Goal: Task Accomplishment & Management: Manage account settings

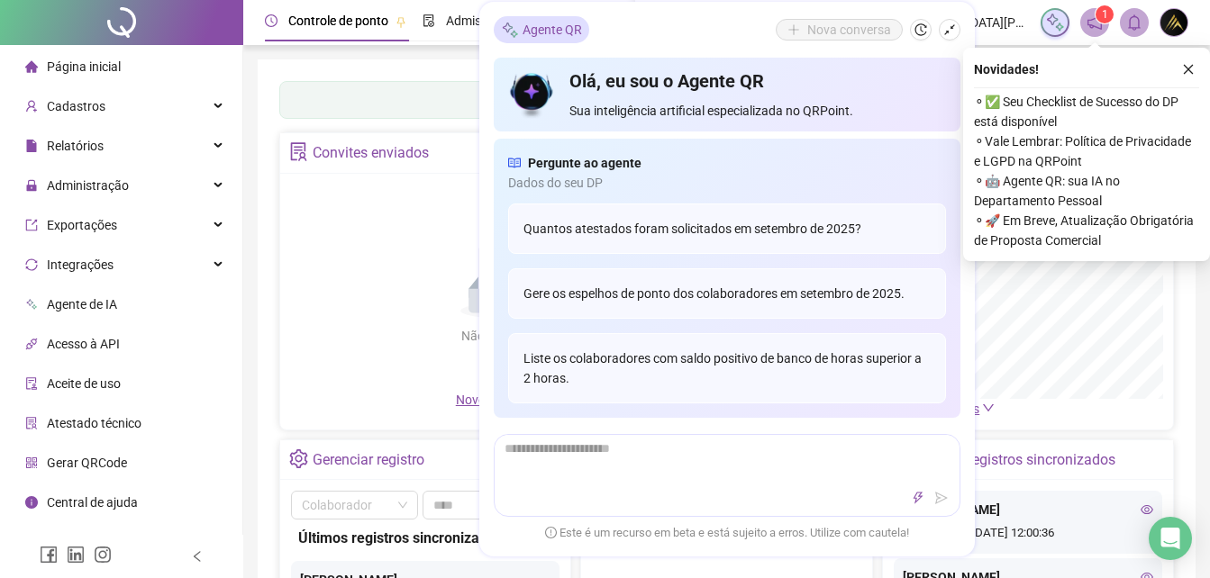
drag, startPoint x: 1182, startPoint y: 67, endPoint x: 249, endPoint y: 166, distance: 938.5
click at [1181, 68] on button "button" at bounding box center [1188, 70] width 22 height 22
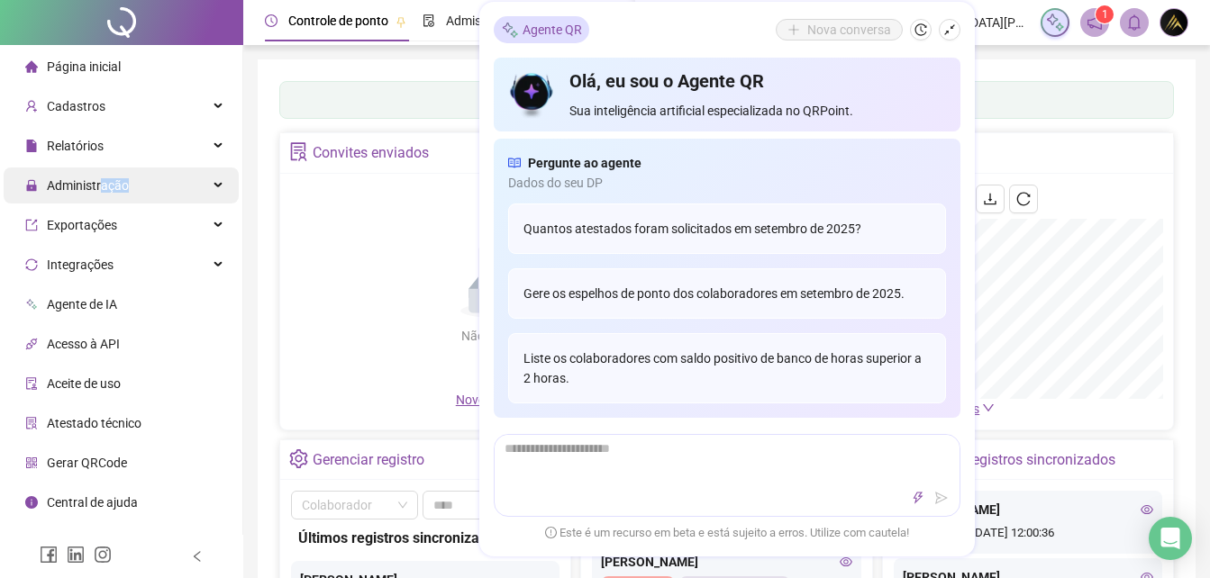
click at [103, 195] on span "Administração" at bounding box center [77, 186] width 104 height 36
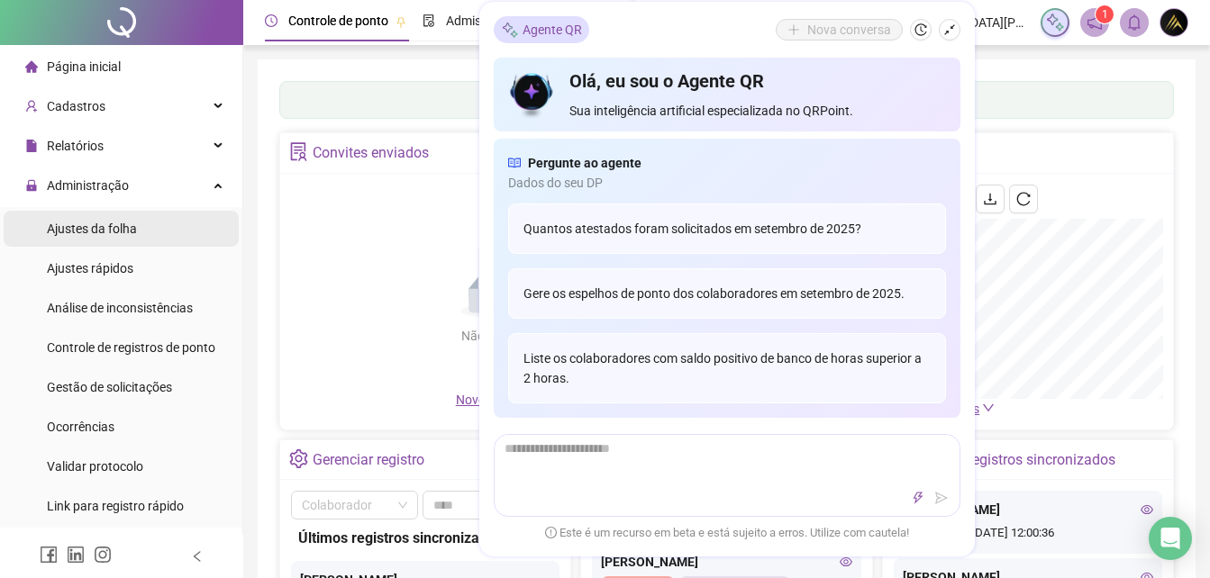
drag, startPoint x: 114, startPoint y: 222, endPoint x: 1184, endPoint y: 48, distance: 1084.2
click at [114, 222] on span "Ajustes da folha" at bounding box center [92, 229] width 90 height 14
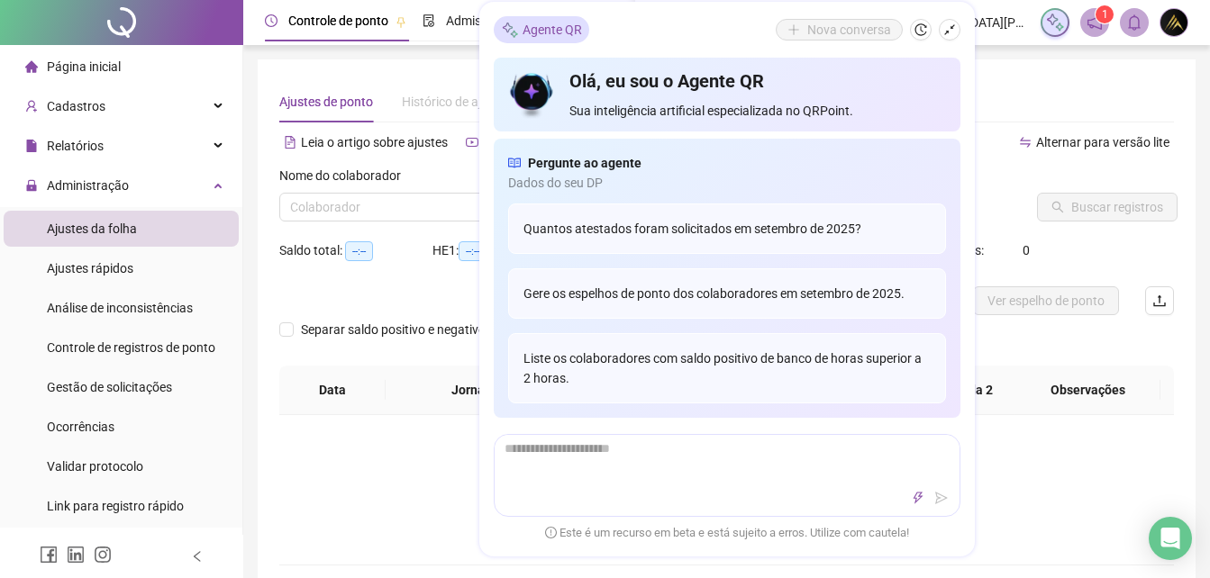
type input "**********"
click at [421, 482] on div "Não há dados" at bounding box center [726, 477] width 851 height 36
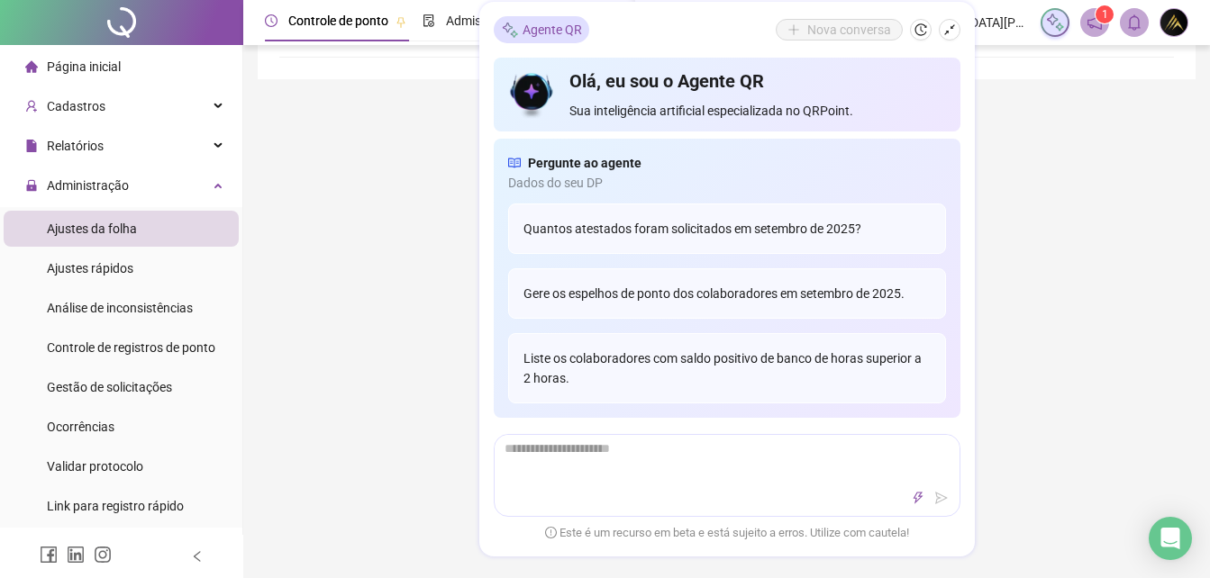
scroll to position [541, 0]
click at [1008, 518] on div "**********" at bounding box center [726, 69] width 967 height 1220
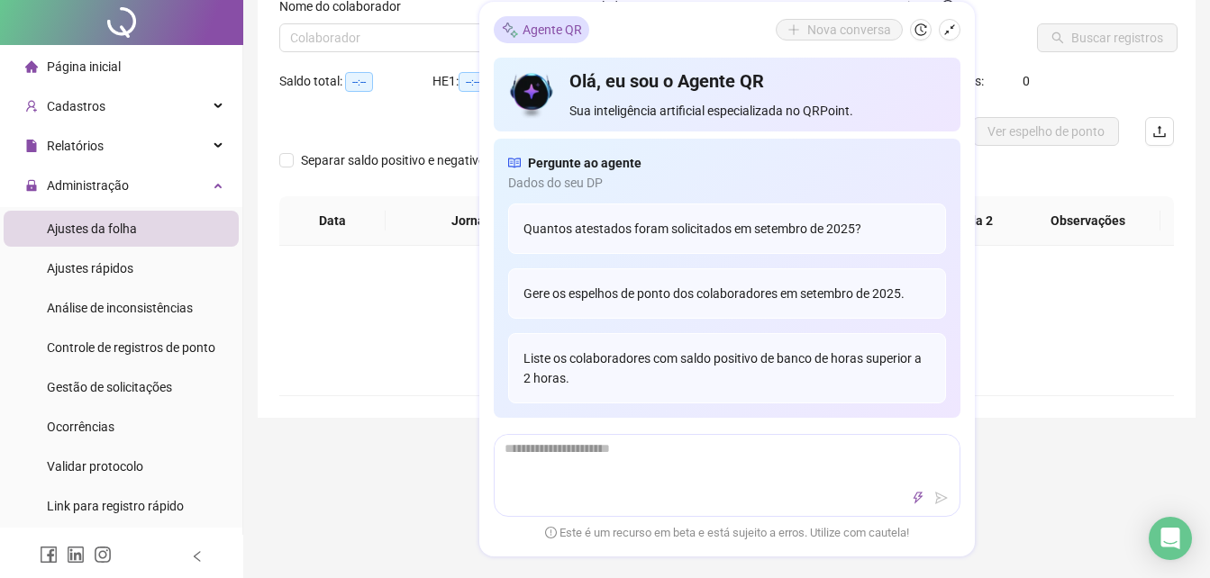
scroll to position [0, 0]
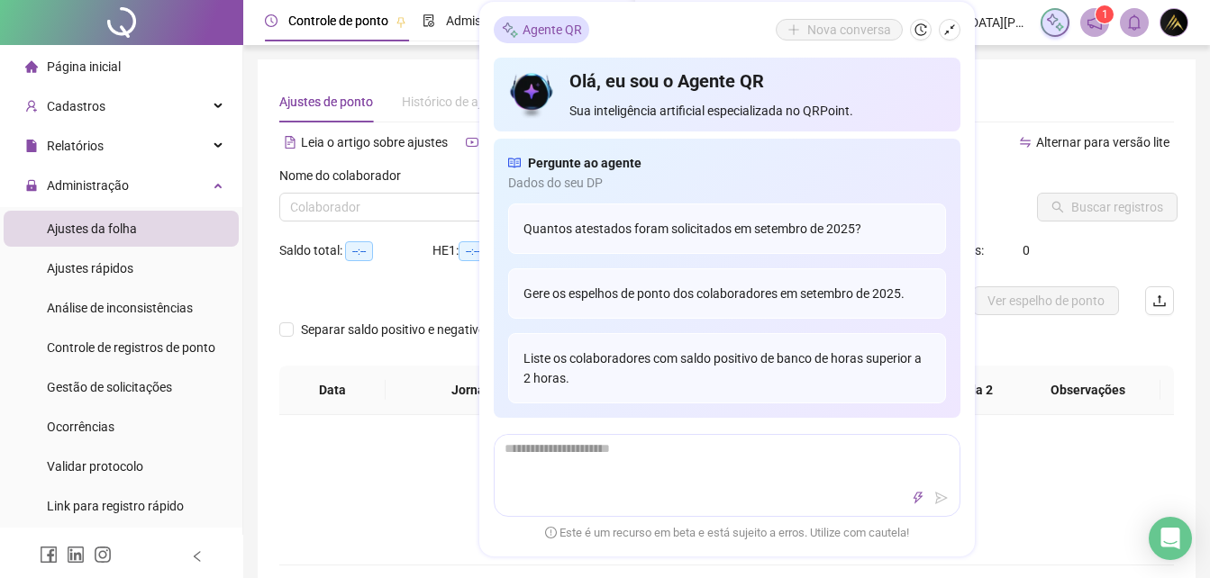
click at [947, 34] on icon "shrink" at bounding box center [949, 29] width 13 height 13
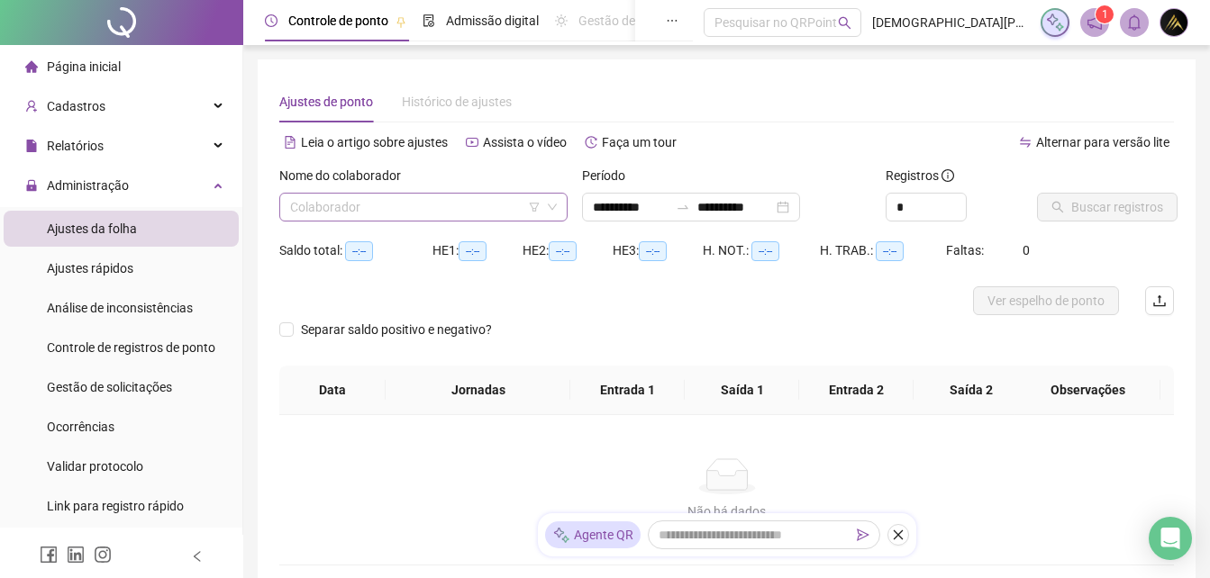
click at [404, 208] on input "search" at bounding box center [415, 207] width 250 height 27
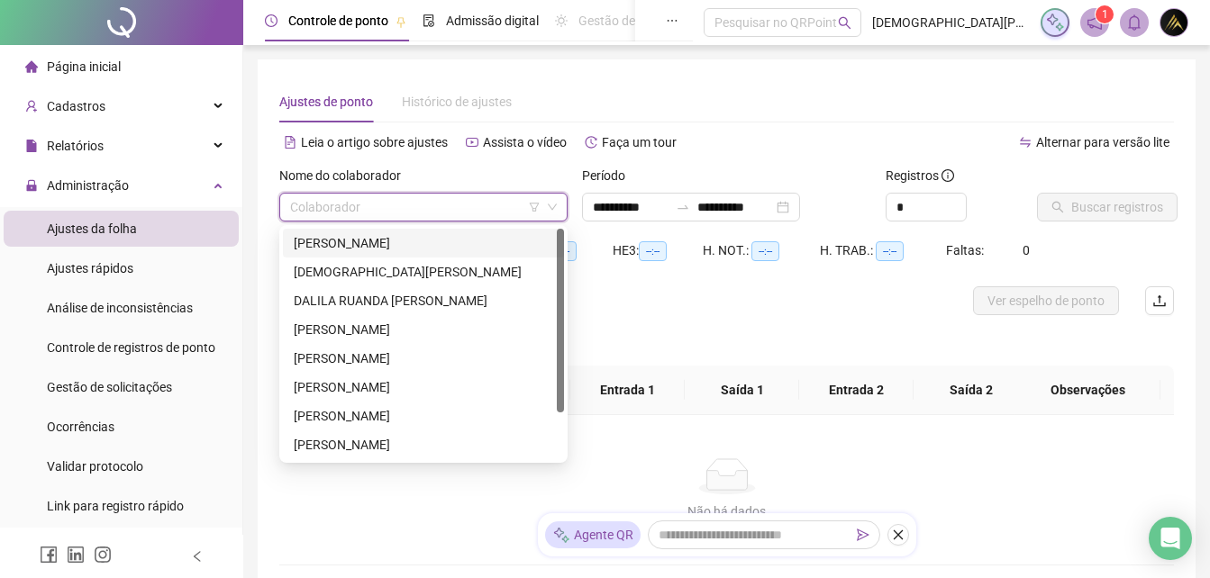
click at [423, 241] on div "[PERSON_NAME]" at bounding box center [423, 243] width 259 height 20
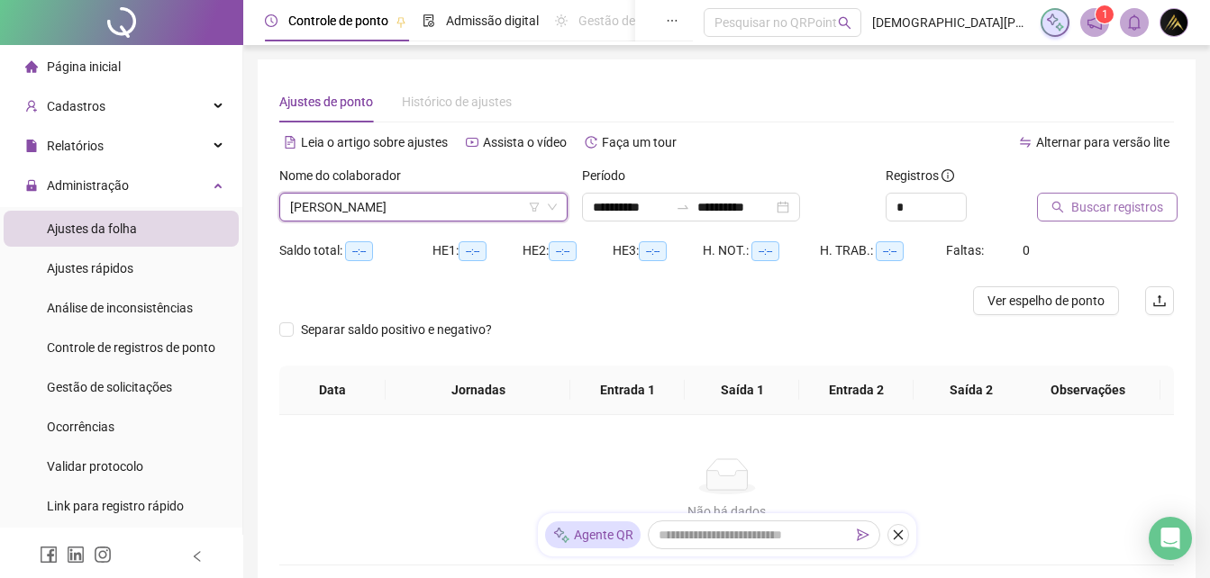
click at [1065, 211] on button "Buscar registros" at bounding box center [1107, 207] width 141 height 29
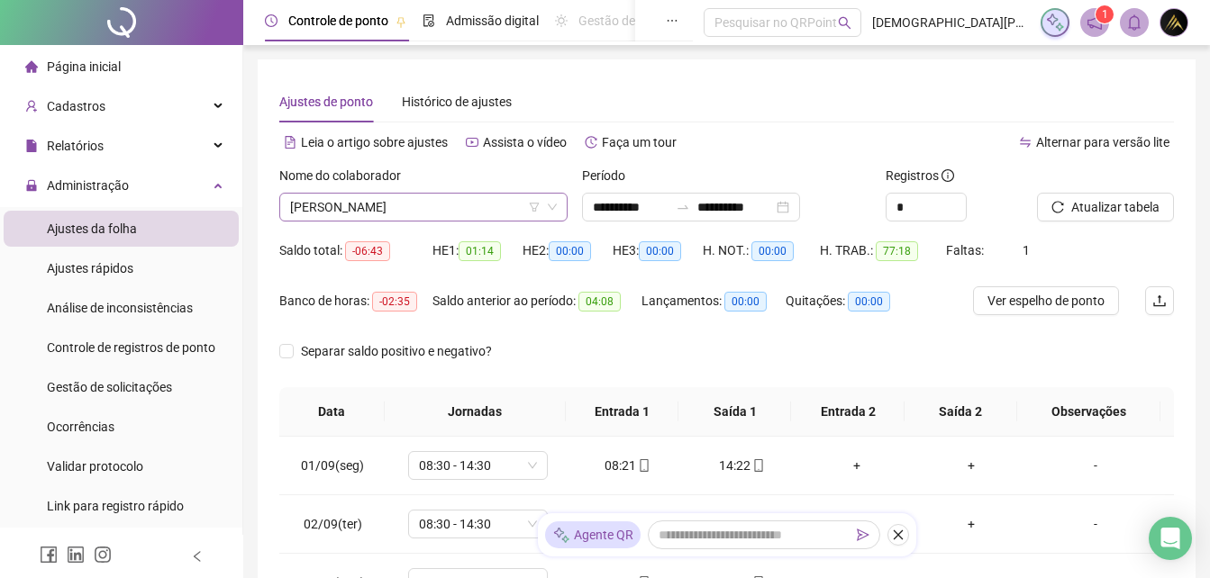
click at [499, 201] on span "[PERSON_NAME]" at bounding box center [423, 207] width 267 height 27
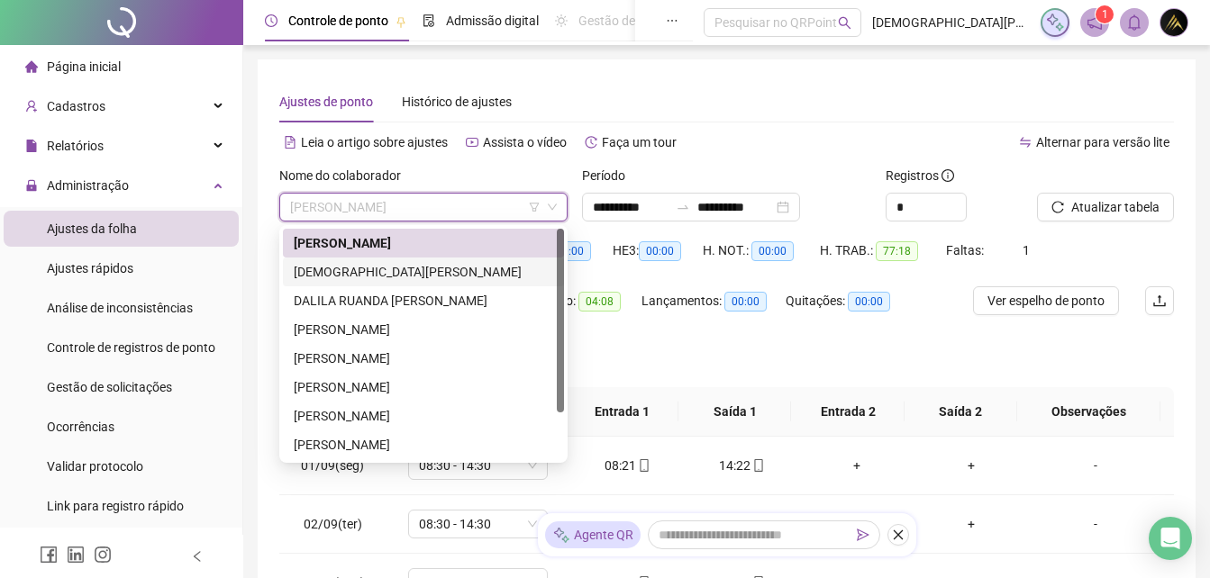
click at [431, 269] on div "[DEMOGRAPHIC_DATA][PERSON_NAME]" at bounding box center [423, 272] width 259 height 20
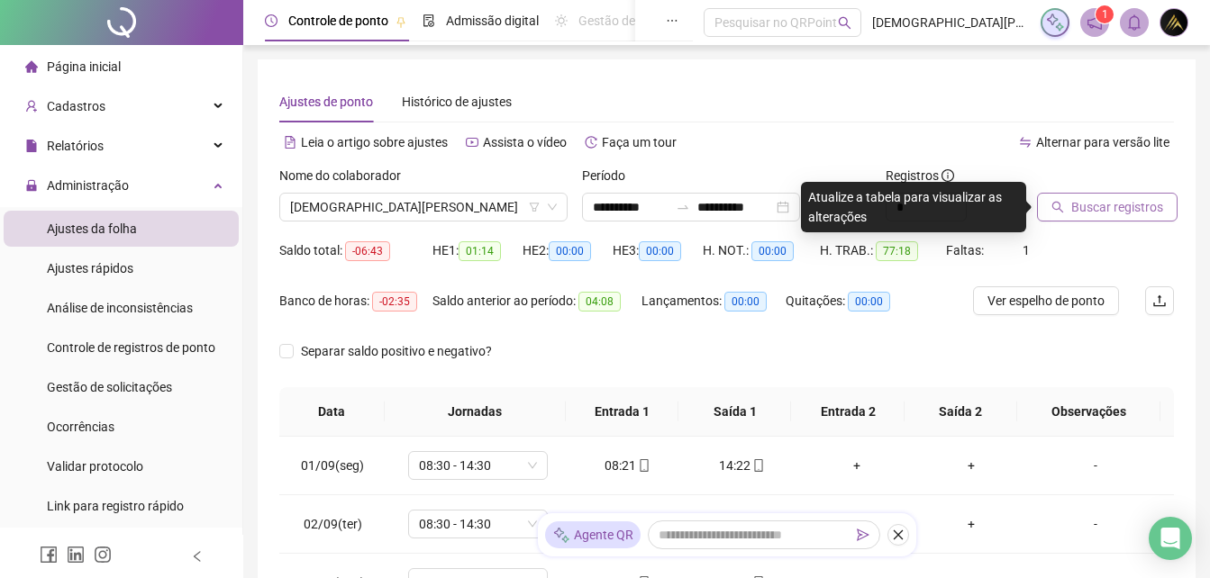
click at [1108, 209] on span "Buscar registros" at bounding box center [1117, 207] width 92 height 20
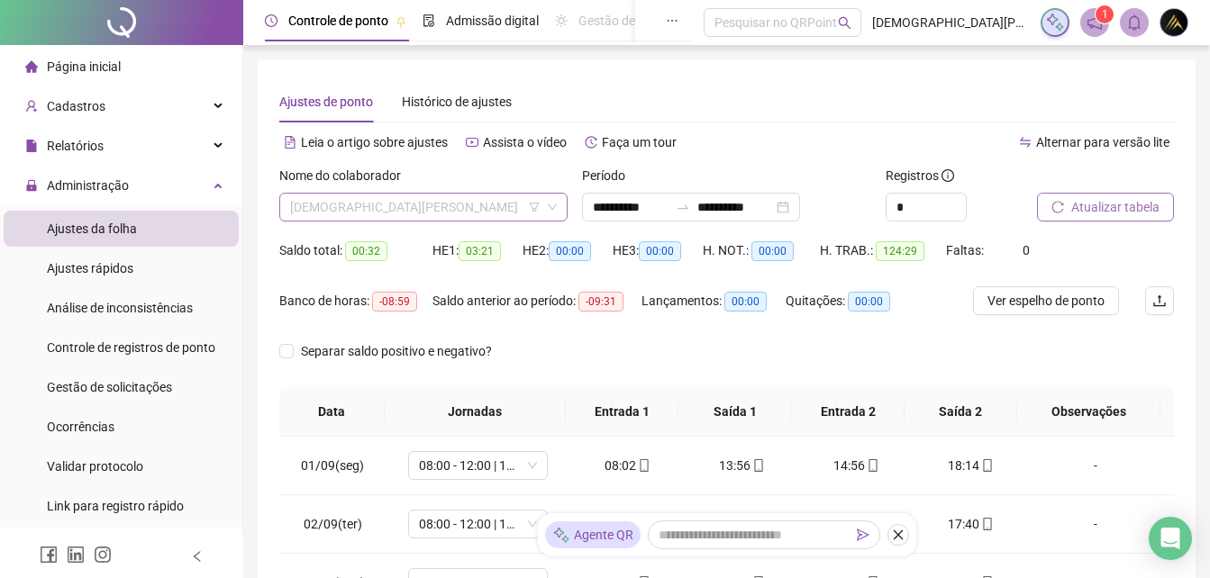
click at [404, 207] on span "[DEMOGRAPHIC_DATA][PERSON_NAME]" at bounding box center [423, 207] width 267 height 27
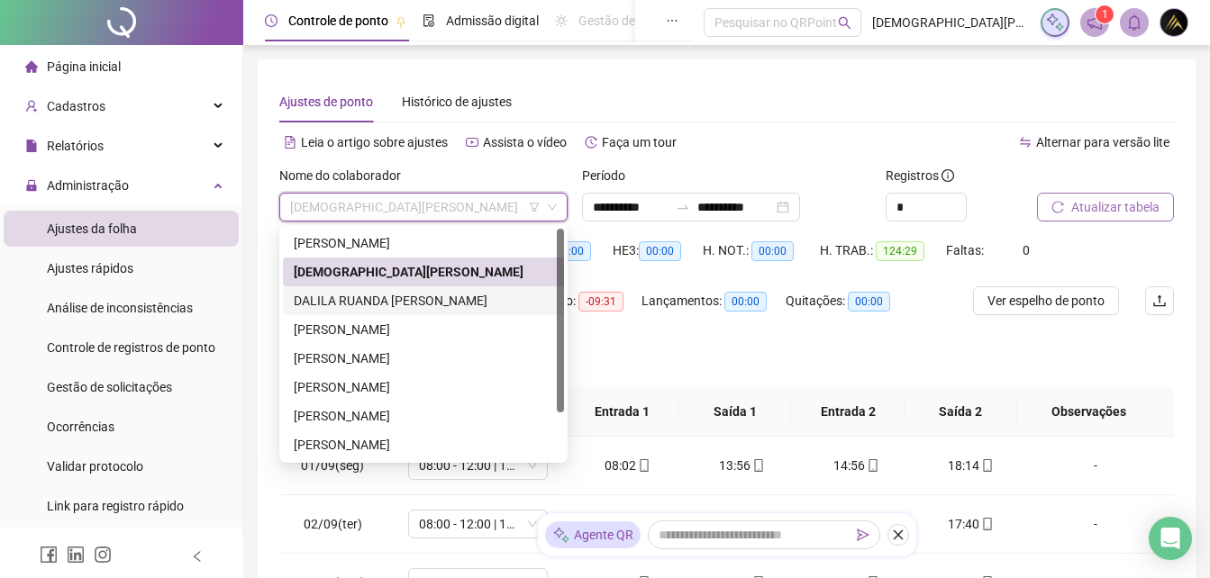
drag, startPoint x: 439, startPoint y: 297, endPoint x: 759, endPoint y: 253, distance: 322.8
click at [439, 298] on div "DALILA RUANDA [PERSON_NAME]" at bounding box center [423, 301] width 259 height 20
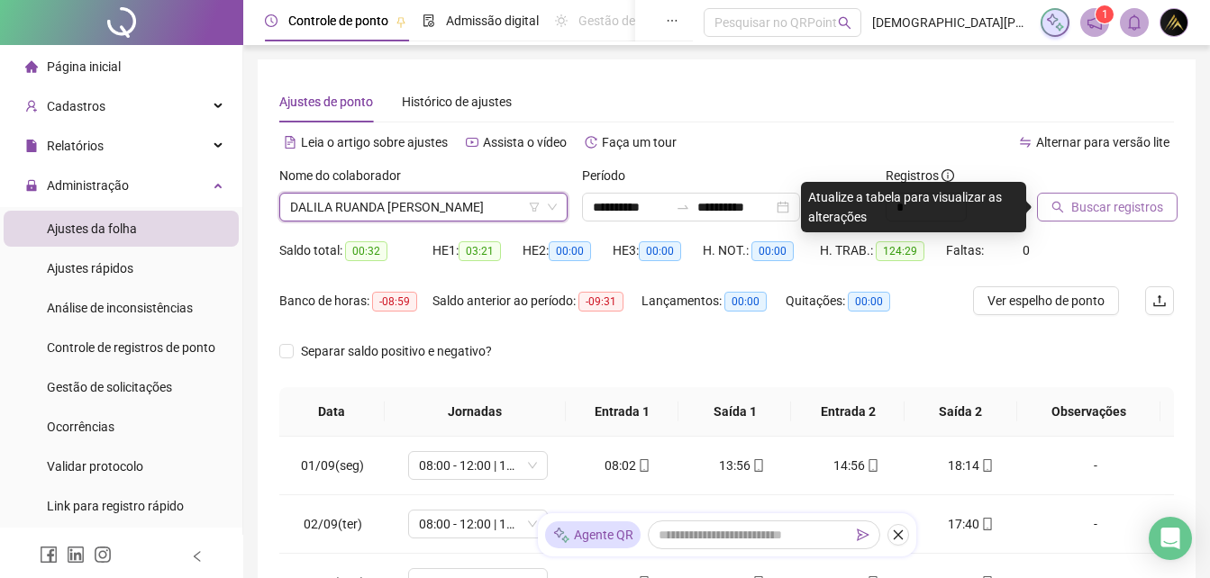
click at [1122, 214] on span "Buscar registros" at bounding box center [1117, 207] width 92 height 20
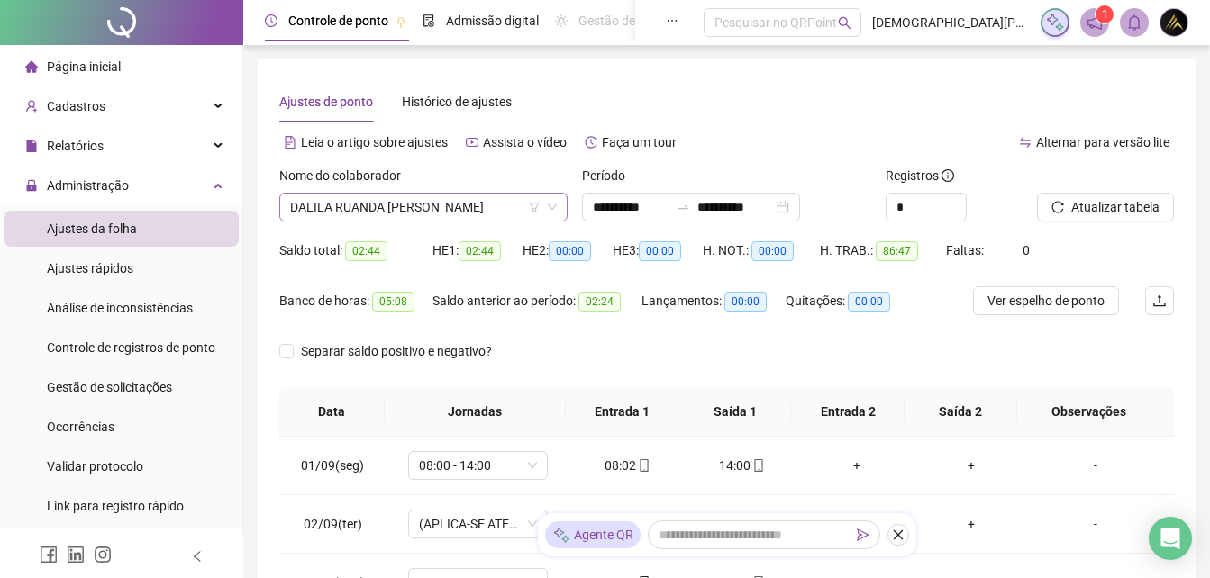
click at [478, 199] on span "DALILA RUANDA [PERSON_NAME]" at bounding box center [423, 207] width 267 height 27
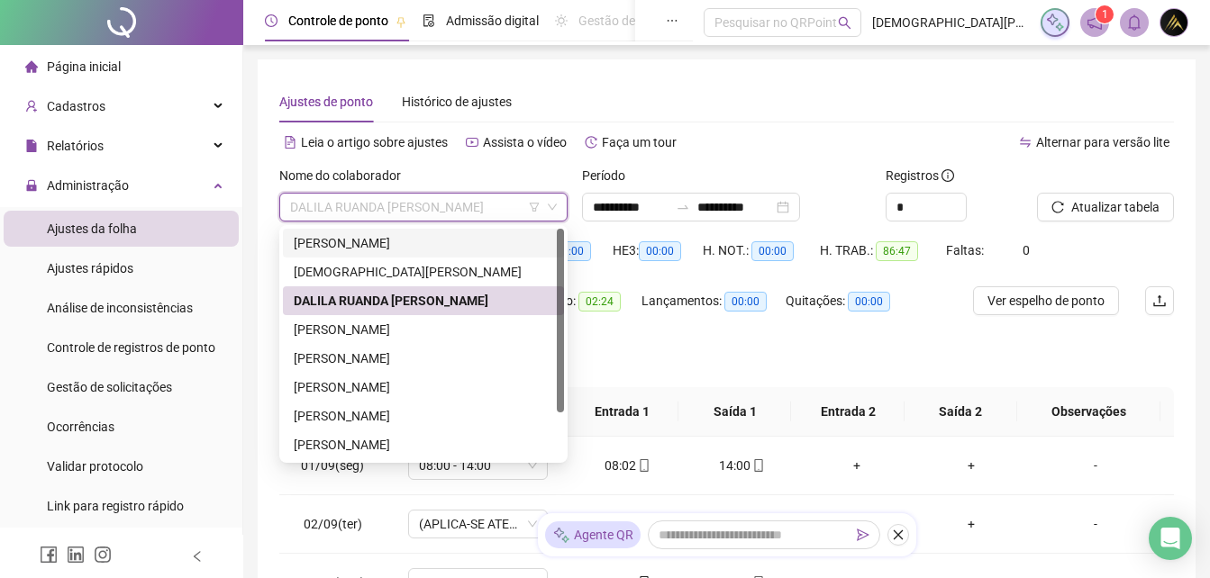
click at [452, 240] on div "[PERSON_NAME]" at bounding box center [423, 243] width 259 height 20
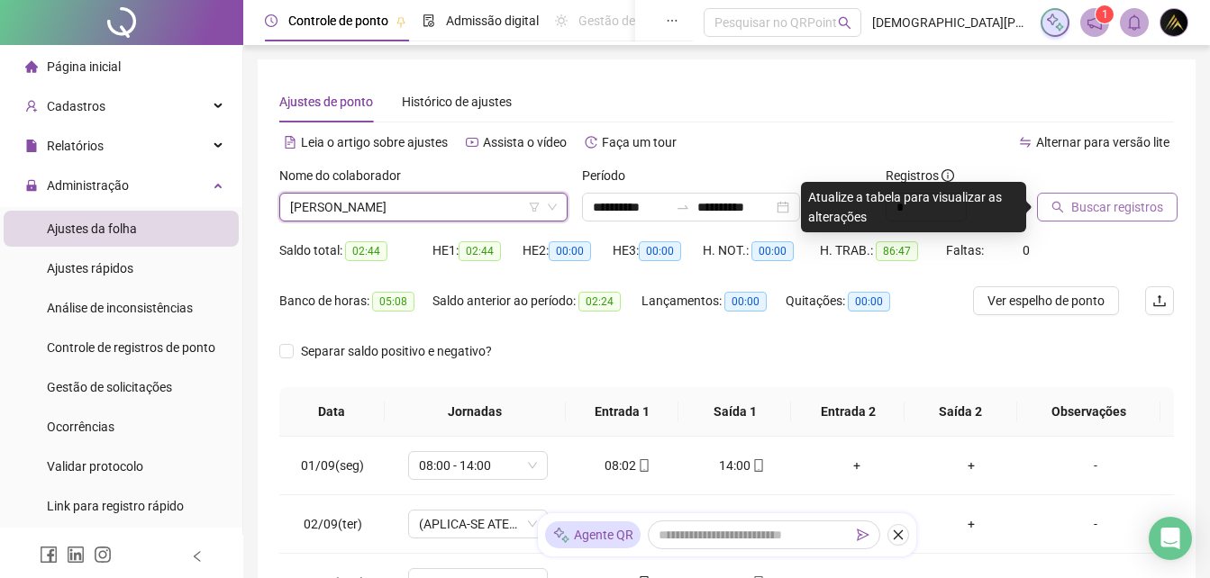
click at [1117, 206] on span "Buscar registros" at bounding box center [1117, 207] width 92 height 20
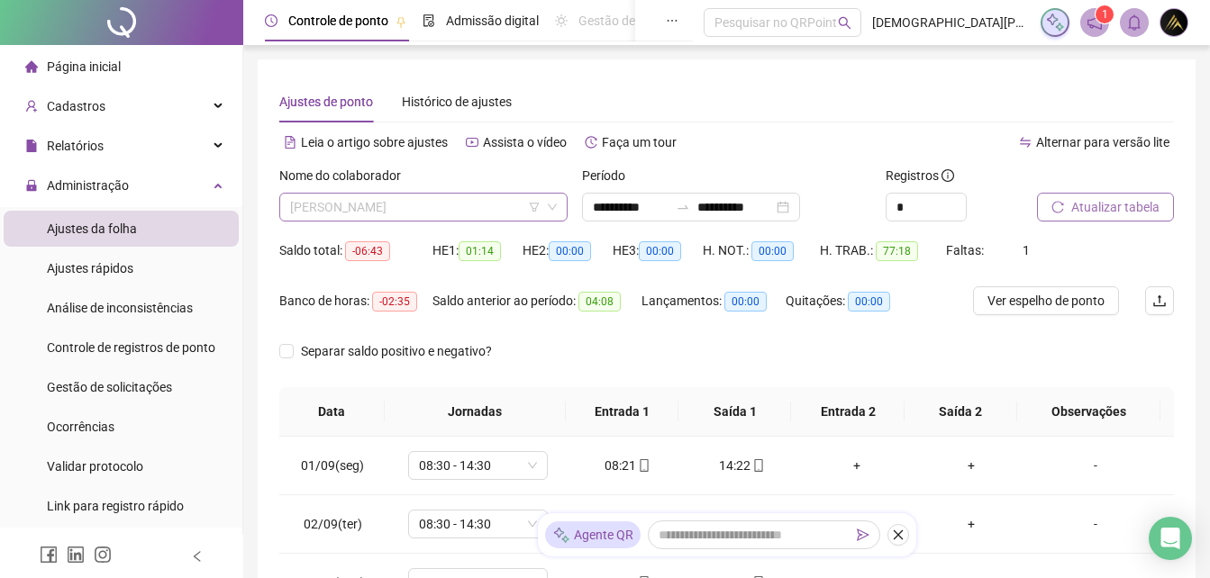
click at [442, 211] on span "[PERSON_NAME]" at bounding box center [423, 207] width 267 height 27
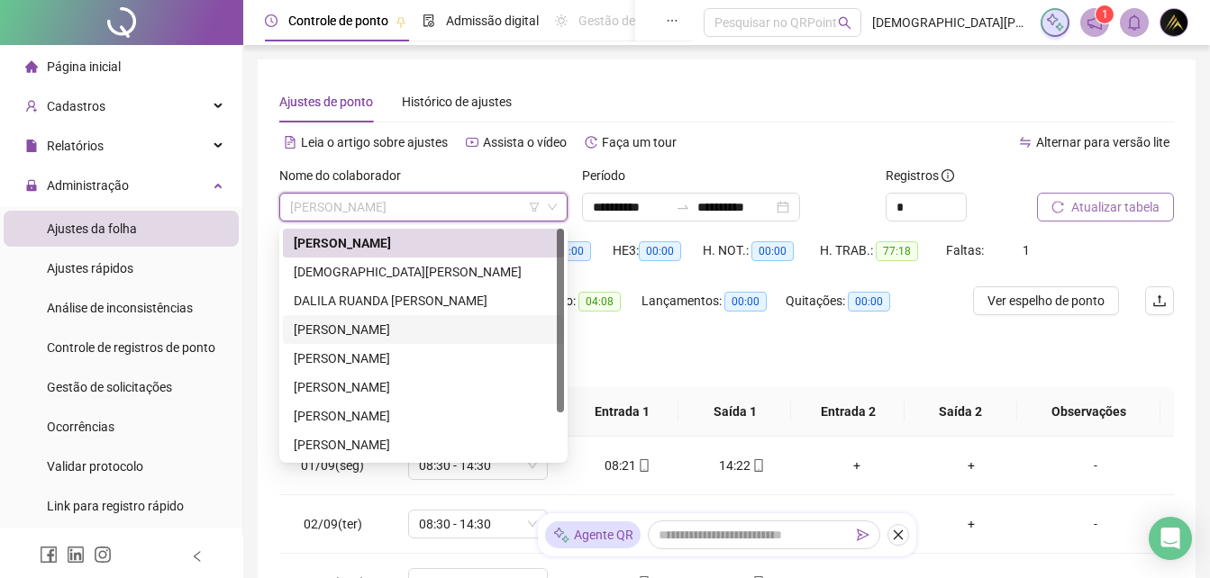
click at [444, 334] on div "[PERSON_NAME]" at bounding box center [423, 330] width 259 height 20
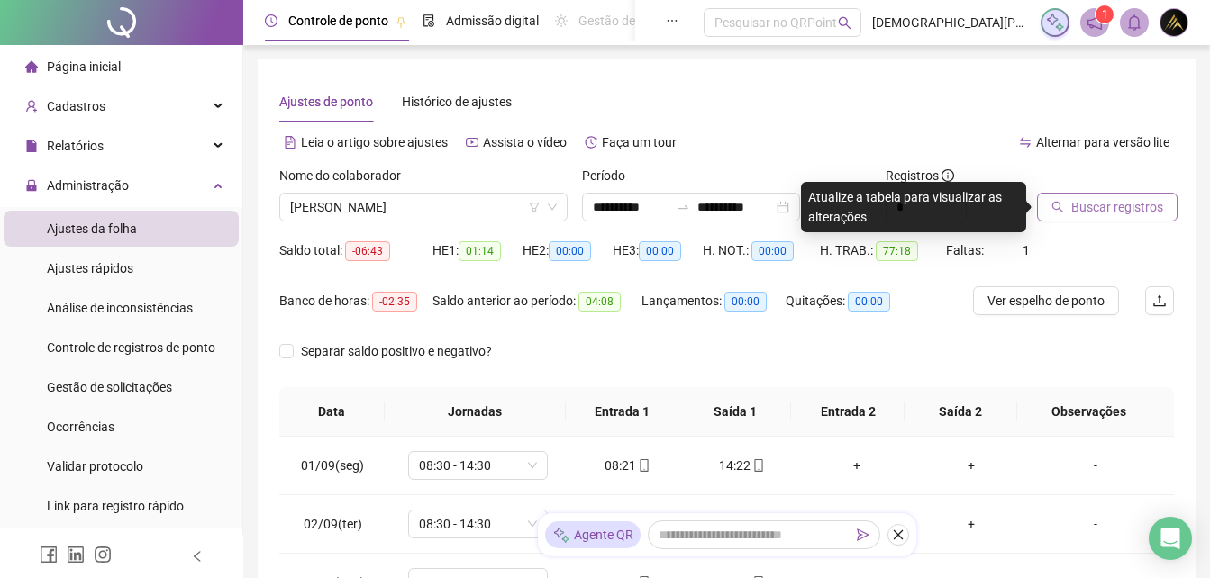
click at [1088, 208] on span "Buscar registros" at bounding box center [1117, 207] width 92 height 20
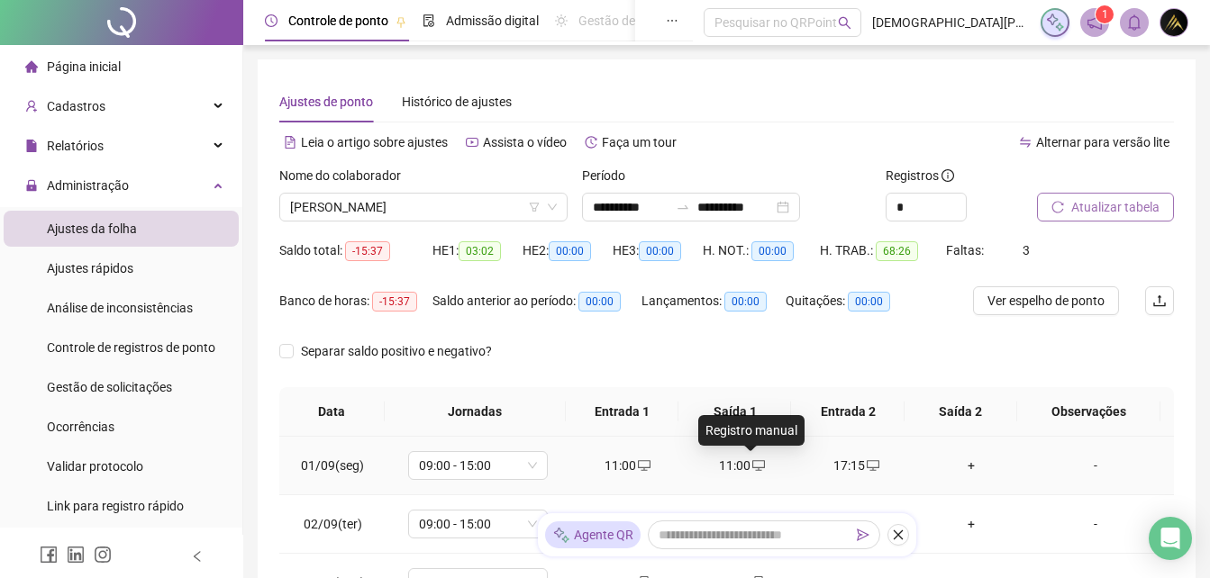
click at [752, 467] on icon "desktop" at bounding box center [758, 465] width 13 height 13
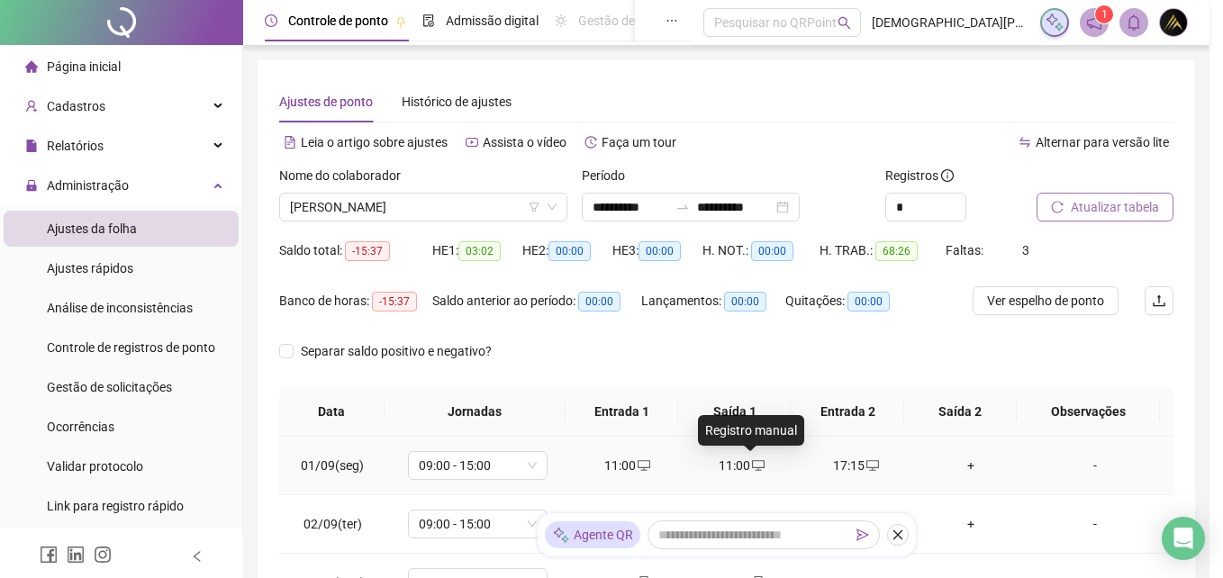
type input "**********"
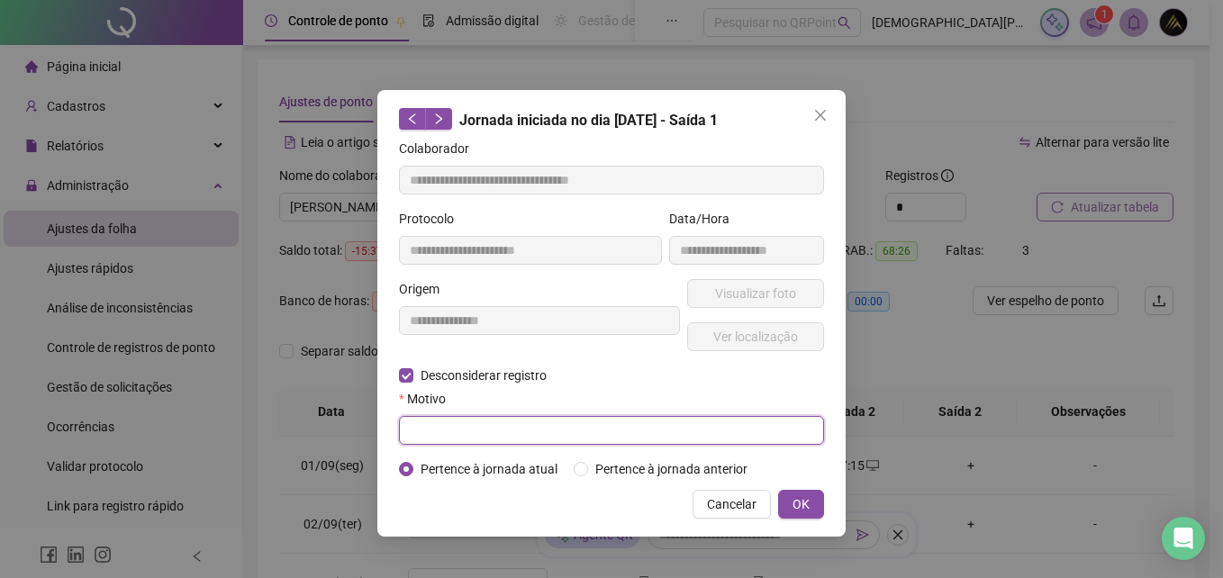
click at [471, 435] on input "text" at bounding box center [611, 430] width 425 height 29
type input "*"
type input "**********"
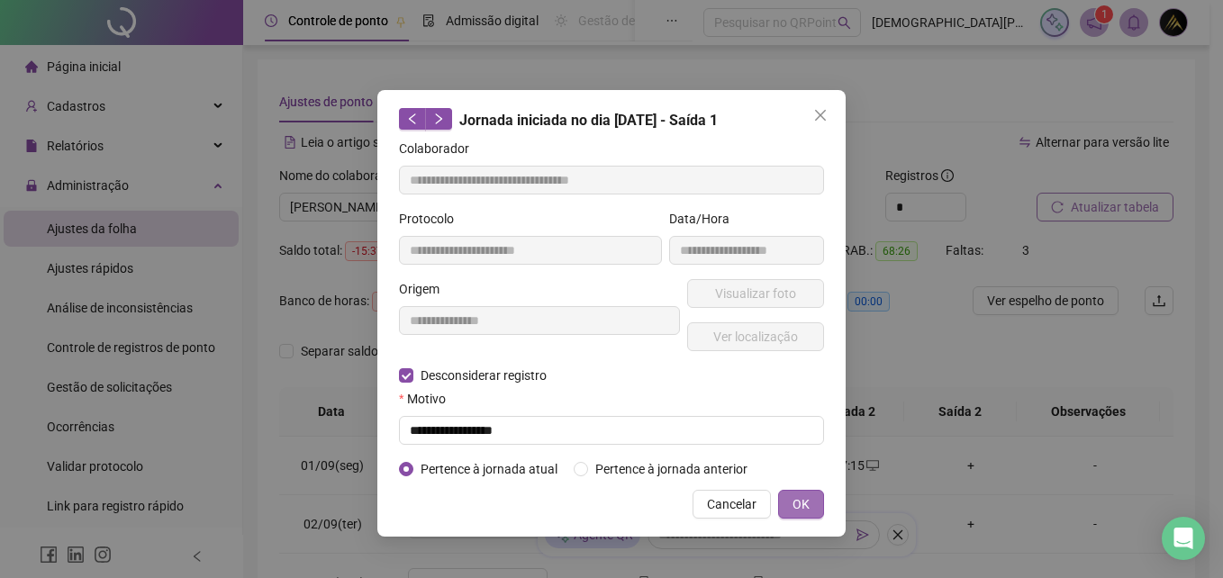
click at [808, 508] on button "OK" at bounding box center [801, 504] width 46 height 29
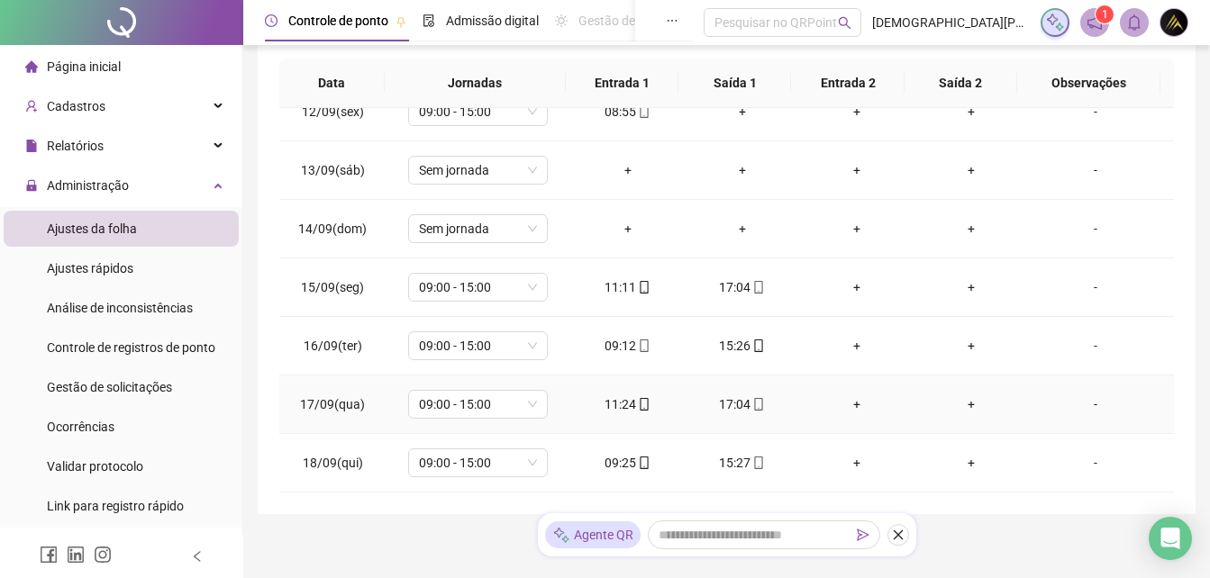
scroll to position [386, 0]
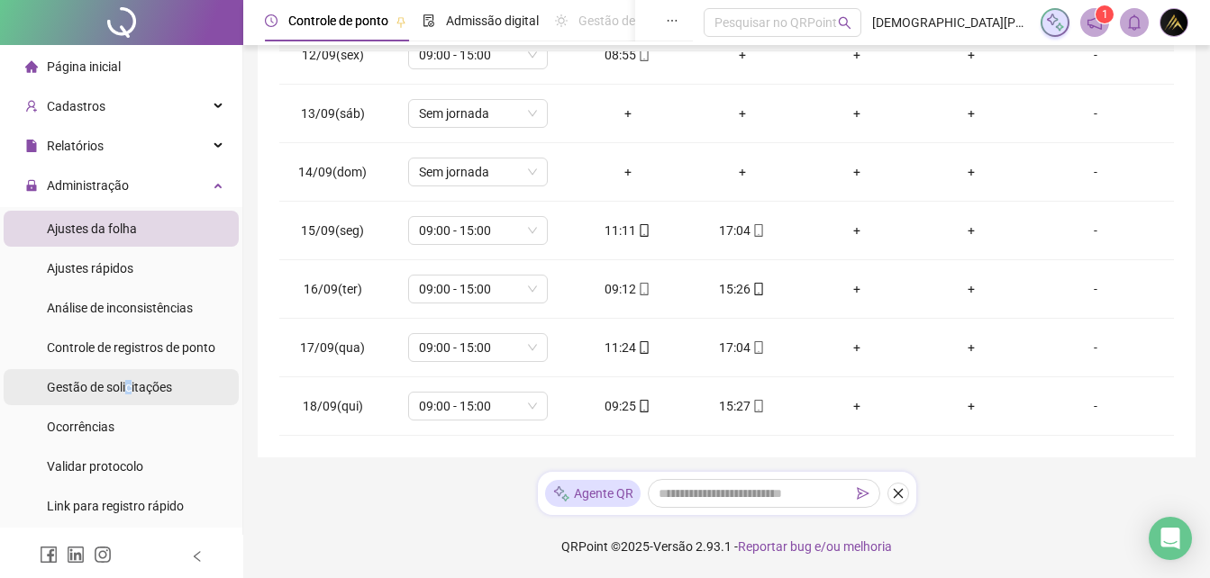
click at [131, 384] on span "Gestão de solicitações" at bounding box center [109, 387] width 125 height 14
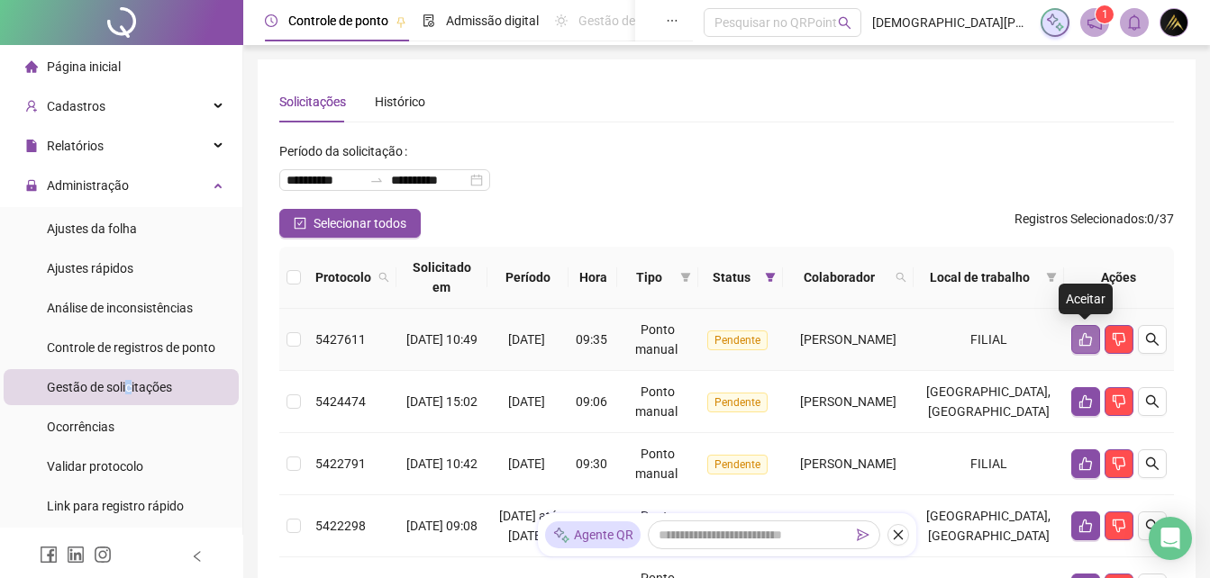
click at [1078, 339] on icon "like" at bounding box center [1085, 339] width 14 height 14
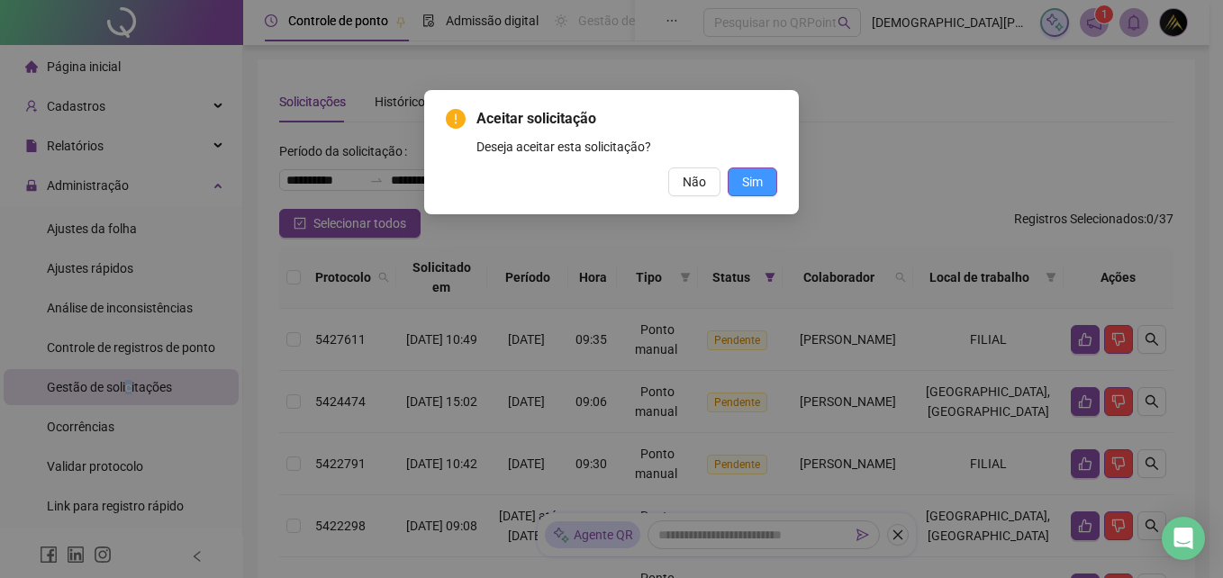
click at [753, 172] on span "Sim" at bounding box center [752, 182] width 21 height 20
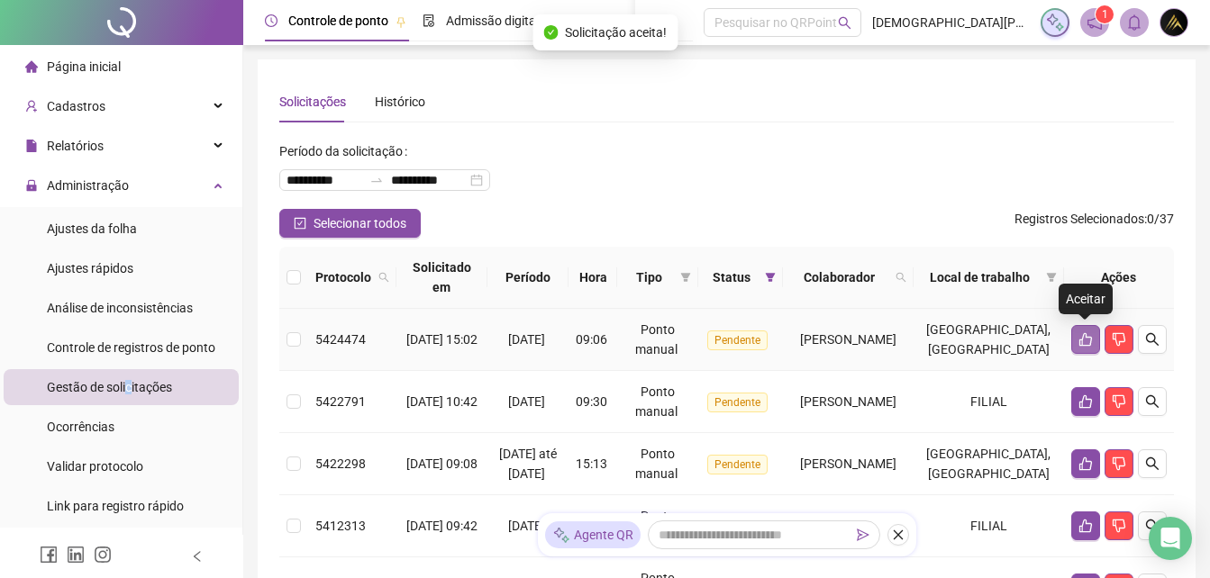
click at [1077, 341] on button "button" at bounding box center [1085, 339] width 29 height 29
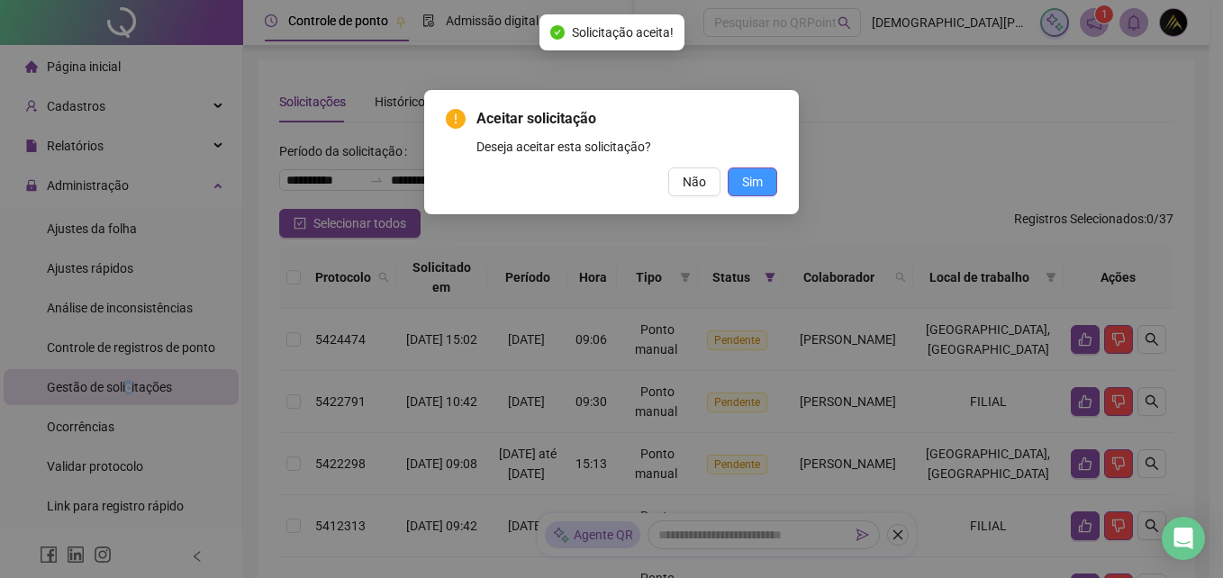
click at [767, 177] on button "Sim" at bounding box center [753, 182] width 50 height 29
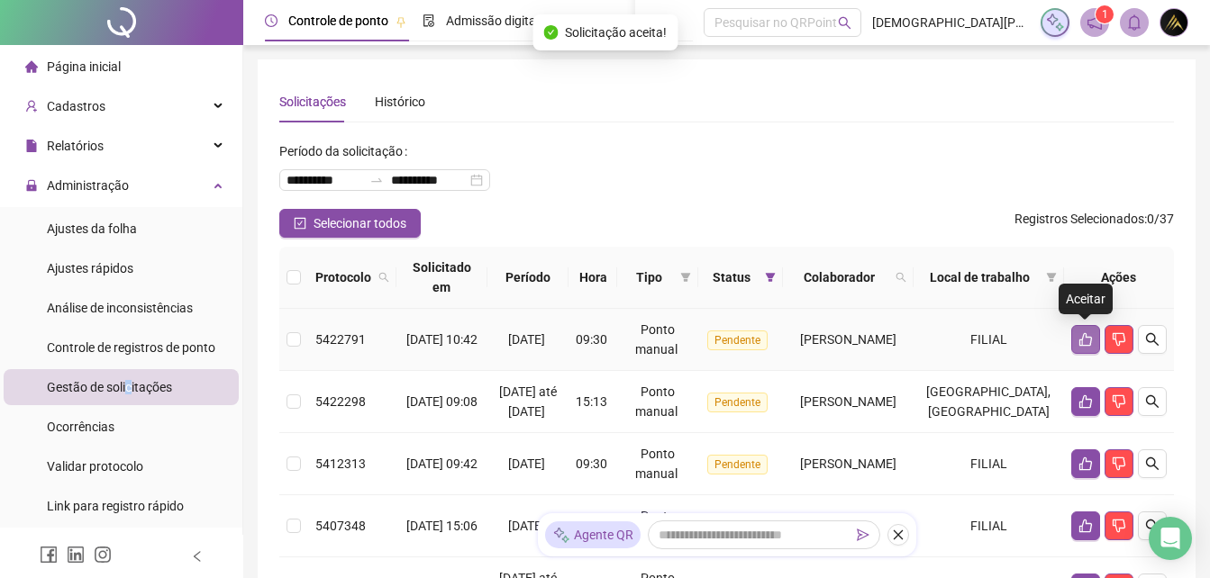
click at [1087, 337] on icon "like" at bounding box center [1085, 340] width 13 height 14
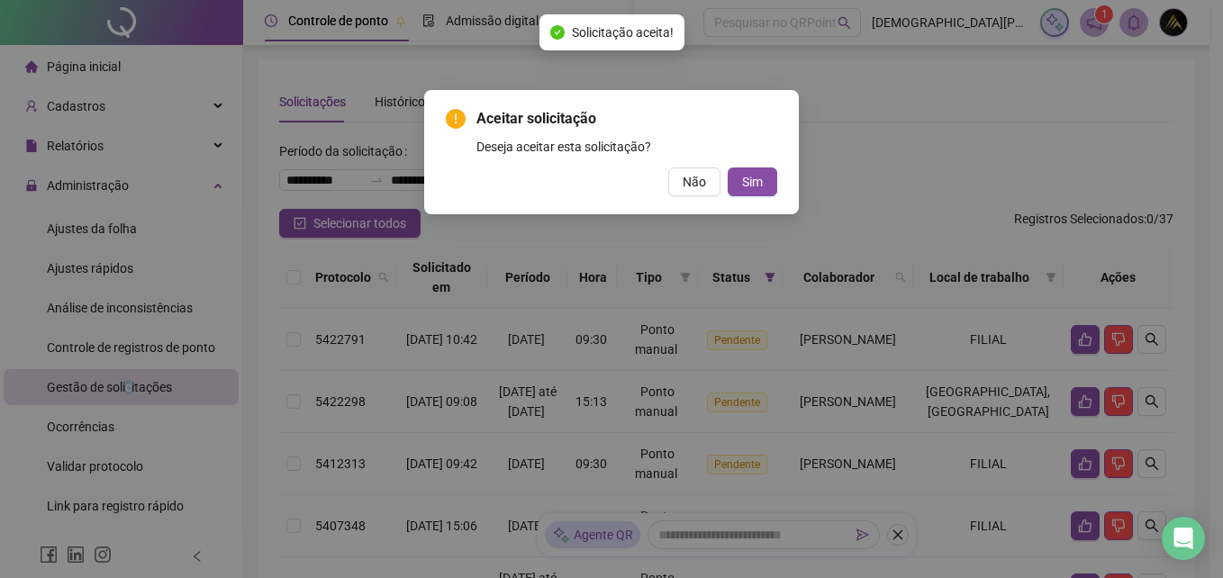
drag, startPoint x: 746, startPoint y: 179, endPoint x: 832, endPoint y: 244, distance: 108.1
click at [746, 181] on span "Sim" at bounding box center [752, 182] width 21 height 20
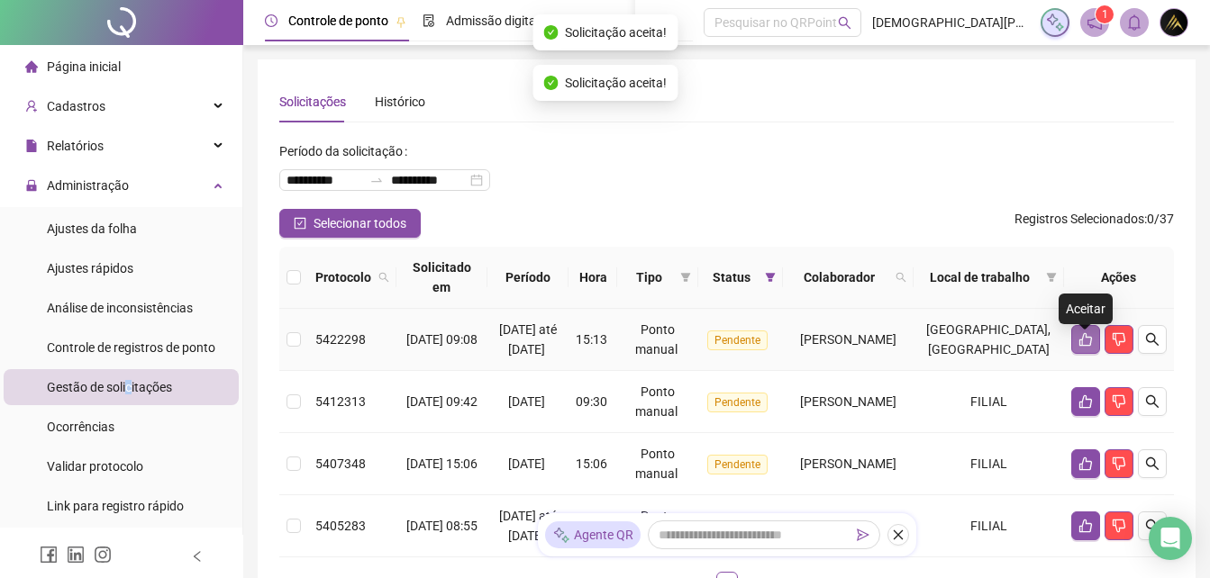
click at [1080, 347] on icon "like" at bounding box center [1085, 339] width 14 height 14
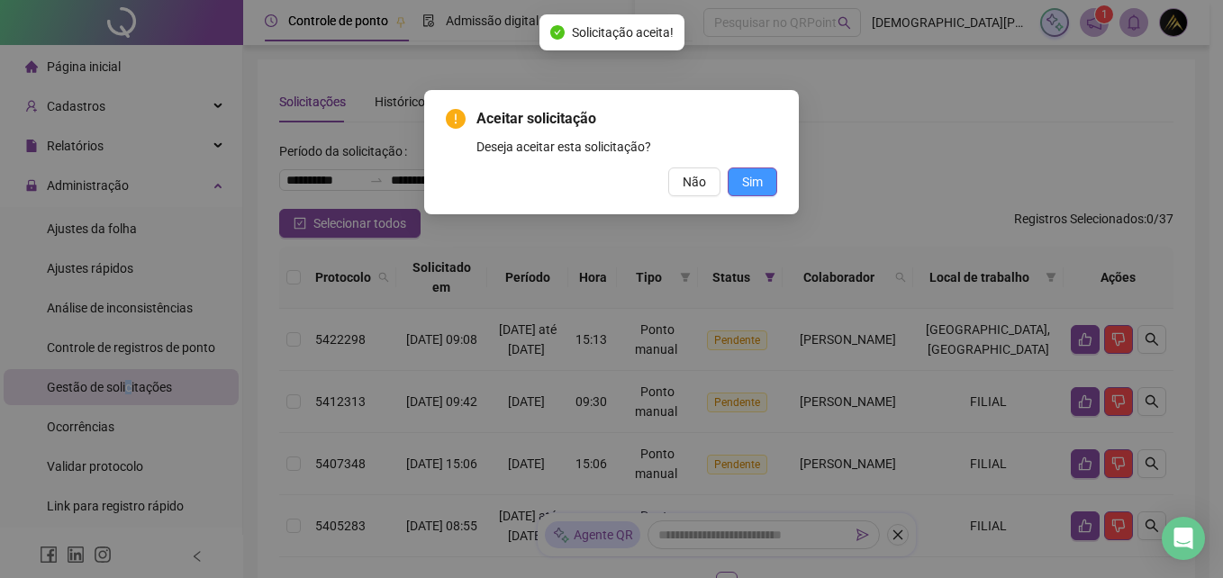
drag, startPoint x: 750, startPoint y: 180, endPoint x: 1031, endPoint y: 280, distance: 298.3
click at [751, 180] on span "Sim" at bounding box center [752, 182] width 21 height 20
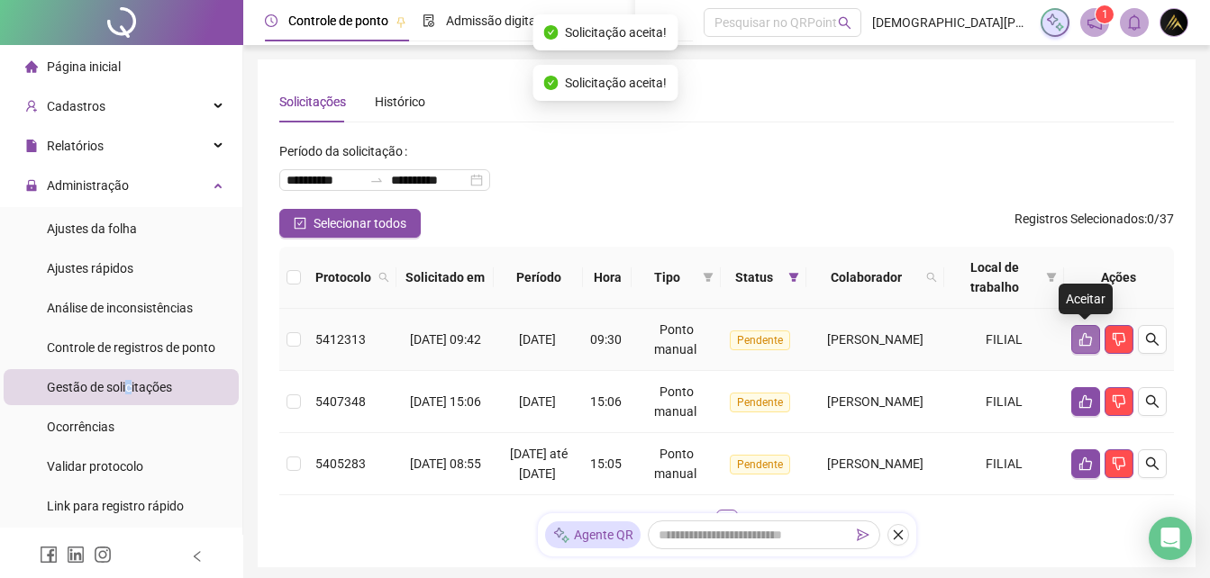
click at [1086, 346] on icon "like" at bounding box center [1085, 340] width 13 height 14
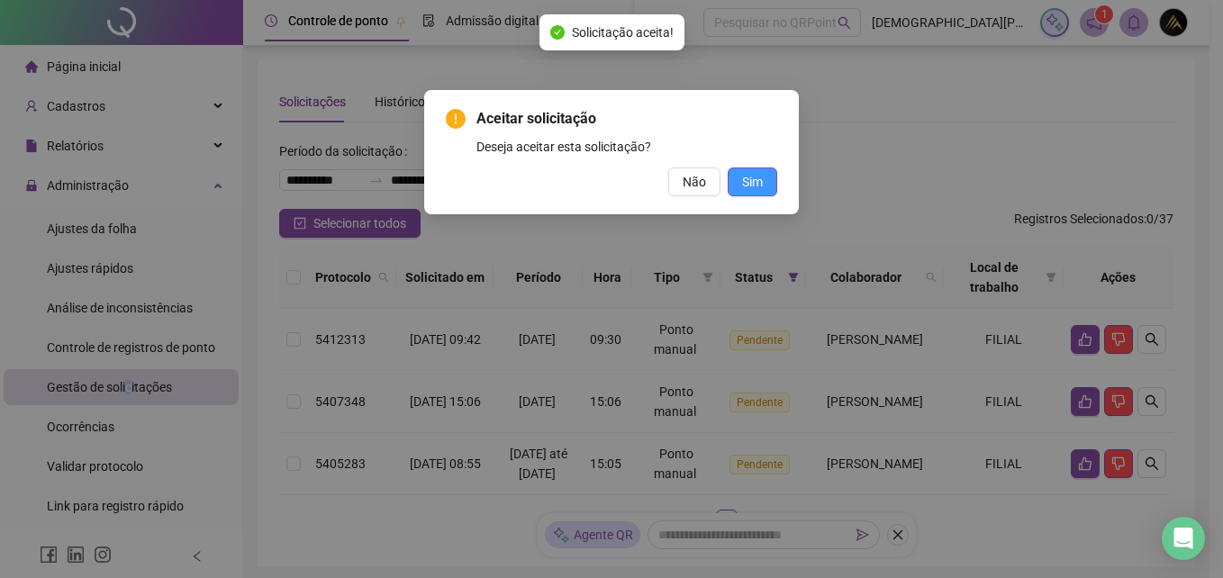
click at [750, 184] on span "Sim" at bounding box center [752, 182] width 21 height 20
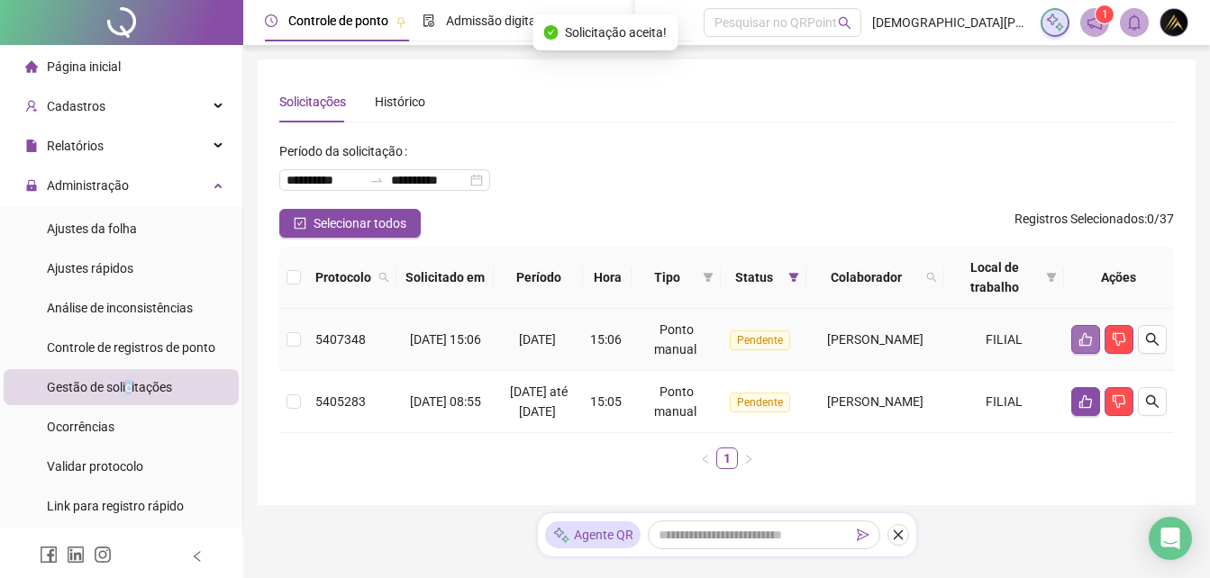
click at [1075, 339] on button "button" at bounding box center [1085, 339] width 29 height 29
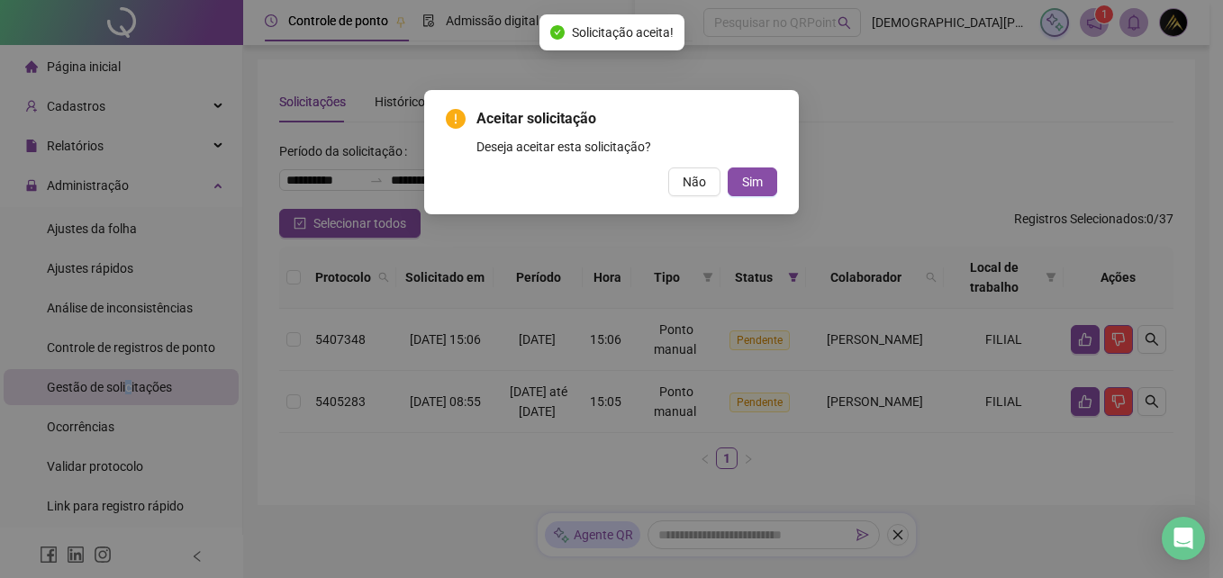
drag, startPoint x: 751, startPoint y: 177, endPoint x: 1203, endPoint y: 343, distance: 481.1
click at [755, 177] on span "Sim" at bounding box center [752, 182] width 21 height 20
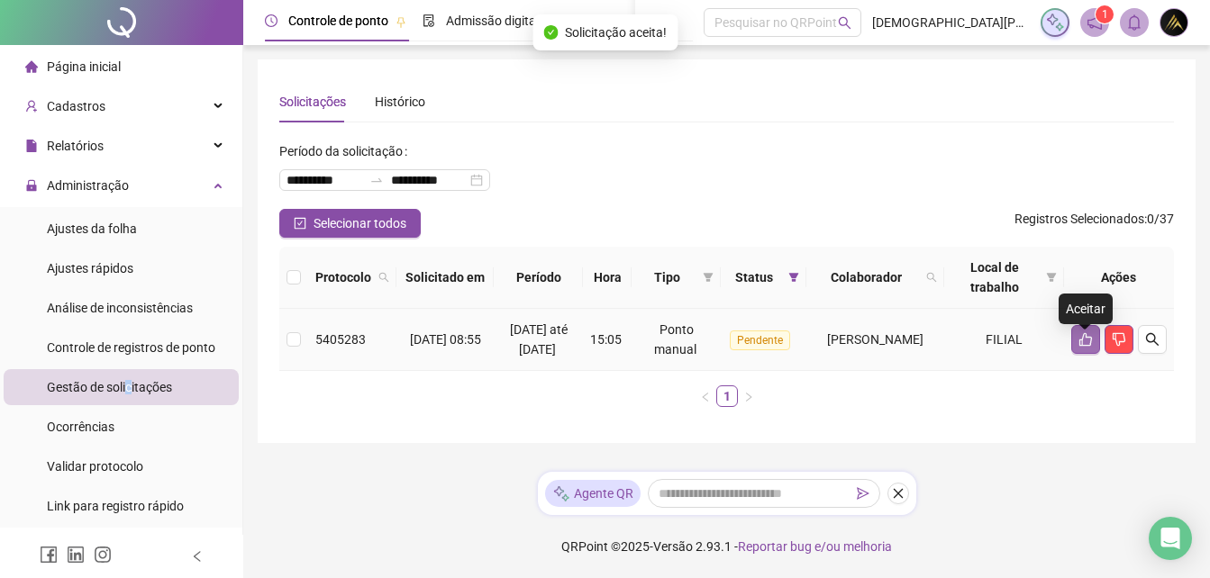
click at [1080, 347] on icon "like" at bounding box center [1085, 340] width 13 height 14
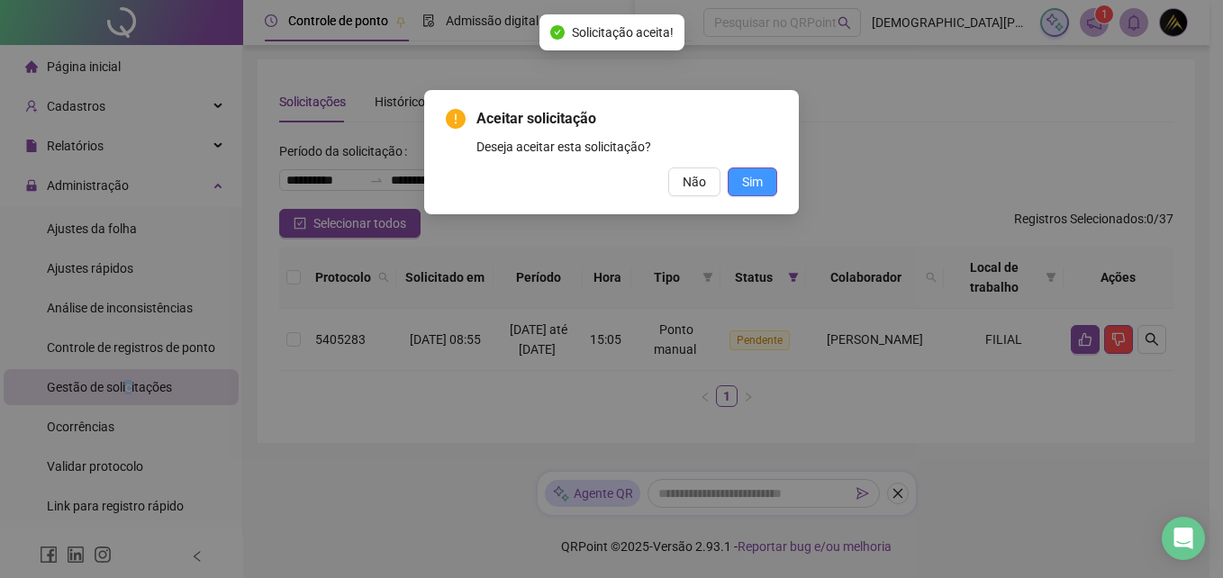
click at [750, 186] on span "Sim" at bounding box center [752, 182] width 21 height 20
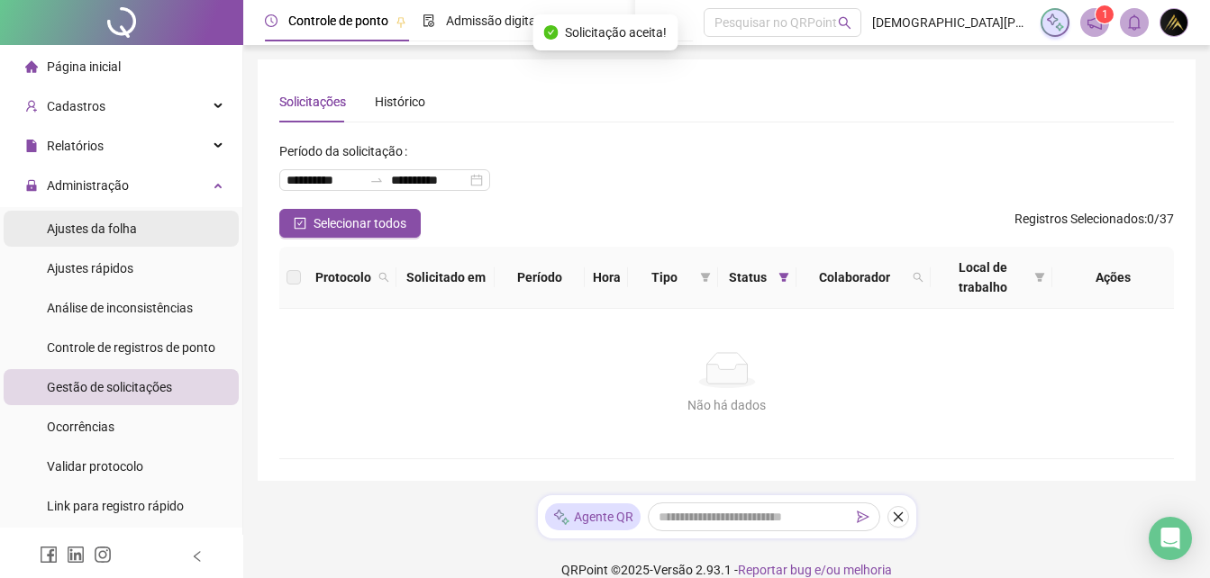
click at [119, 223] on span "Ajustes da folha" at bounding box center [92, 229] width 90 height 14
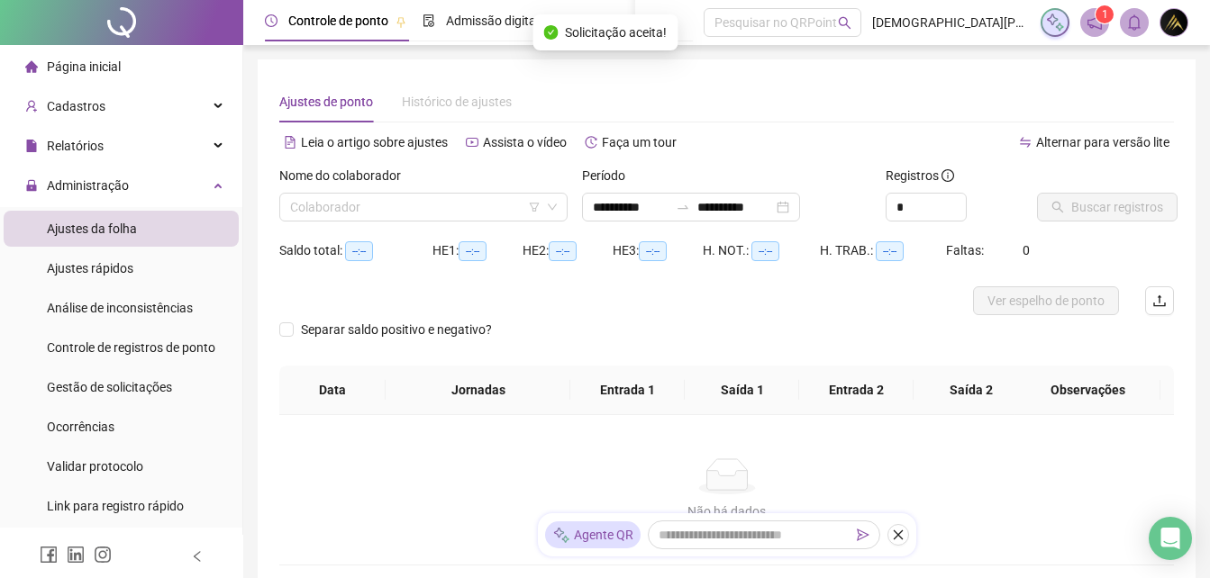
type input "**********"
click at [450, 208] on input "search" at bounding box center [415, 207] width 250 height 27
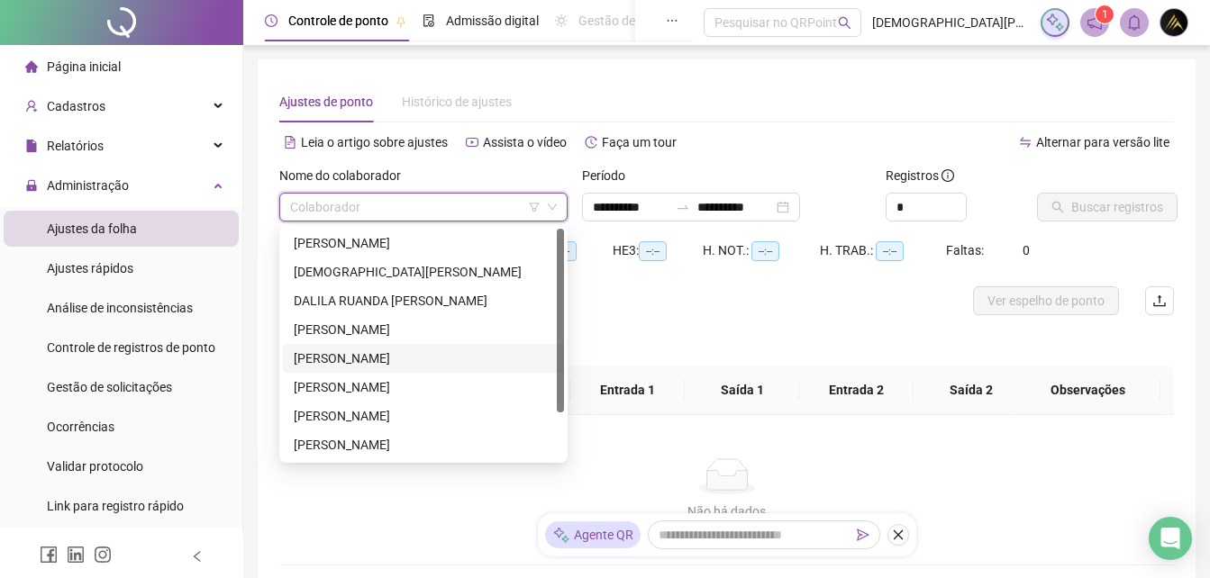
click at [402, 351] on div "[PERSON_NAME]" at bounding box center [423, 359] width 259 height 20
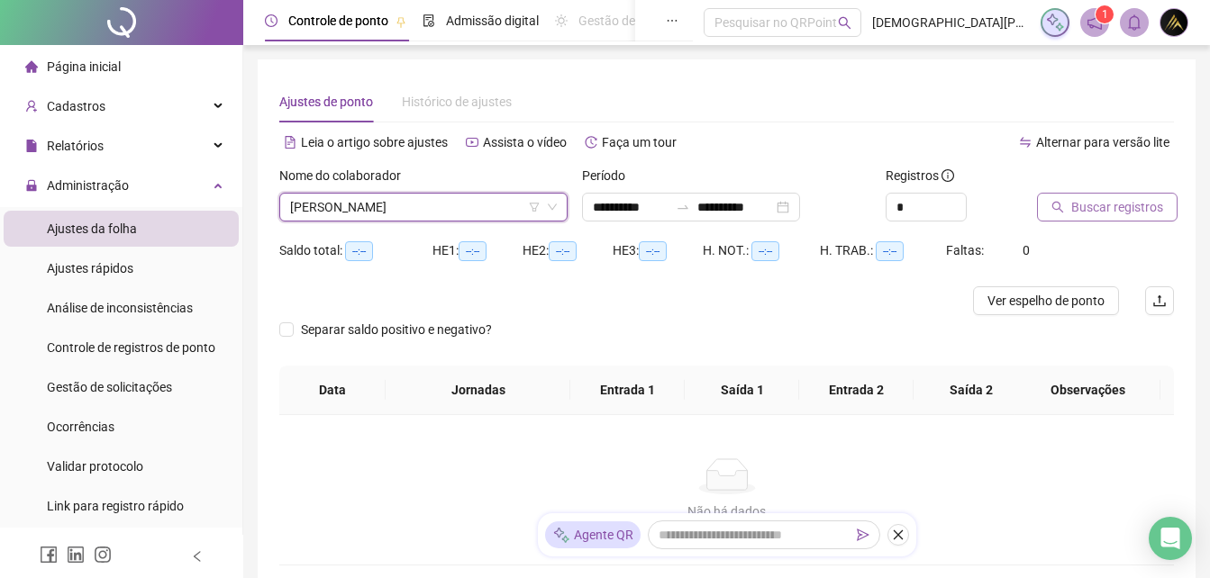
click at [1073, 208] on span "Buscar registros" at bounding box center [1117, 207] width 92 height 20
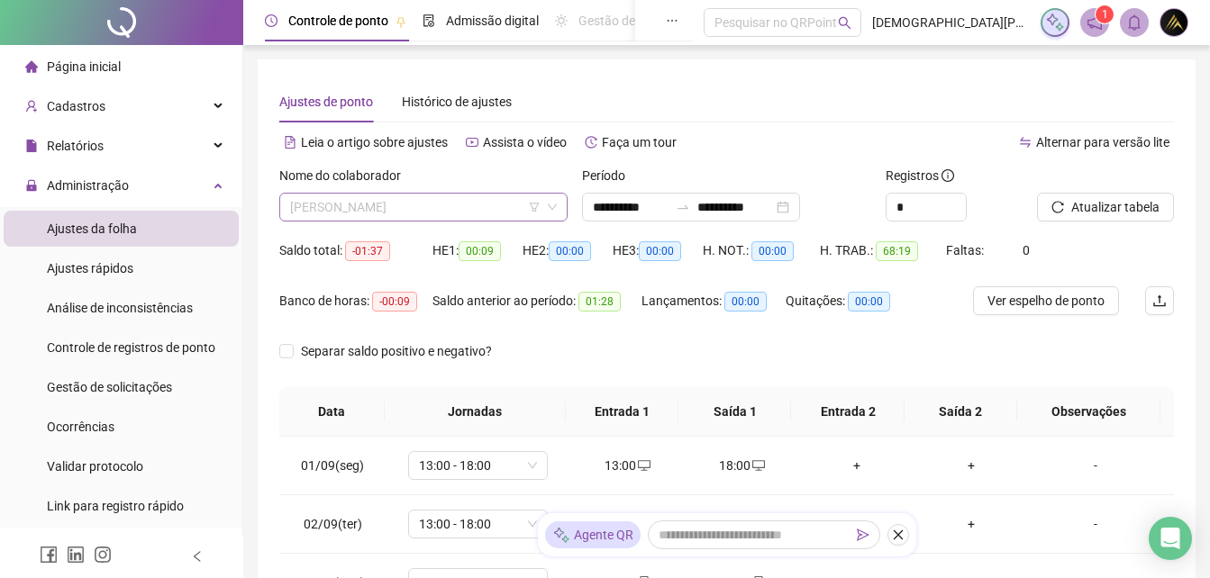
click at [486, 213] on span "[PERSON_NAME]" at bounding box center [423, 207] width 267 height 27
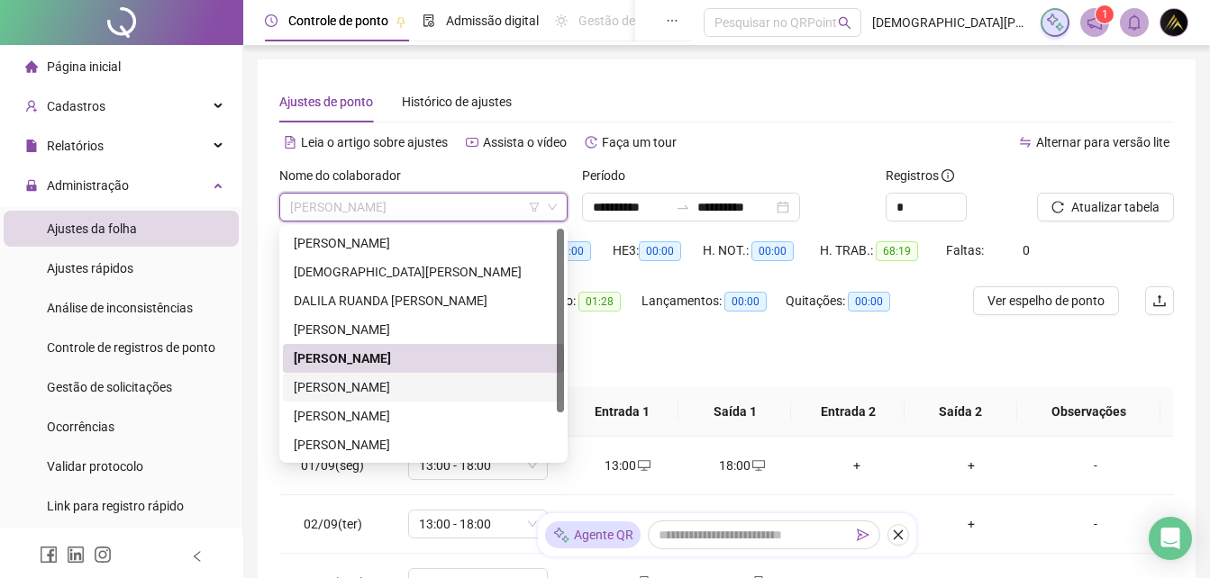
drag, startPoint x: 434, startPoint y: 384, endPoint x: 901, endPoint y: 182, distance: 508.4
click at [433, 384] on div "[PERSON_NAME]" at bounding box center [423, 387] width 259 height 20
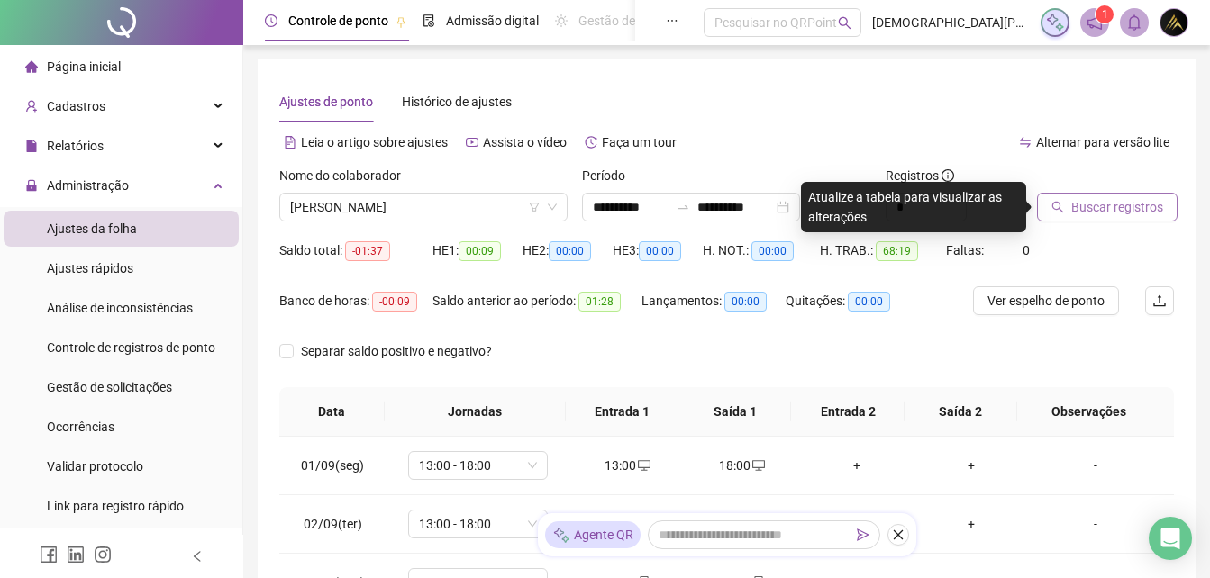
click at [1098, 206] on span "Buscar registros" at bounding box center [1117, 207] width 92 height 20
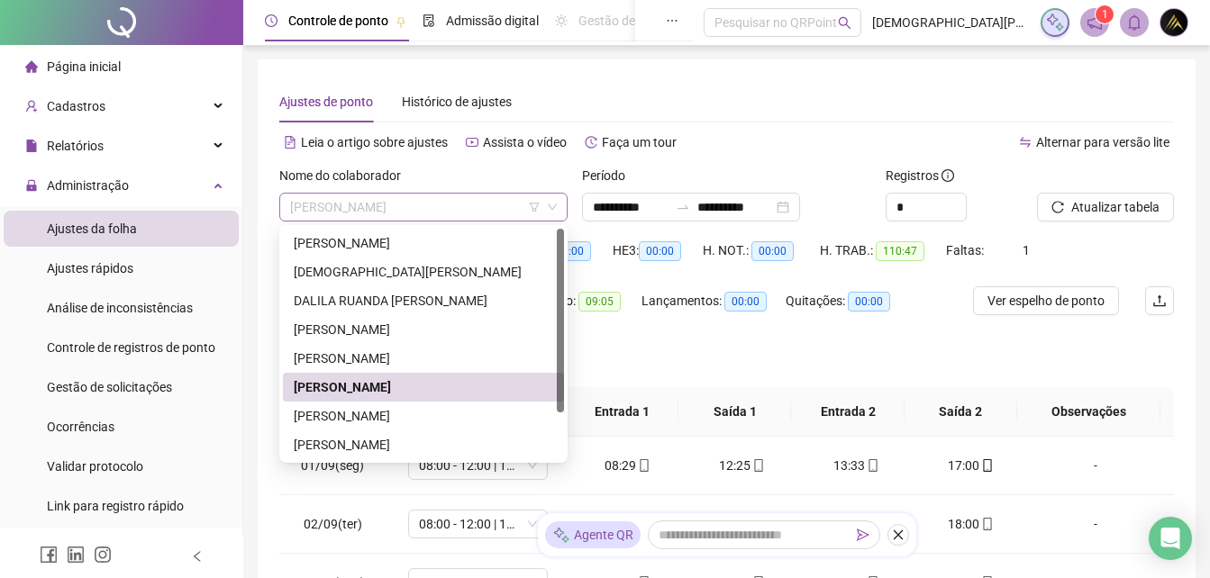
click at [454, 219] on span "[PERSON_NAME]" at bounding box center [423, 207] width 267 height 27
click at [413, 416] on div "[PERSON_NAME]" at bounding box center [423, 416] width 259 height 20
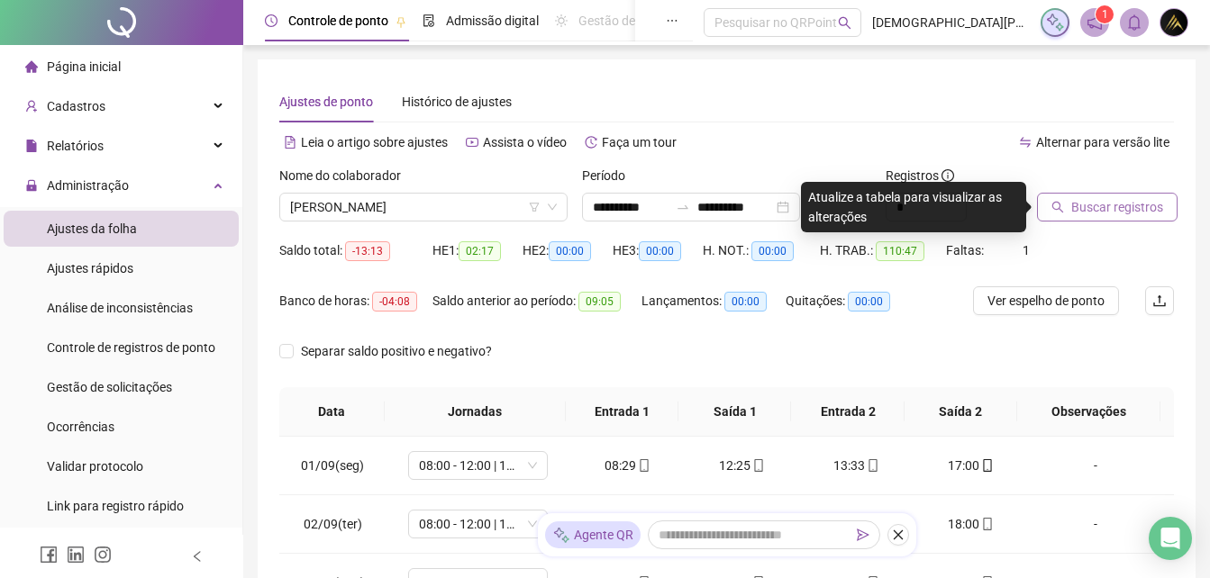
click at [1113, 213] on span "Buscar registros" at bounding box center [1117, 207] width 92 height 20
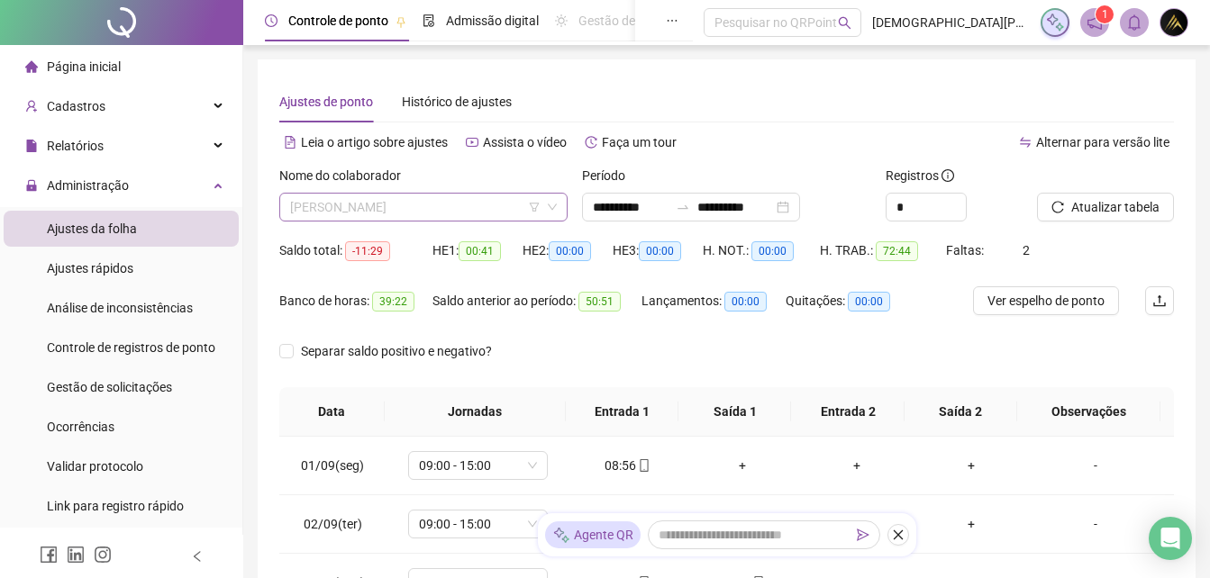
click at [473, 195] on span "[PERSON_NAME]" at bounding box center [423, 207] width 267 height 27
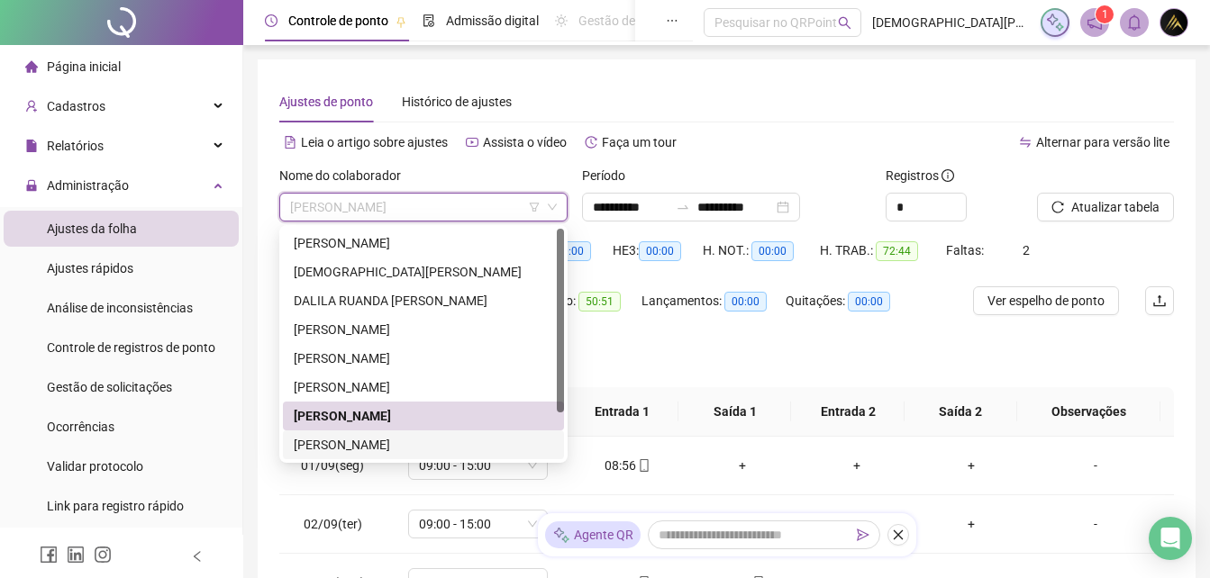
click at [446, 439] on div "[PERSON_NAME]" at bounding box center [423, 445] width 259 height 20
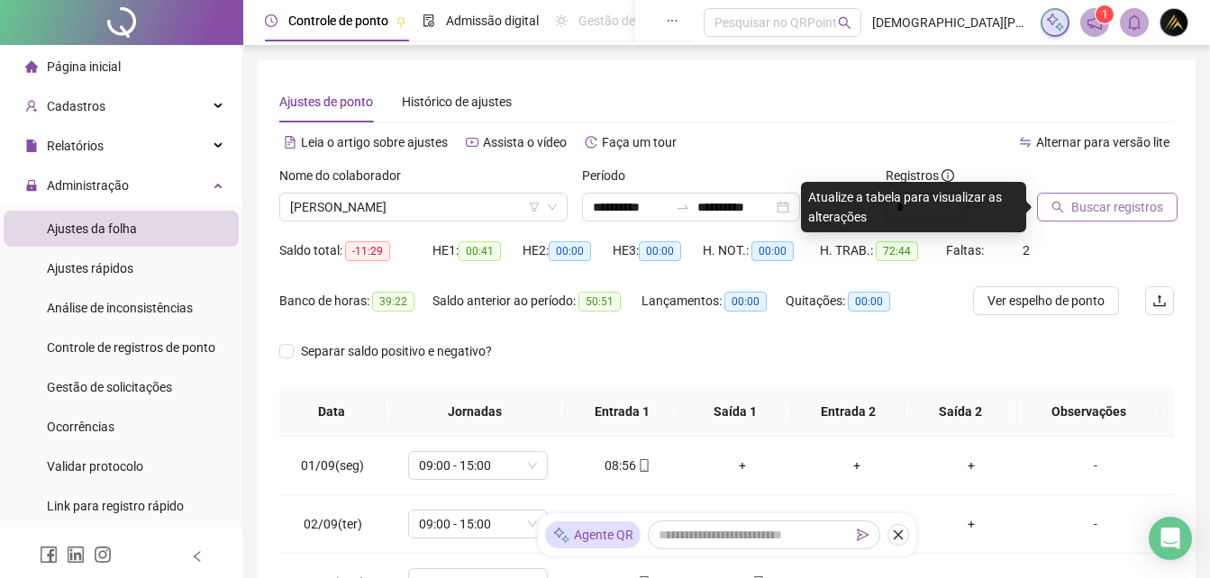
click at [1087, 200] on span "Buscar registros" at bounding box center [1117, 207] width 92 height 20
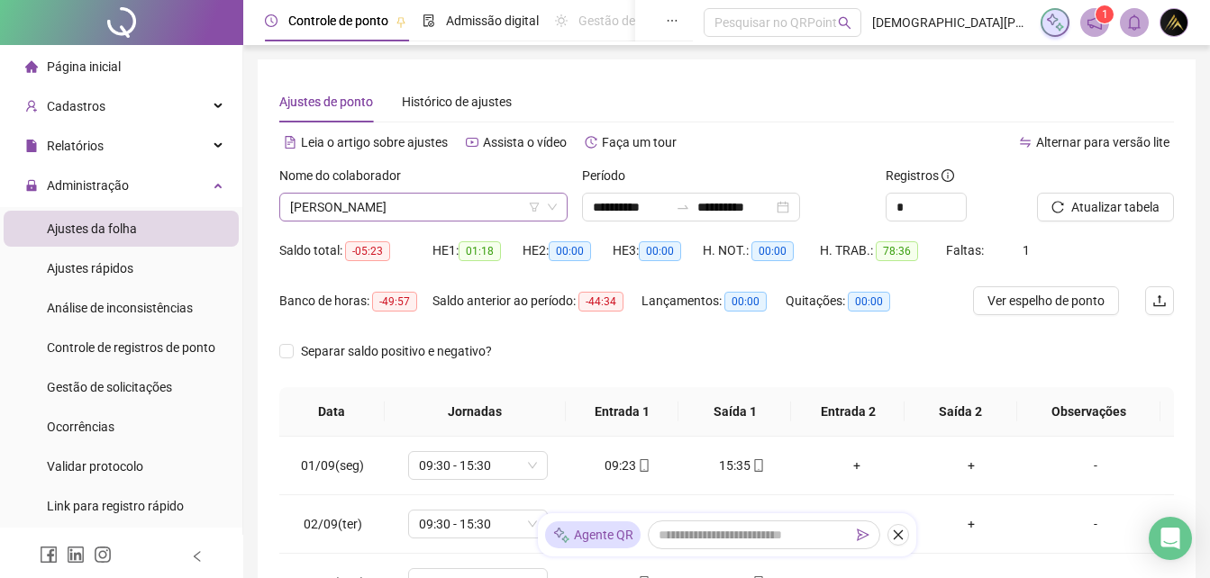
click at [391, 199] on span "[PERSON_NAME]" at bounding box center [423, 207] width 267 height 27
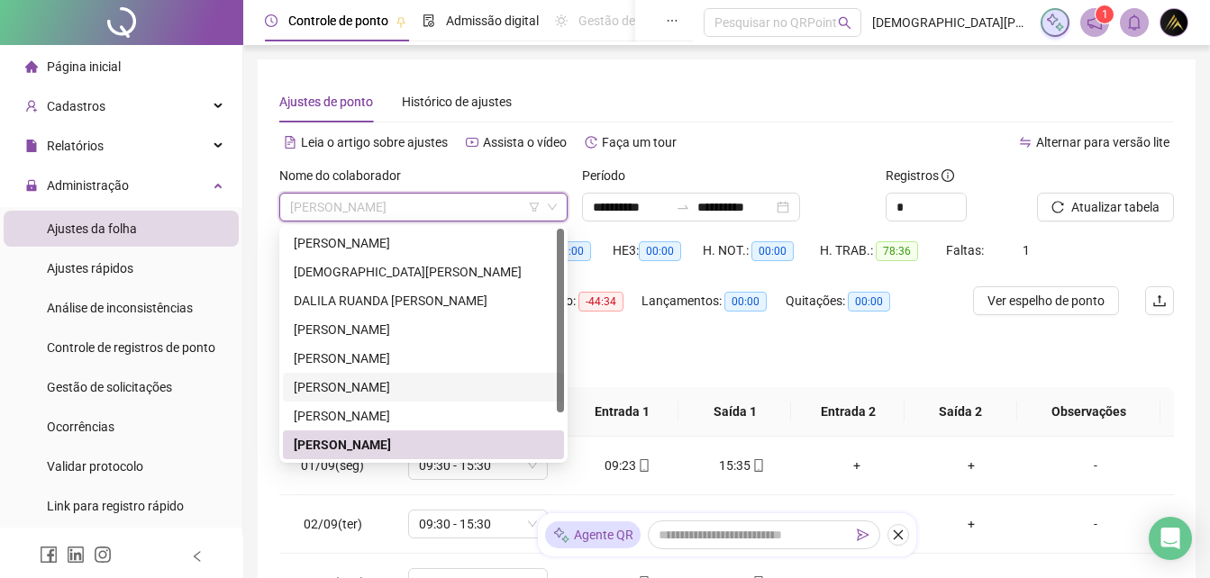
scroll to position [58, 0]
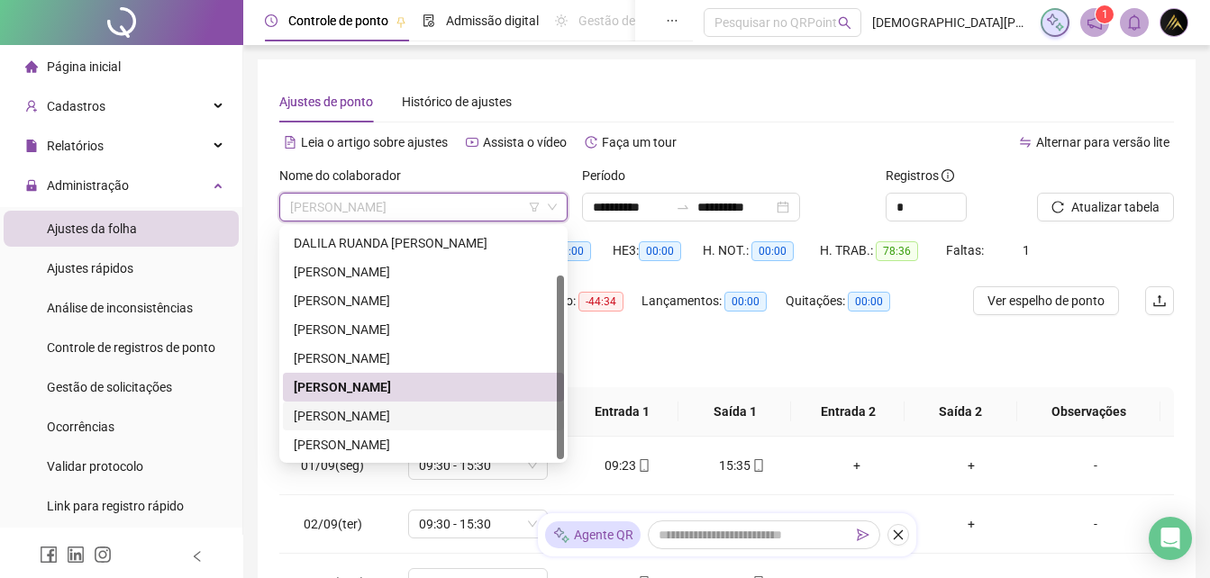
click at [473, 412] on div "[PERSON_NAME]" at bounding box center [423, 416] width 259 height 20
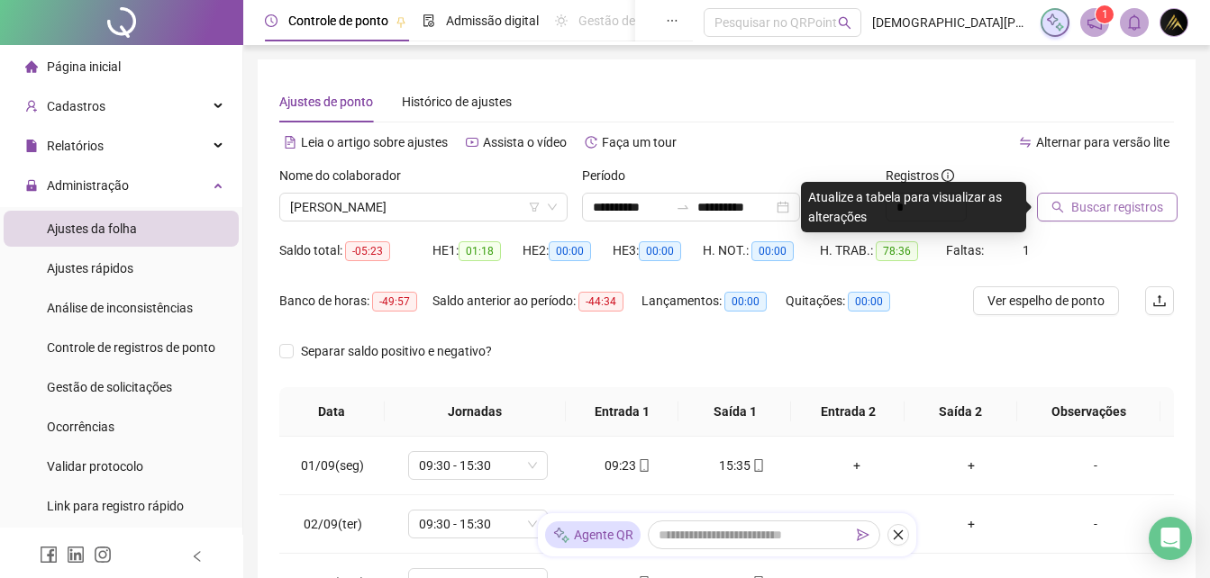
click at [1101, 211] on span "Buscar registros" at bounding box center [1117, 207] width 92 height 20
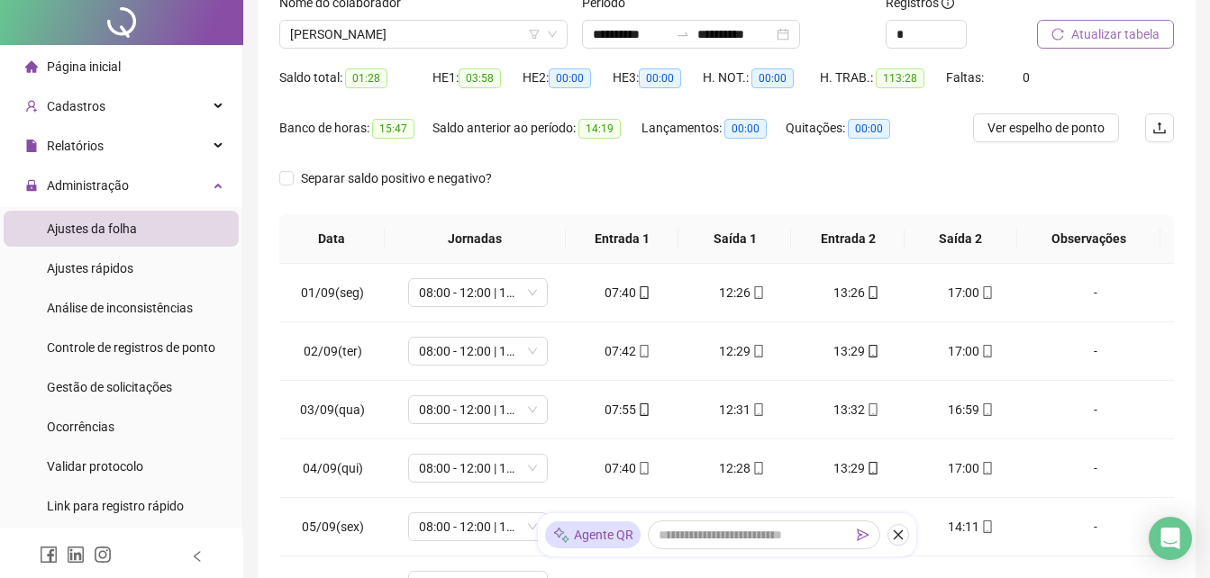
scroll to position [0, 0]
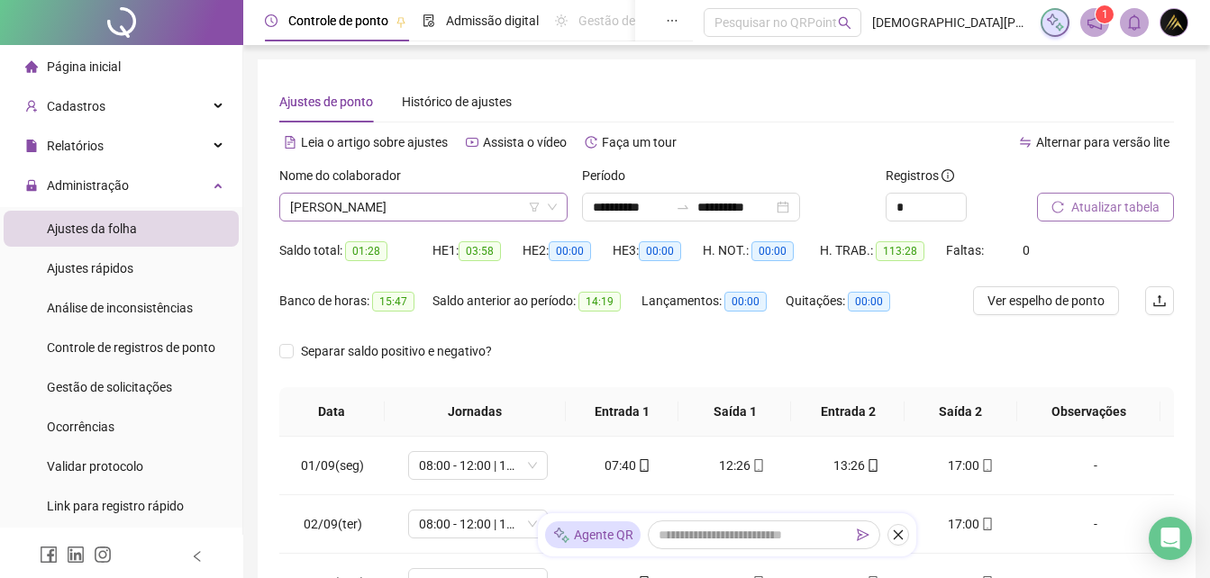
click at [442, 199] on span "[PERSON_NAME]" at bounding box center [423, 207] width 267 height 27
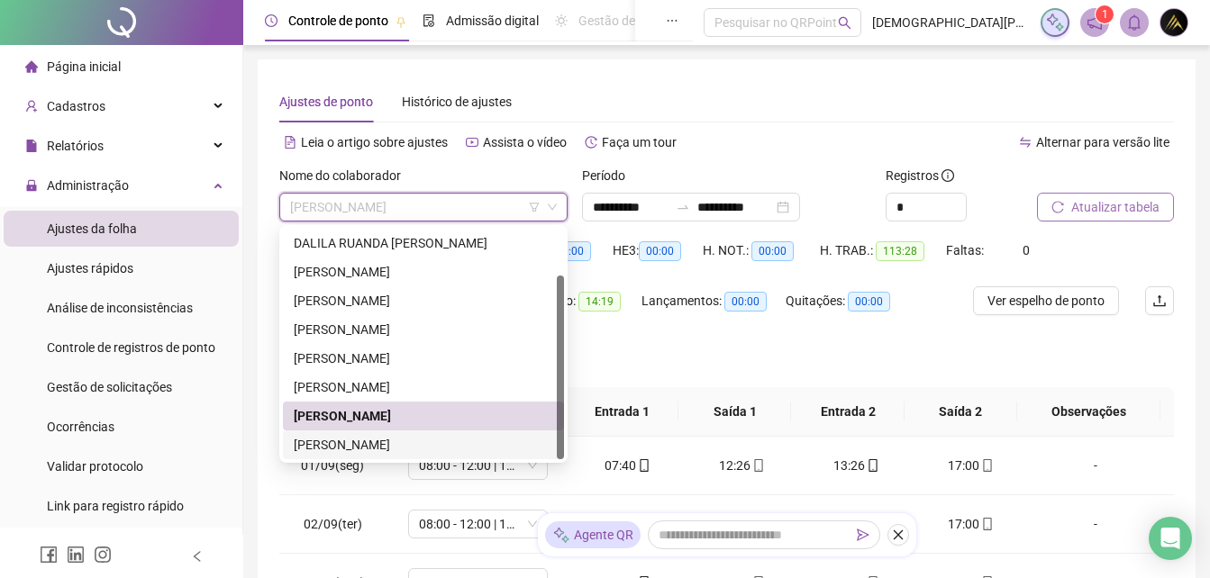
click at [486, 441] on div "[PERSON_NAME]" at bounding box center [423, 445] width 259 height 20
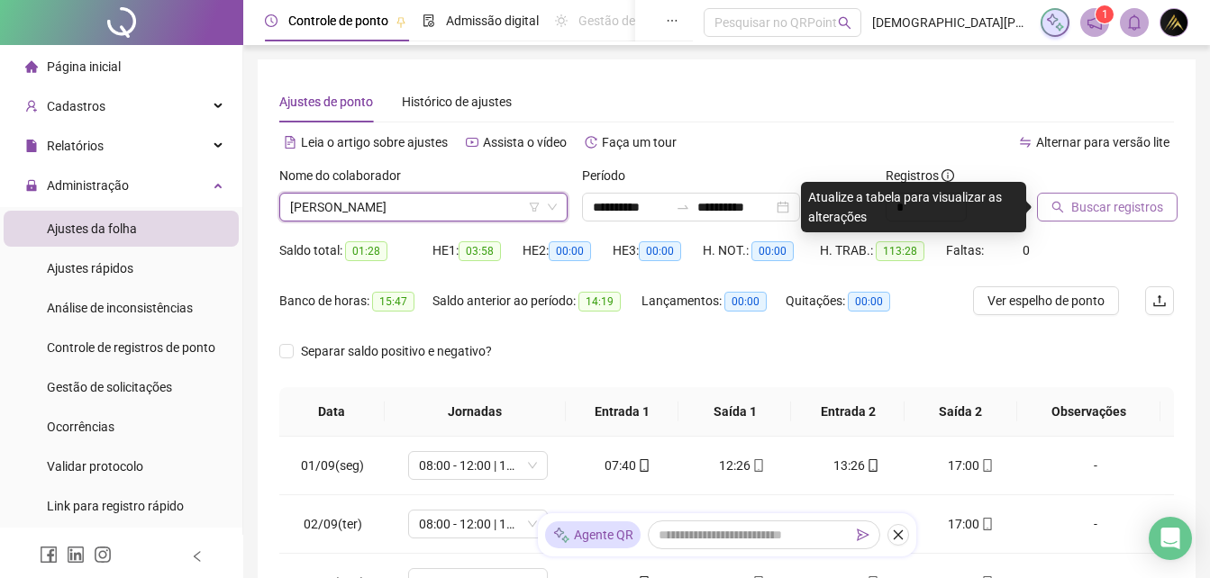
click at [1094, 203] on span "Buscar registros" at bounding box center [1117, 207] width 92 height 20
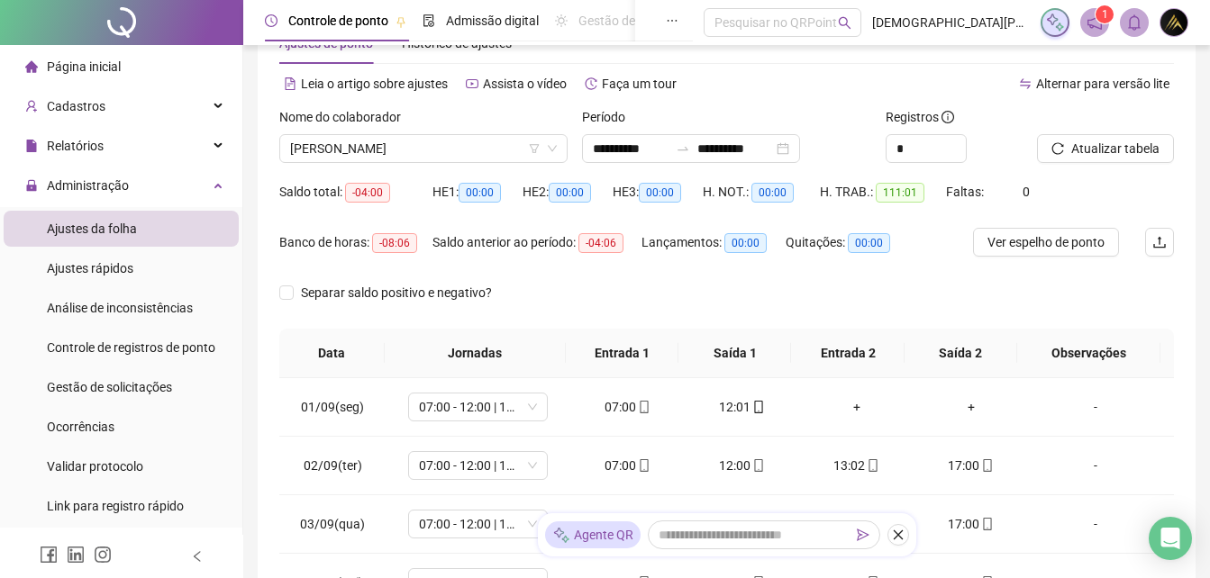
scroll to position [25, 0]
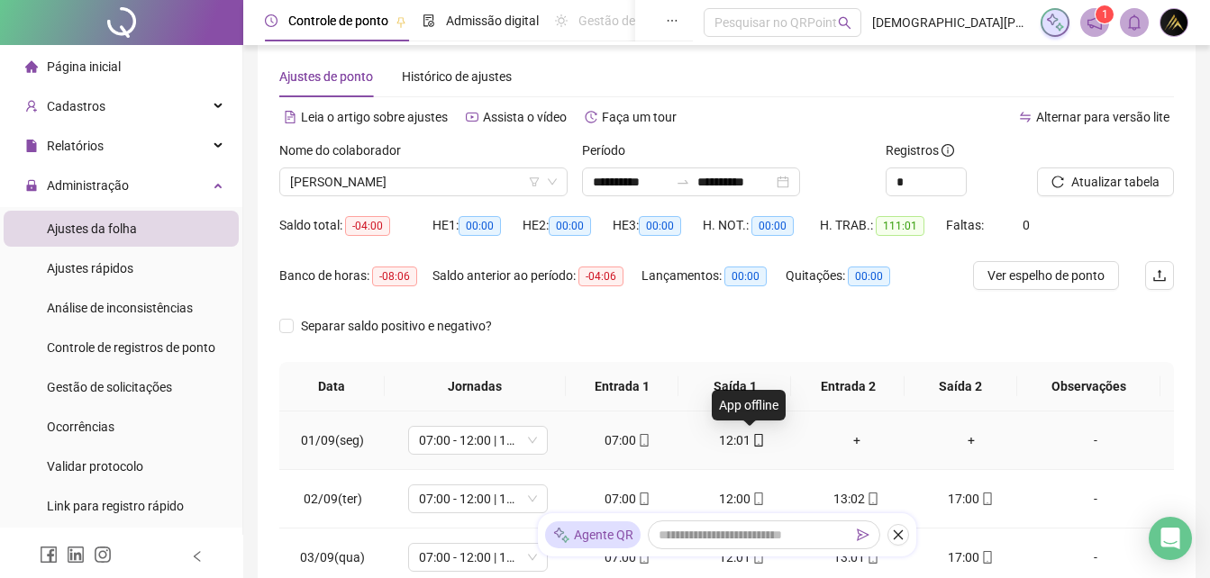
click at [752, 446] on icon "mobile" at bounding box center [758, 440] width 13 height 13
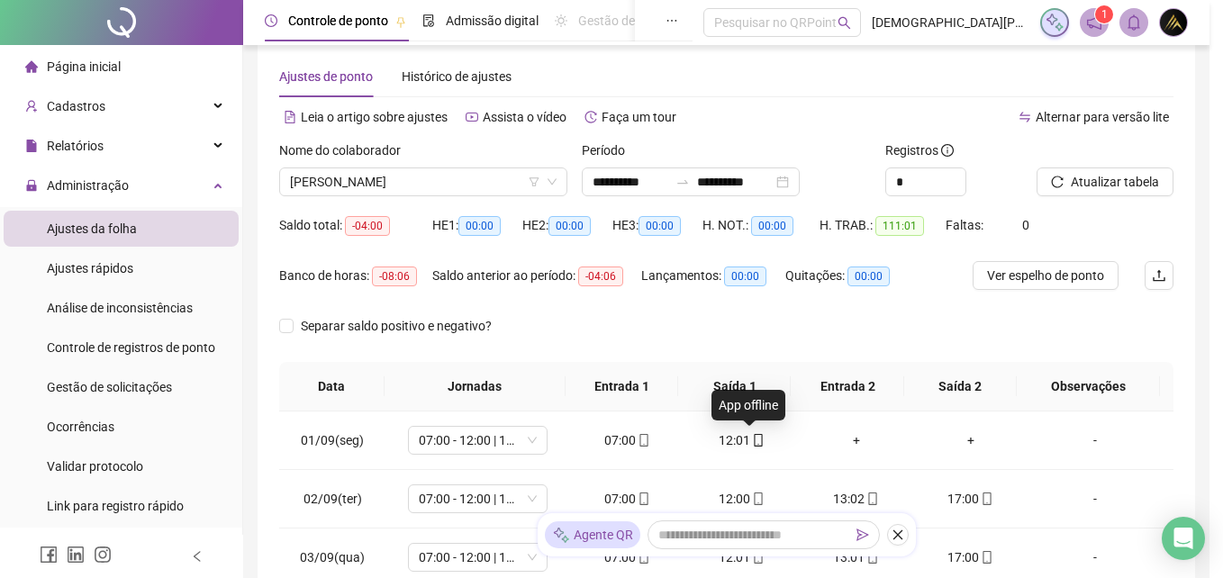
type input "**********"
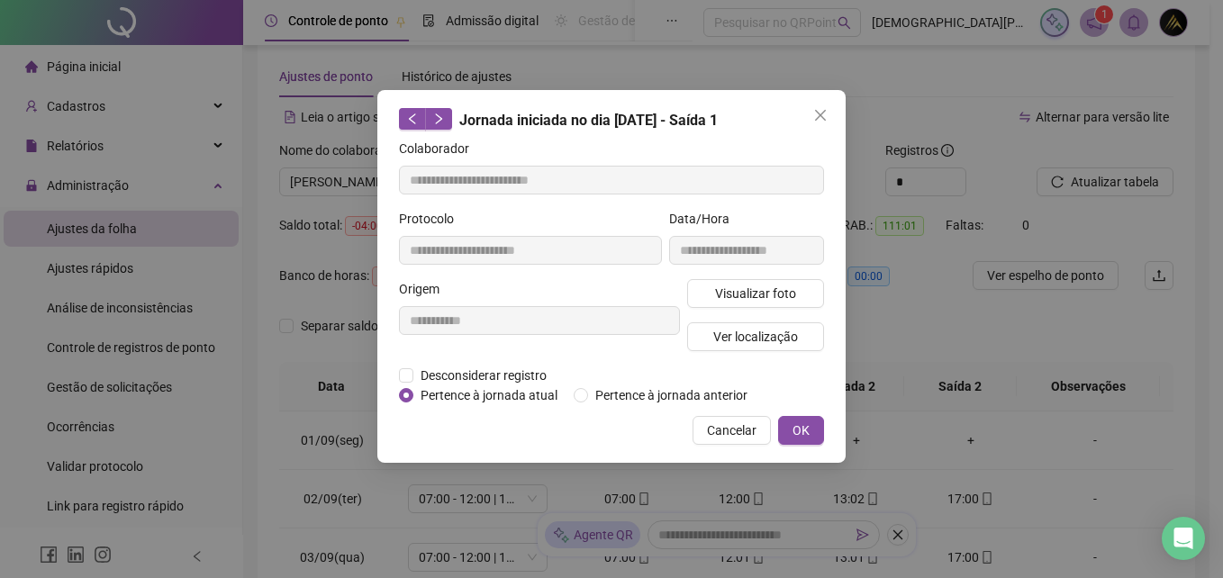
click at [934, 464] on div "**********" at bounding box center [611, 289] width 1223 height 578
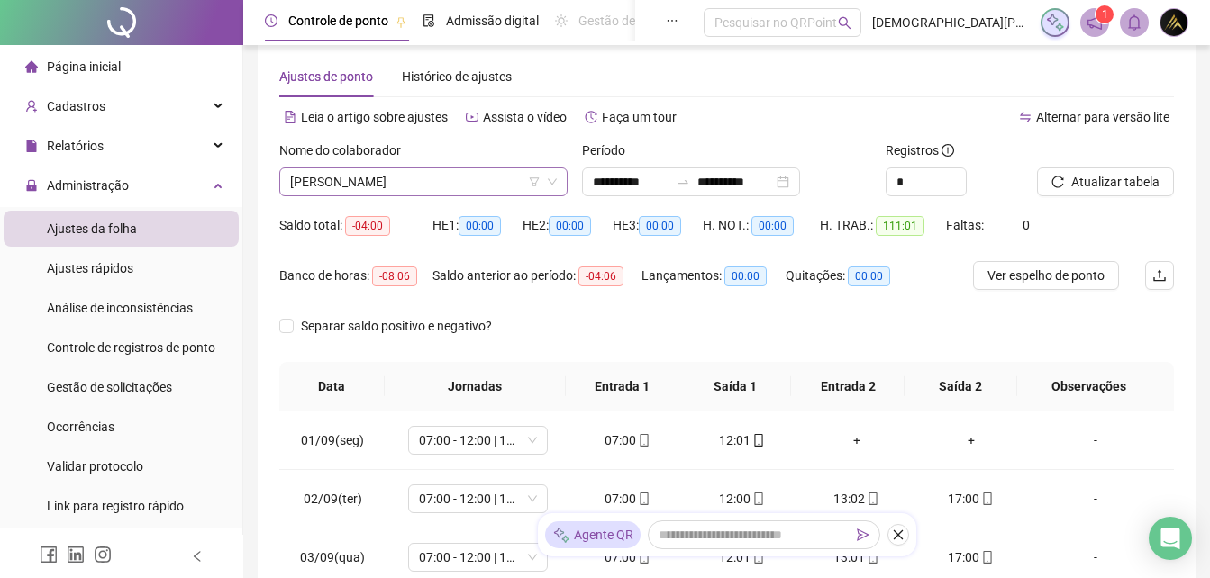
click at [410, 184] on span "[PERSON_NAME]" at bounding box center [423, 181] width 267 height 27
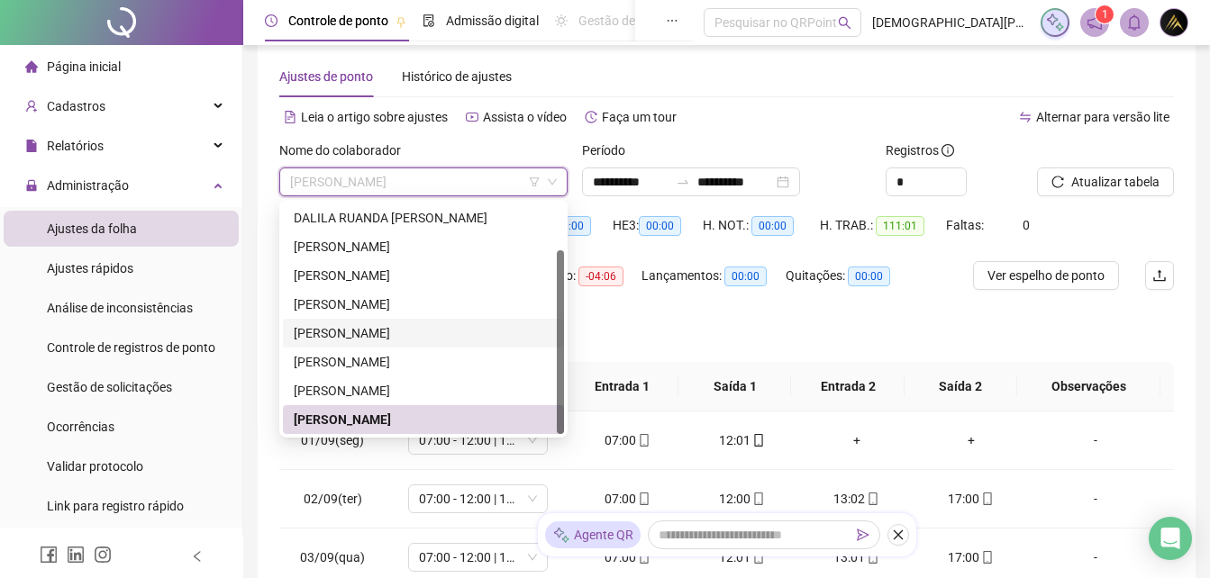
click at [434, 327] on div "[PERSON_NAME]" at bounding box center [423, 333] width 259 height 20
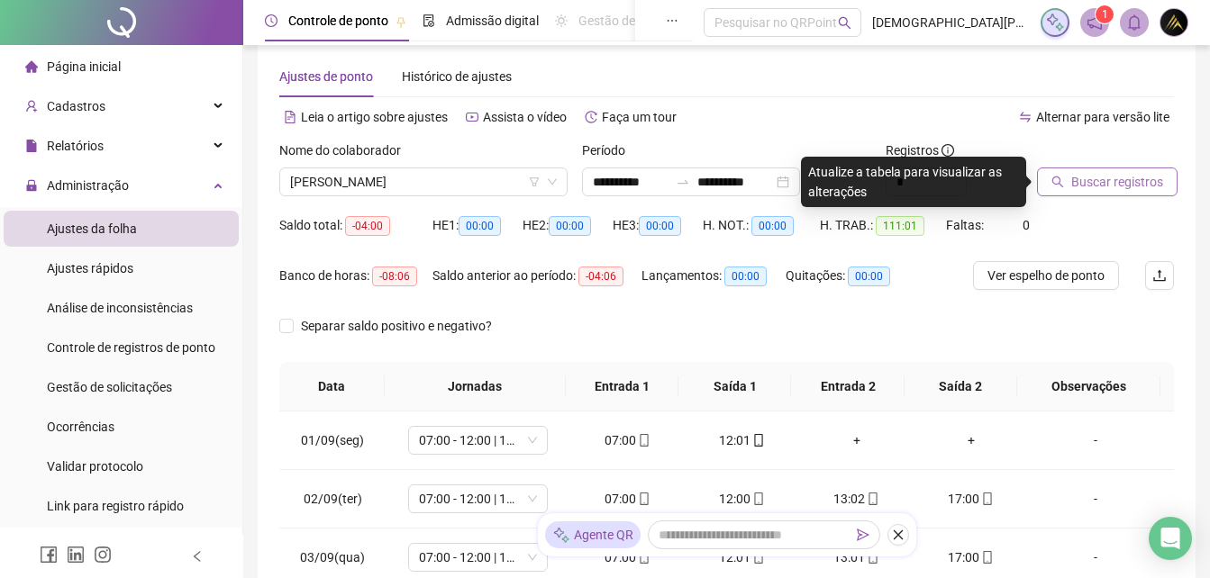
click at [1131, 186] on span "Buscar registros" at bounding box center [1117, 182] width 92 height 20
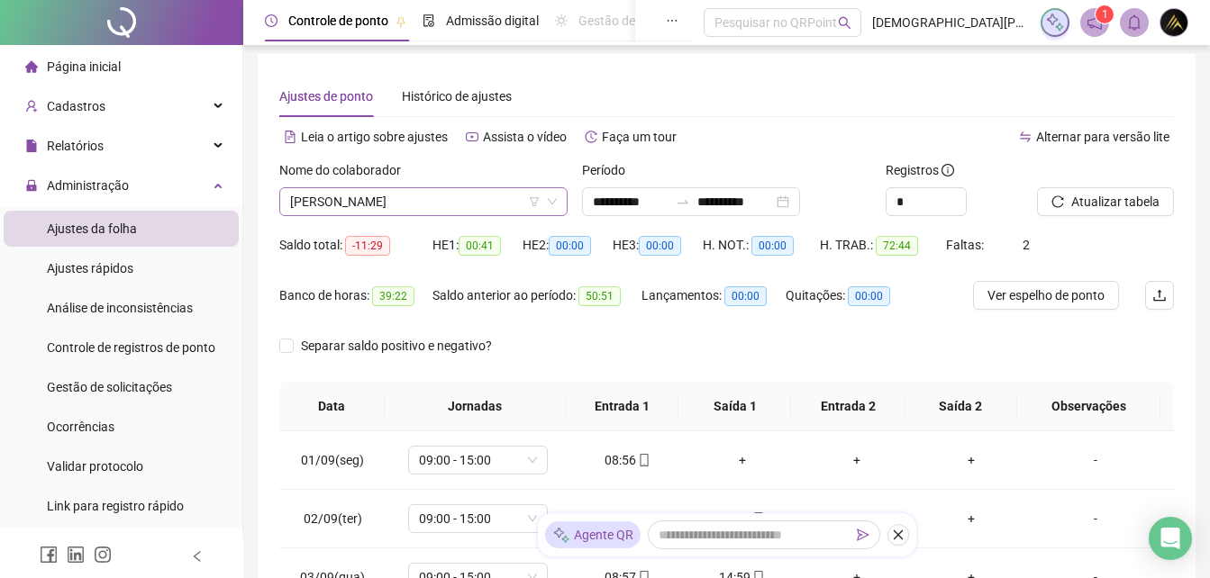
scroll to position [0, 0]
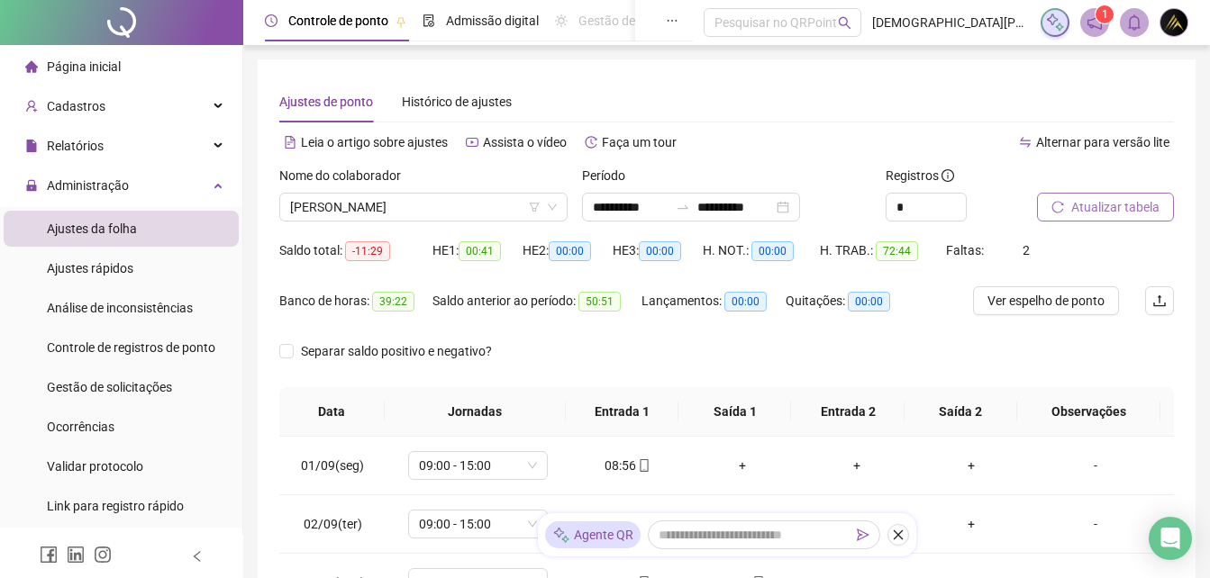
click at [1083, 205] on span "Atualizar tabela" at bounding box center [1115, 207] width 88 height 20
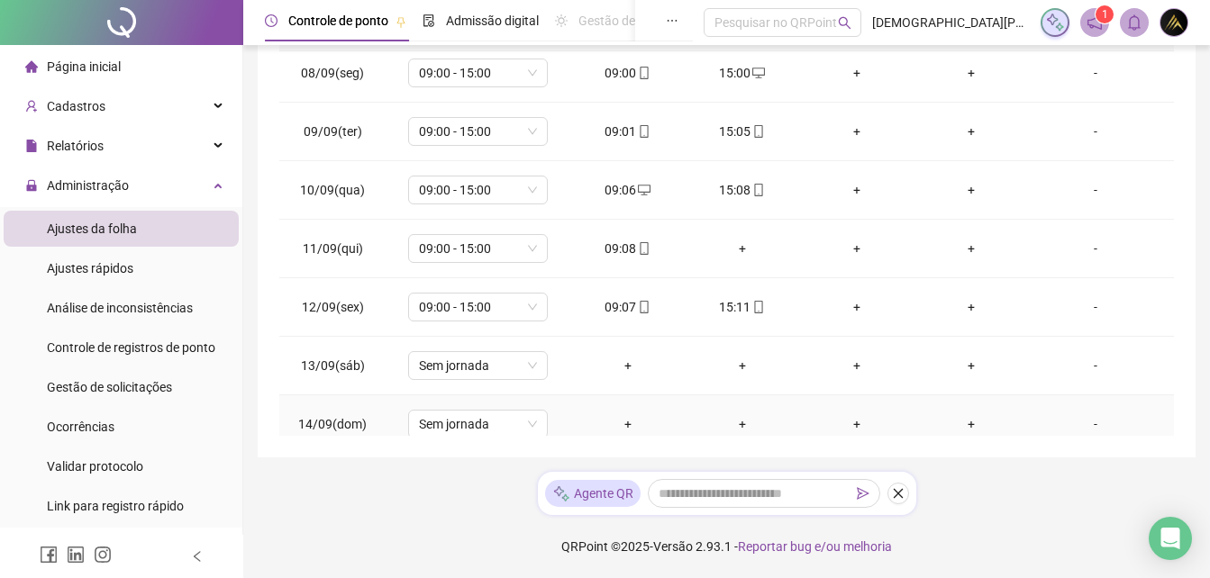
scroll to position [399, 0]
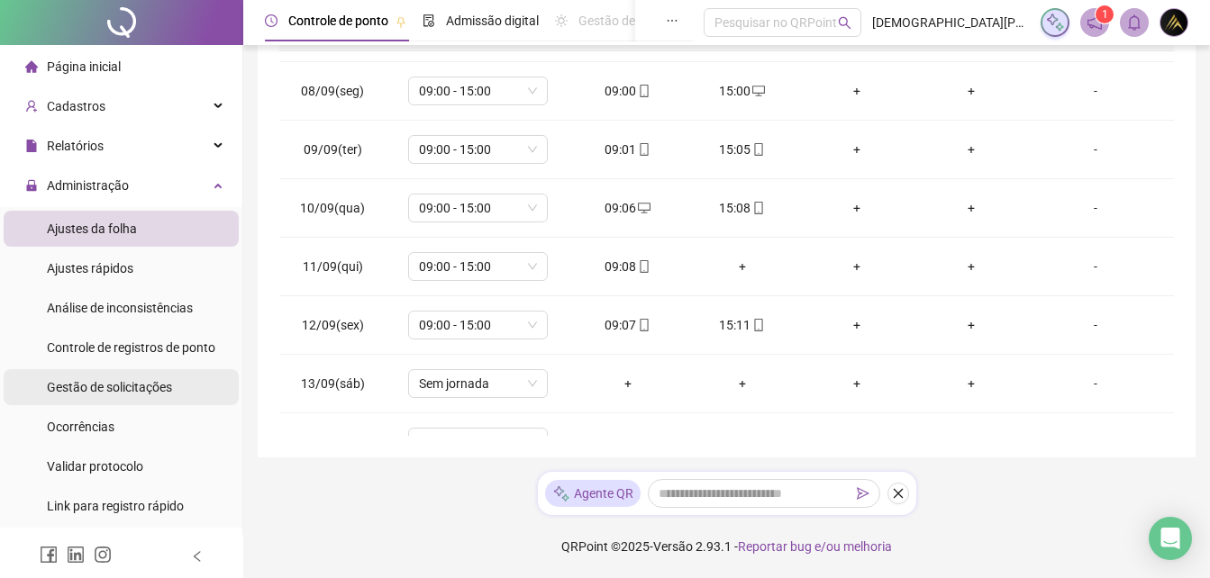
click at [163, 389] on span "Gestão de solicitações" at bounding box center [109, 387] width 125 height 14
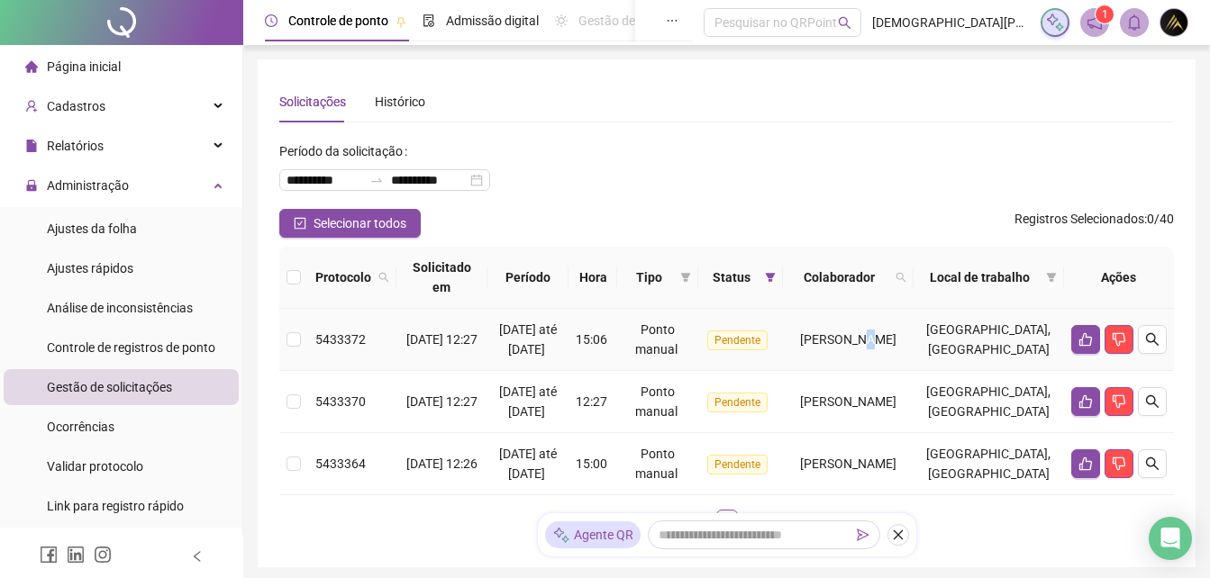
click at [838, 347] on span "[PERSON_NAME]" at bounding box center [848, 339] width 96 height 14
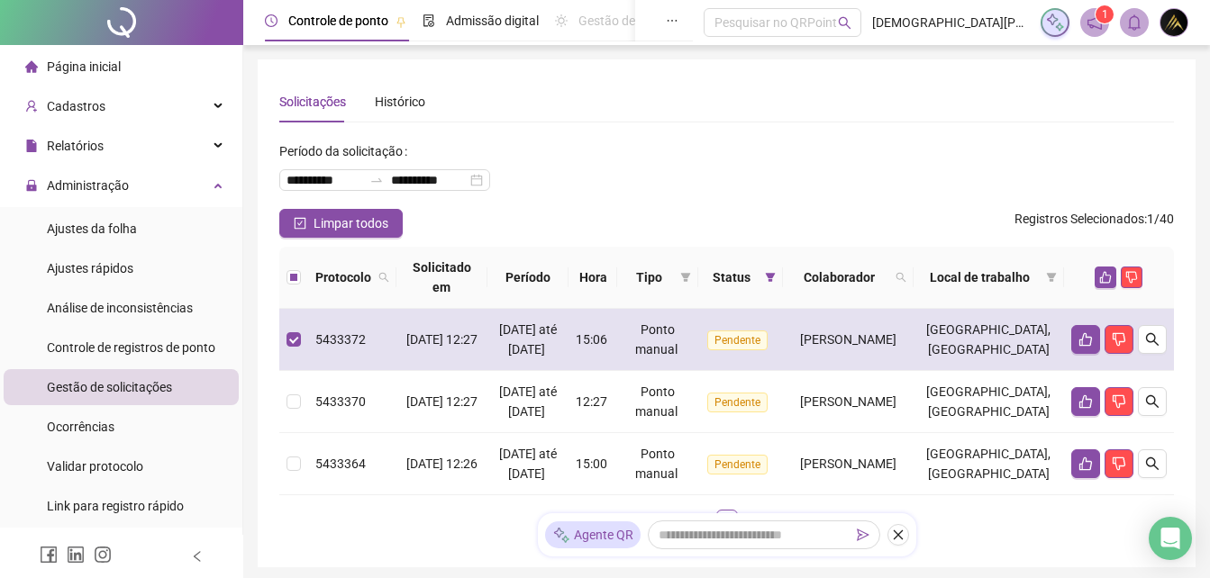
click at [513, 357] on span "[DATE] até [DATE]" at bounding box center [528, 340] width 58 height 34
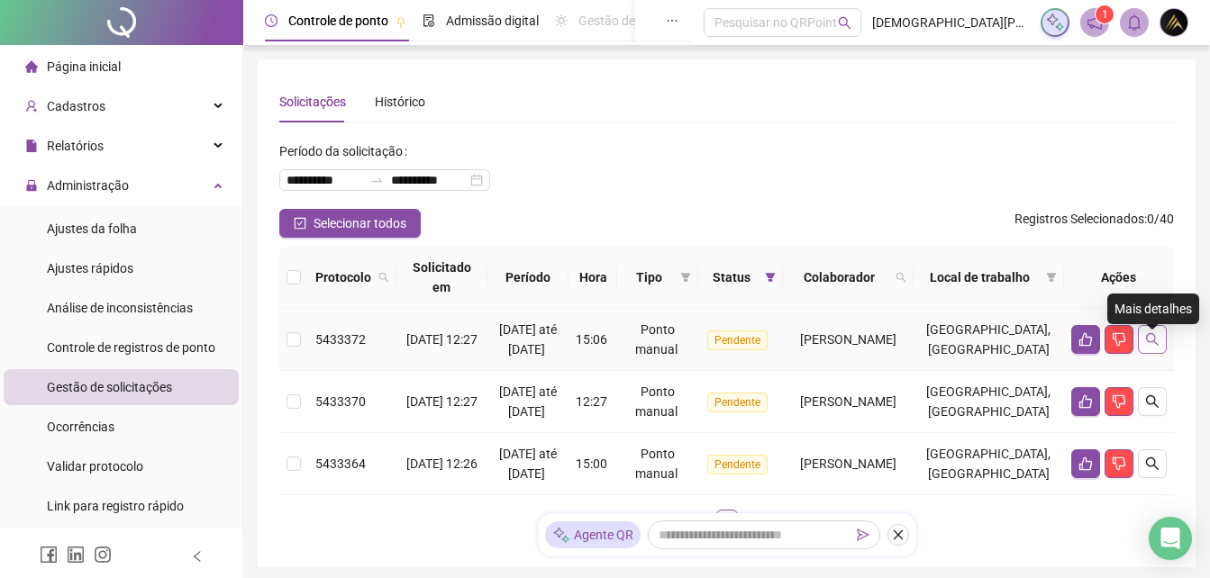
click at [1158, 347] on icon "search" at bounding box center [1152, 339] width 14 height 14
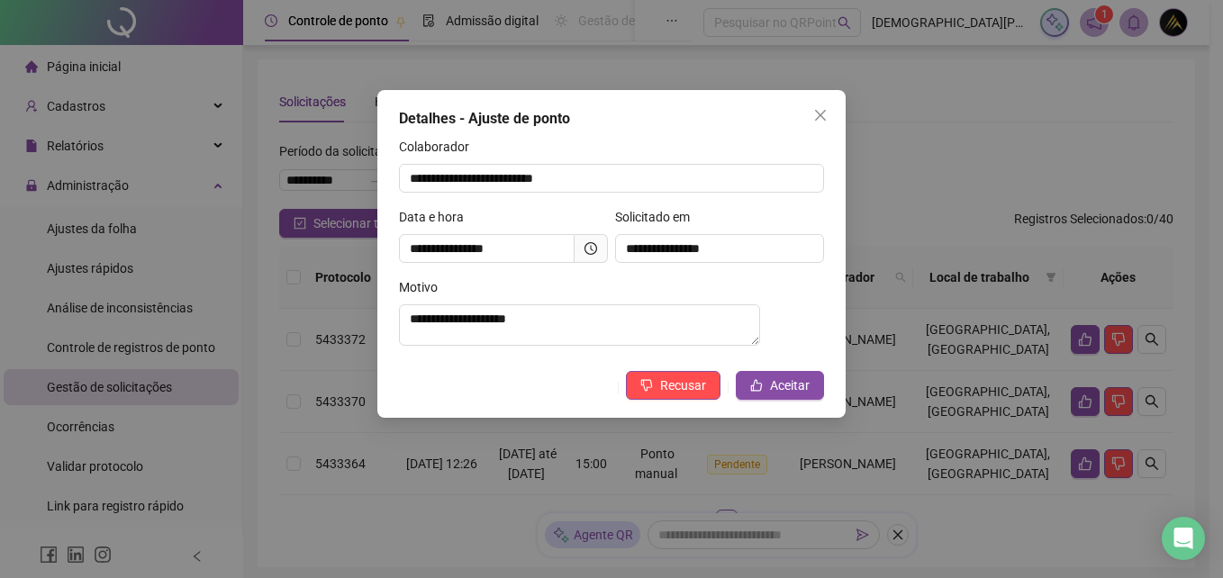
drag, startPoint x: 825, startPoint y: 116, endPoint x: 822, endPoint y: 126, distance: 10.3
click at [825, 117] on icon "close" at bounding box center [820, 115] width 14 height 14
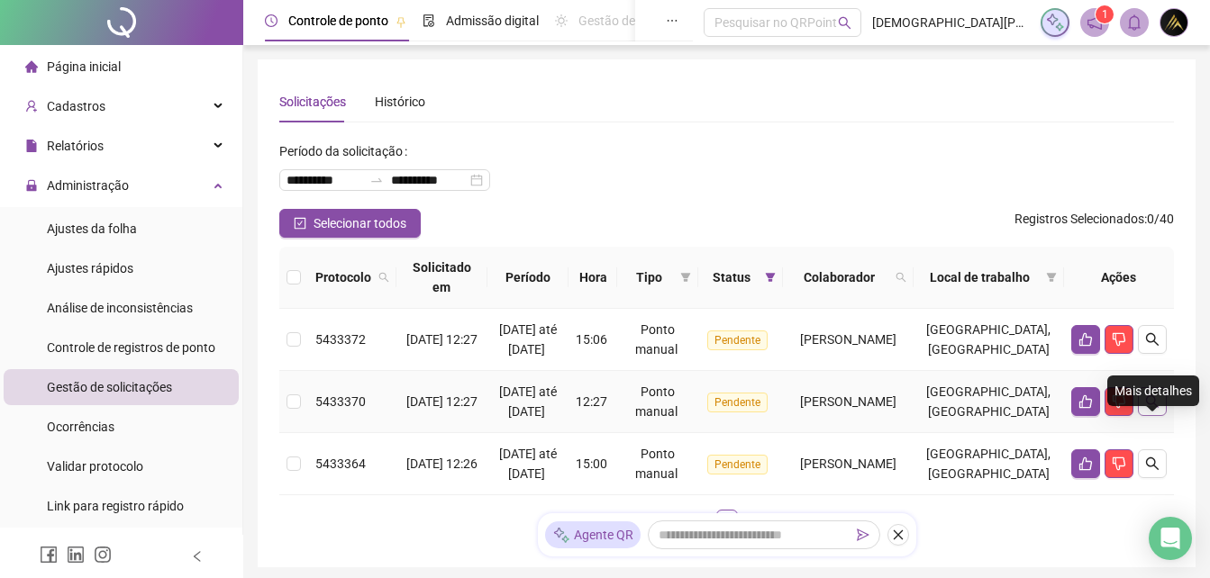
click at [1148, 409] on icon "search" at bounding box center [1152, 402] width 14 height 14
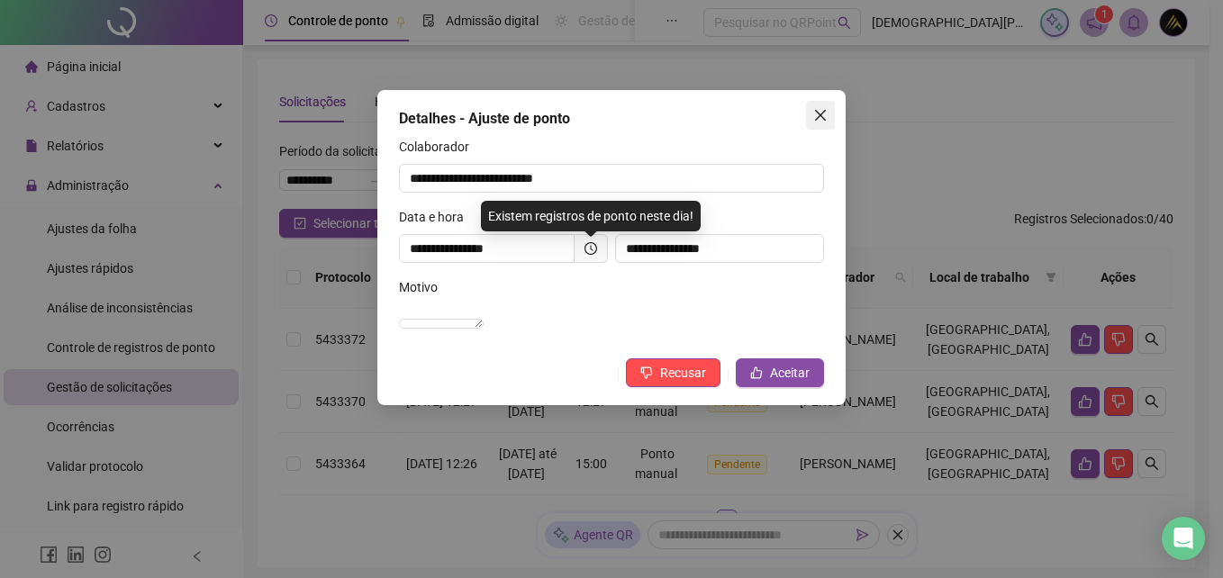
click at [819, 121] on icon "close" at bounding box center [820, 115] width 14 height 14
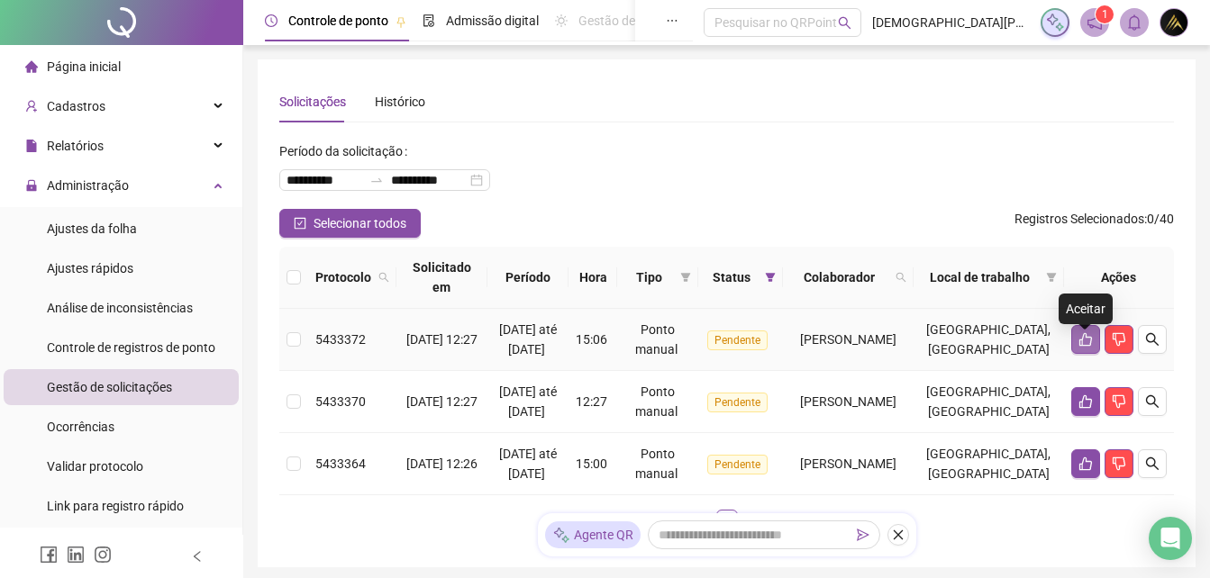
click at [1087, 347] on icon "like" at bounding box center [1085, 339] width 14 height 14
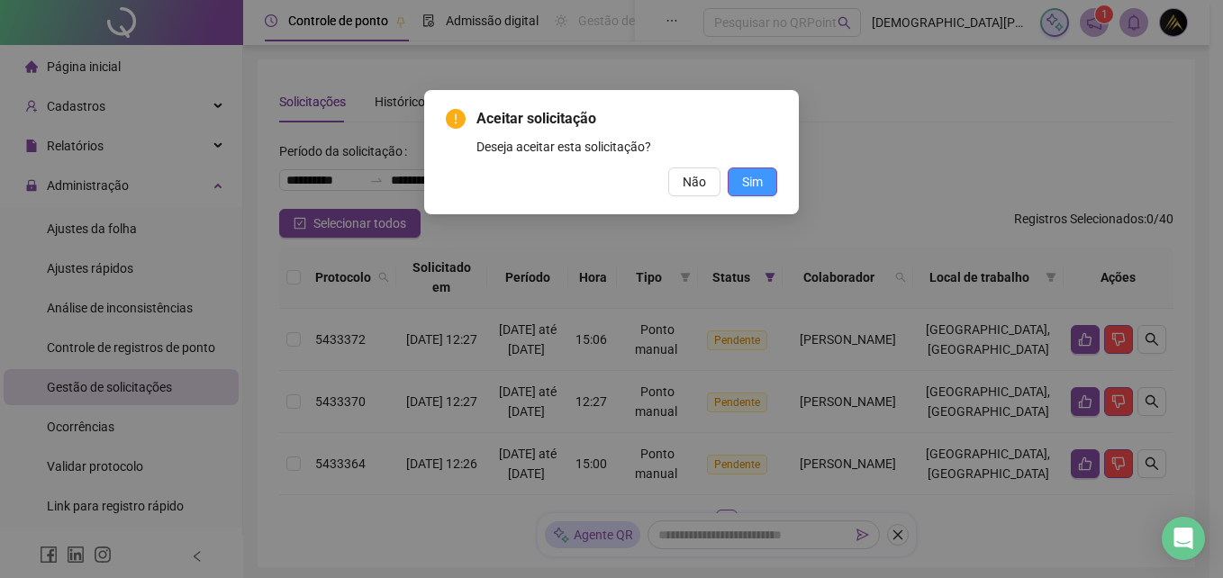
click at [754, 186] on span "Sim" at bounding box center [752, 182] width 21 height 20
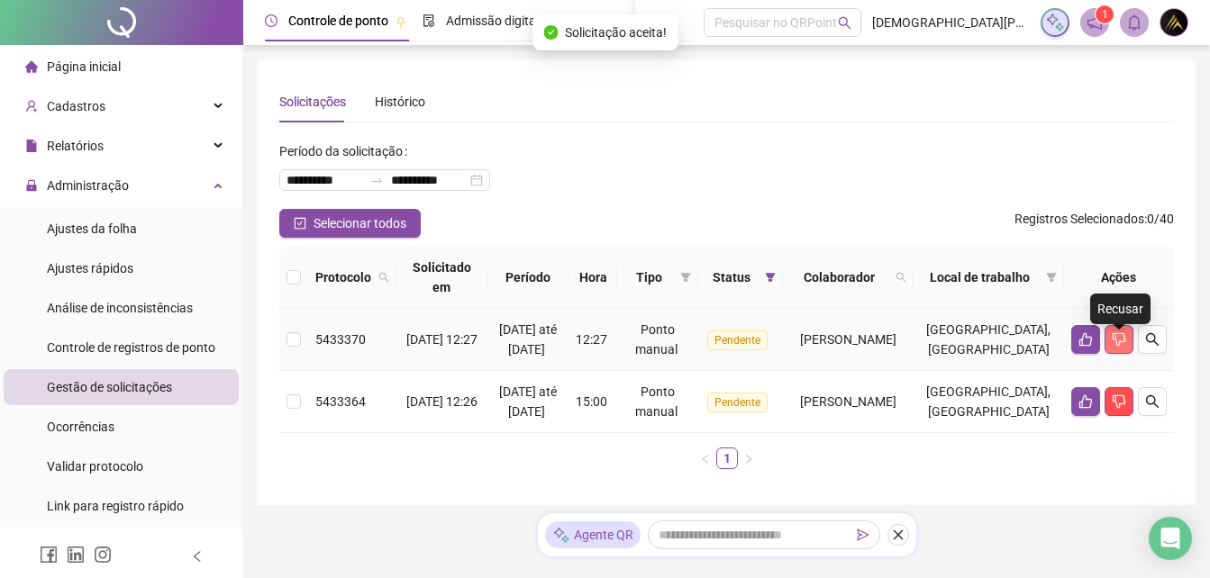
click at [1119, 347] on icon "dislike" at bounding box center [1119, 339] width 14 height 14
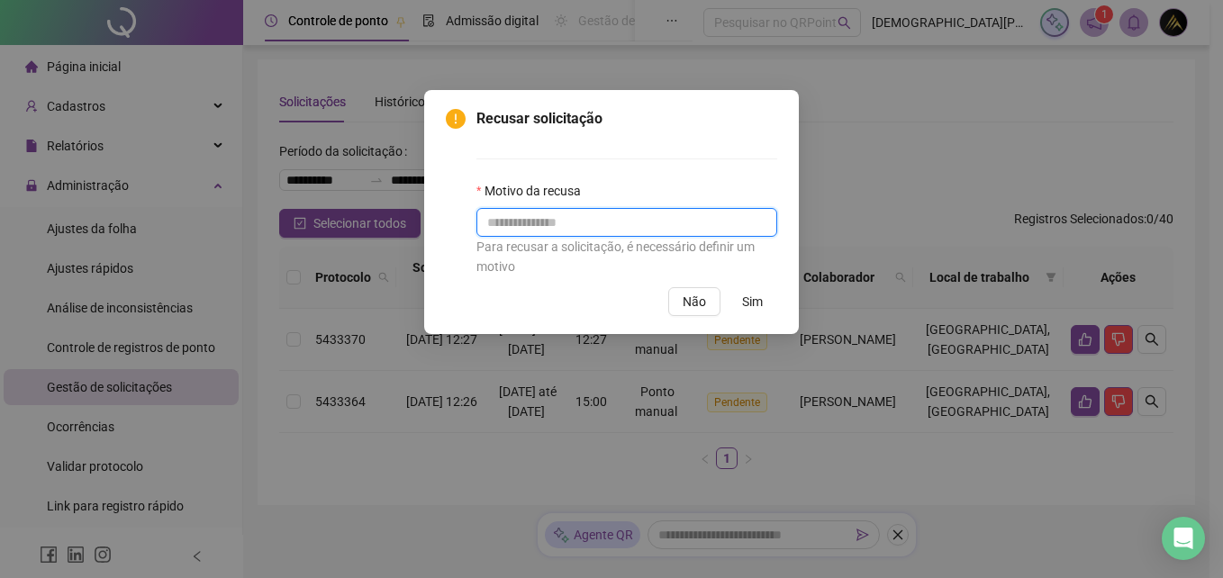
click at [599, 222] on input "text" at bounding box center [627, 222] width 301 height 29
type input "*"
type input "**********"
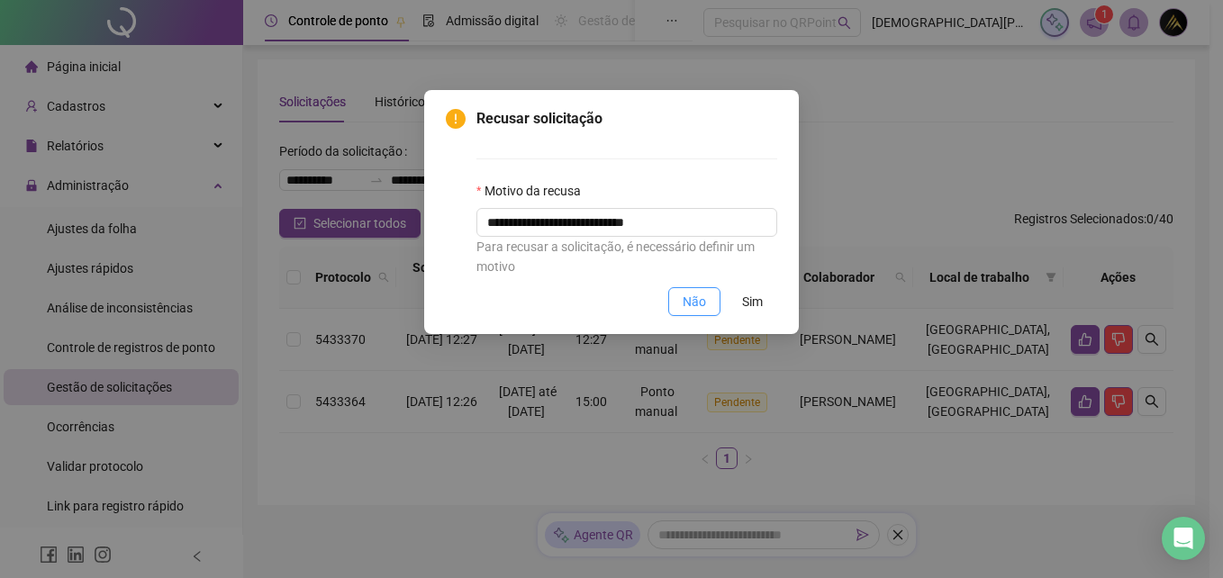
click at [692, 299] on span "Não" at bounding box center [694, 302] width 23 height 20
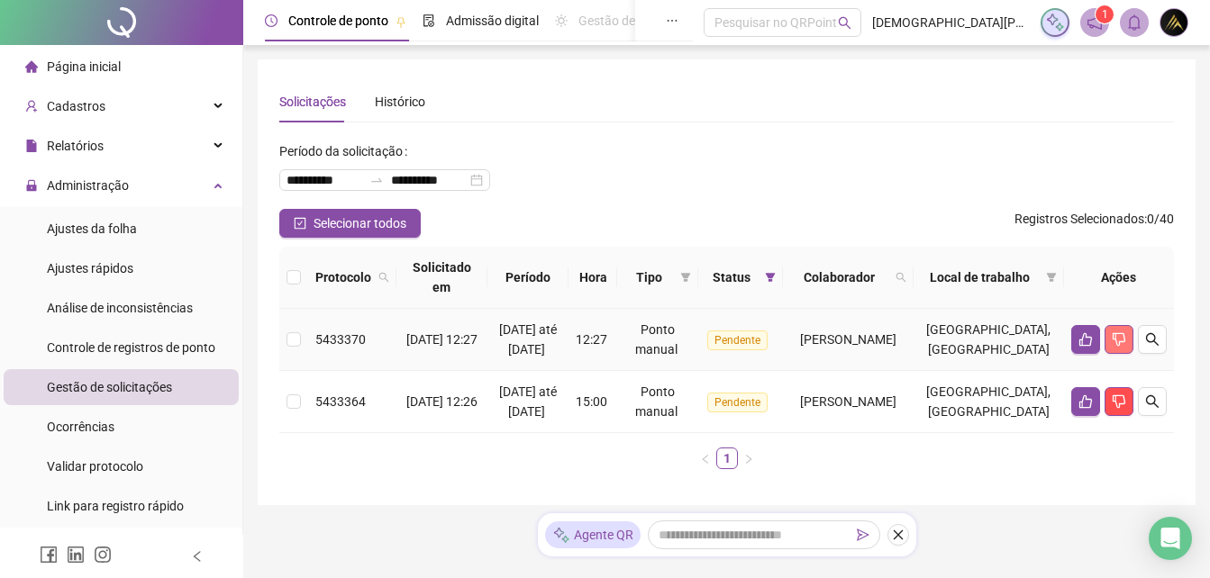
click at [1122, 354] on button "button" at bounding box center [1118, 339] width 29 height 29
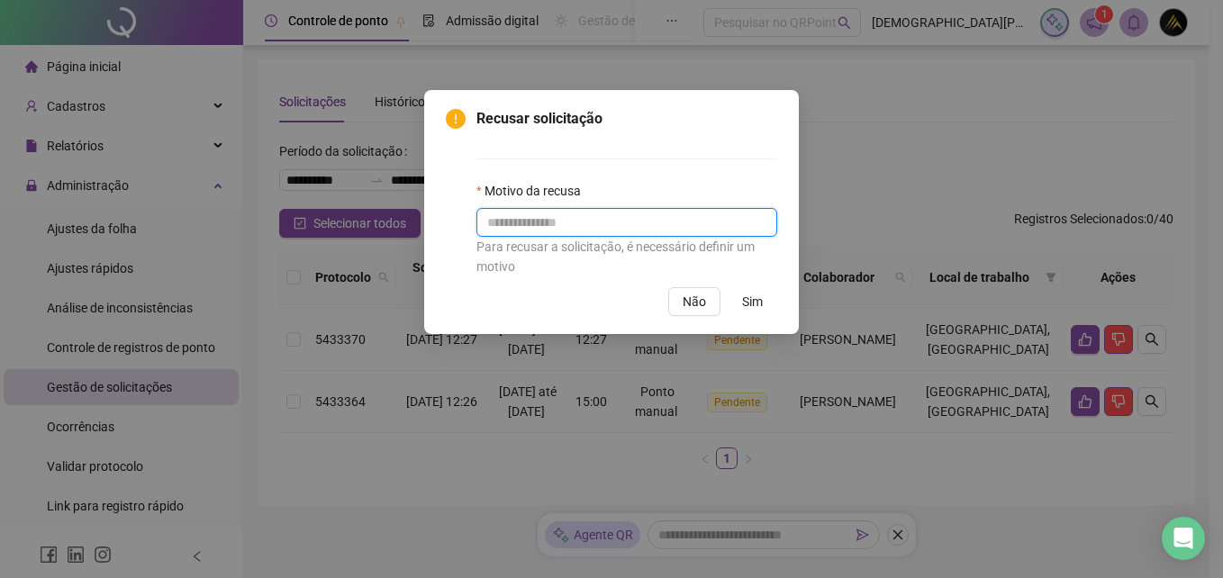
drag, startPoint x: 630, startPoint y: 218, endPoint x: 638, endPoint y: 226, distance: 11.5
click at [637, 228] on input "text" at bounding box center [627, 222] width 301 height 29
type input "**********"
click at [746, 303] on span "Sim" at bounding box center [752, 302] width 21 height 20
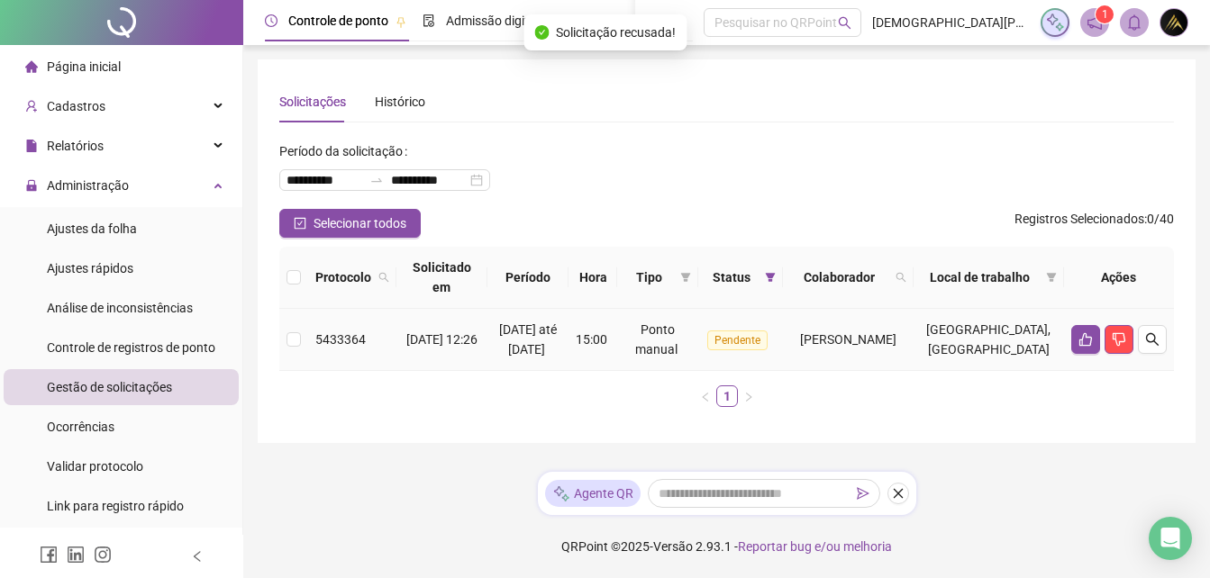
click at [896, 347] on span "[PERSON_NAME]" at bounding box center [848, 339] width 96 height 14
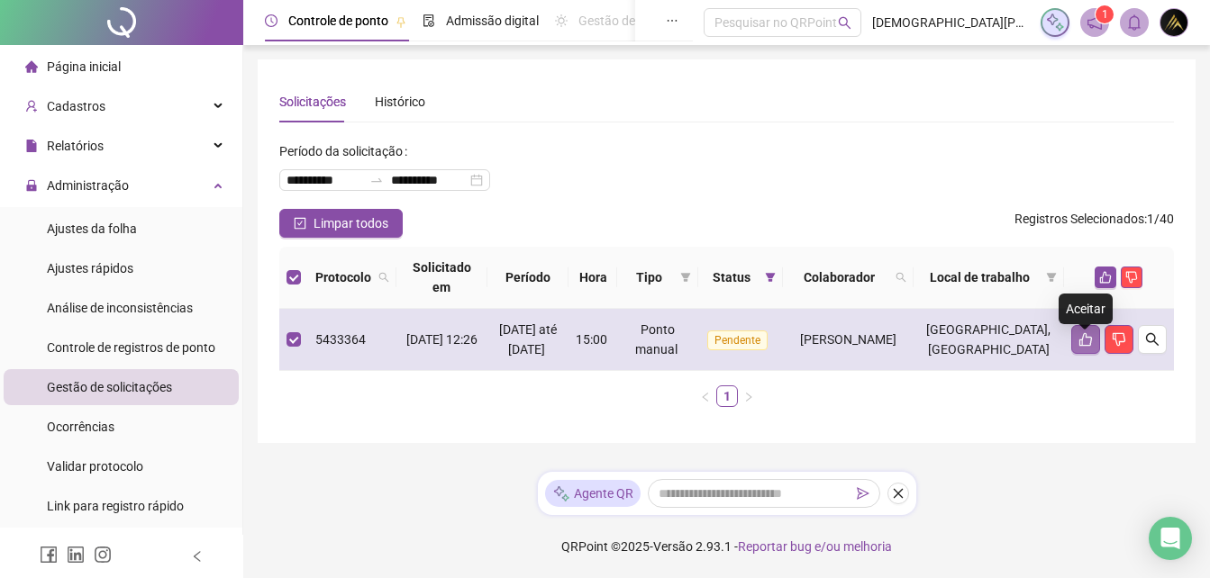
click at [1089, 347] on icon "like" at bounding box center [1085, 339] width 14 height 14
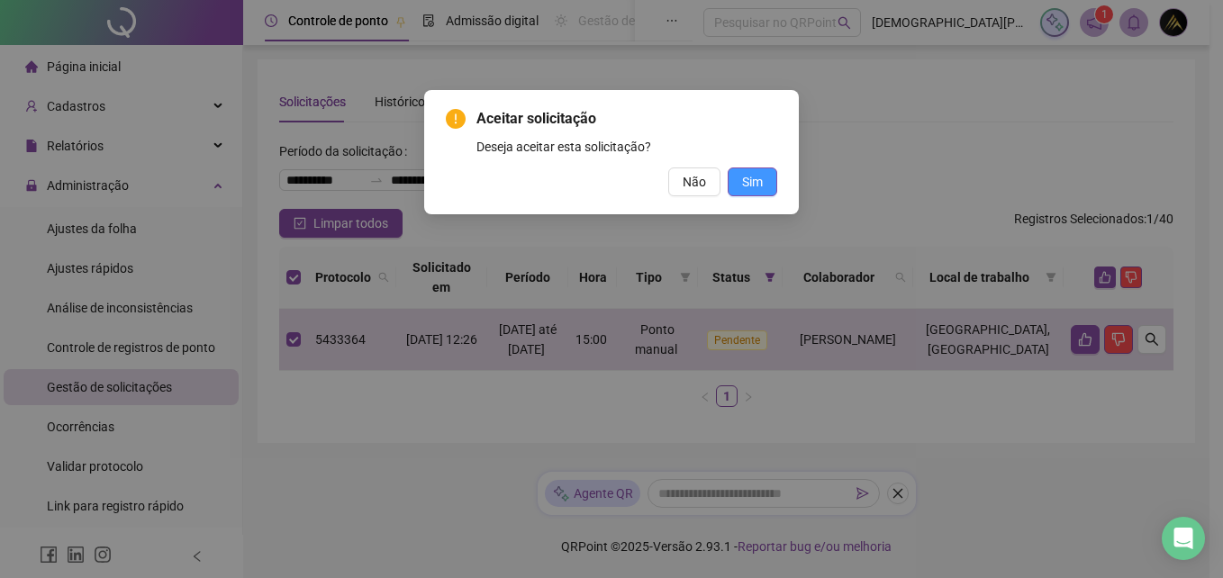
click at [752, 175] on span "Sim" at bounding box center [752, 182] width 21 height 20
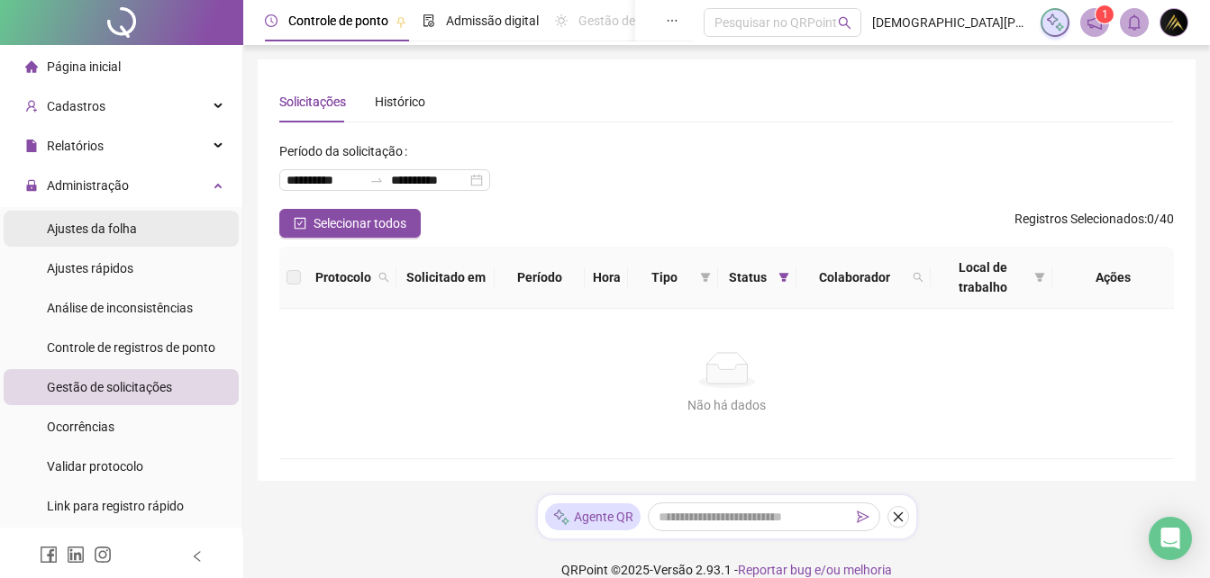
drag, startPoint x: 145, startPoint y: 227, endPoint x: 153, endPoint y: 220, distance: 10.8
click at [146, 228] on li "Ajustes da folha" at bounding box center [121, 229] width 235 height 36
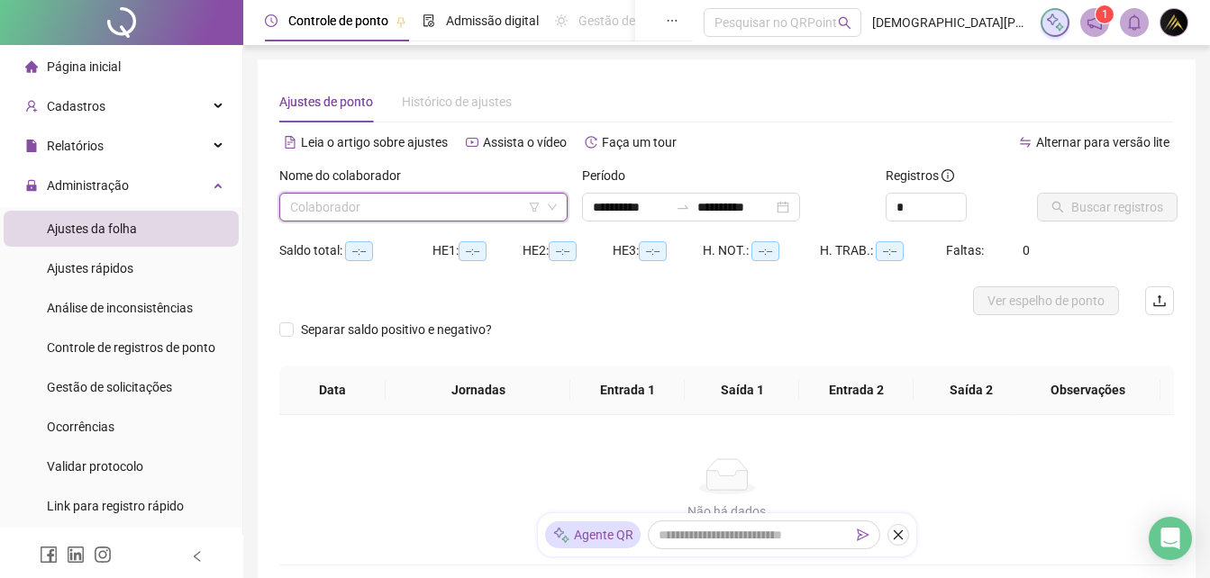
click at [400, 206] on input "search" at bounding box center [415, 207] width 250 height 27
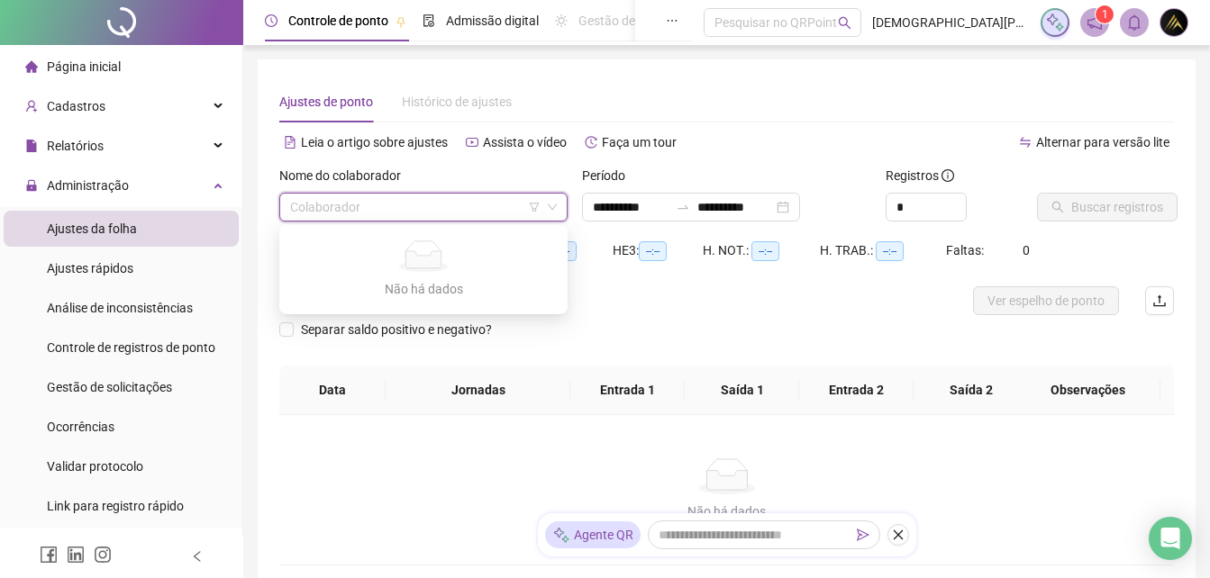
click at [465, 209] on input "search" at bounding box center [415, 207] width 250 height 27
type input "**********"
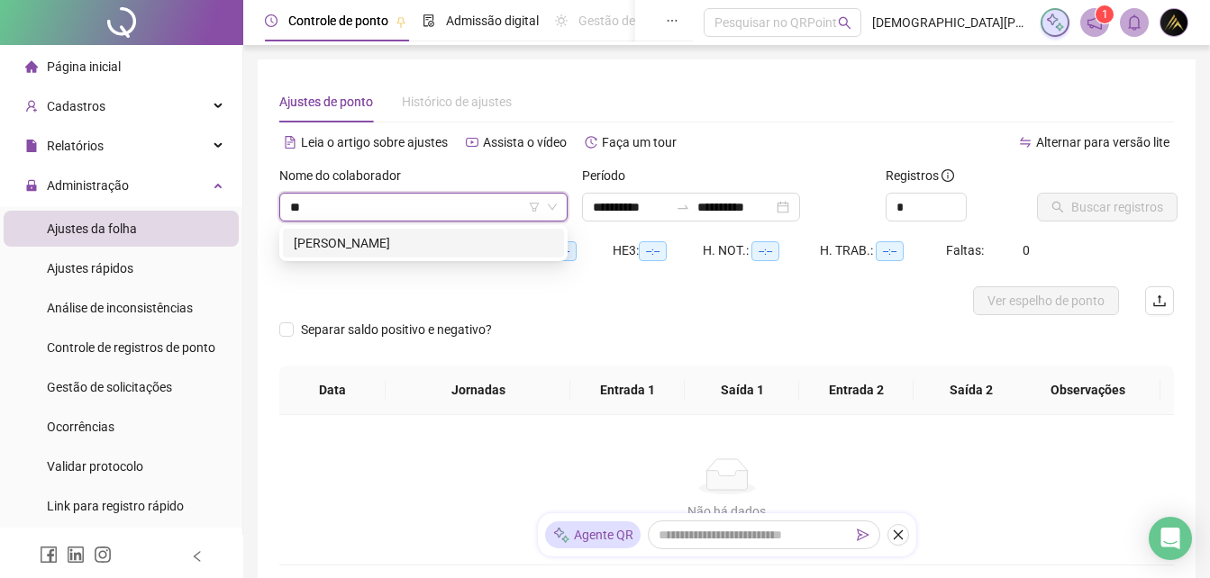
type input "***"
click at [467, 238] on div "[PERSON_NAME]" at bounding box center [423, 243] width 259 height 20
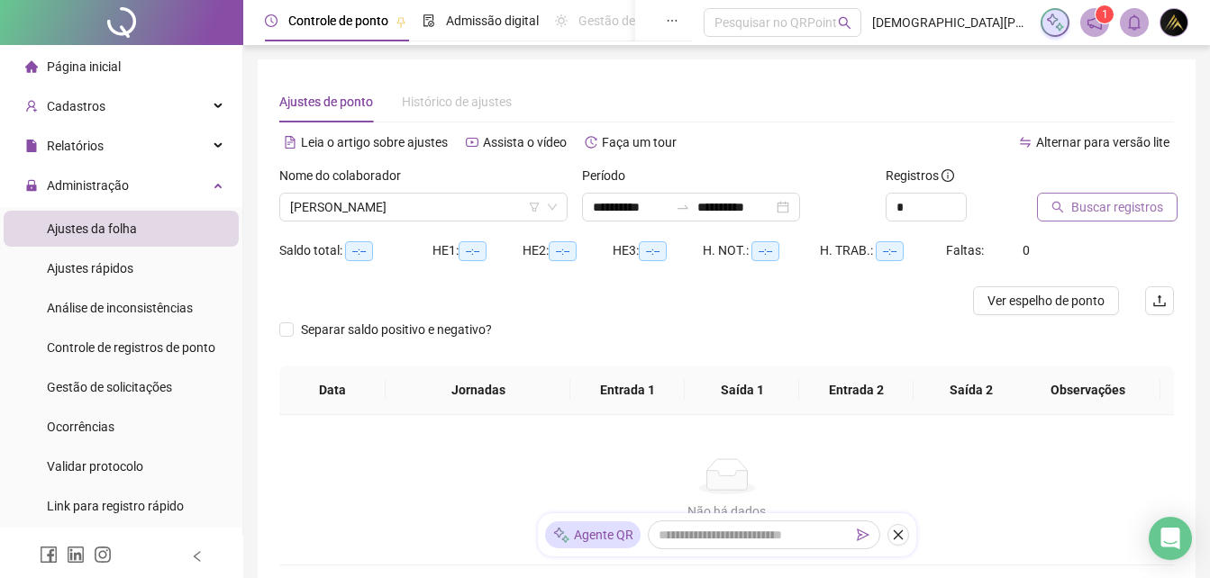
click at [1090, 204] on span "Buscar registros" at bounding box center [1117, 207] width 92 height 20
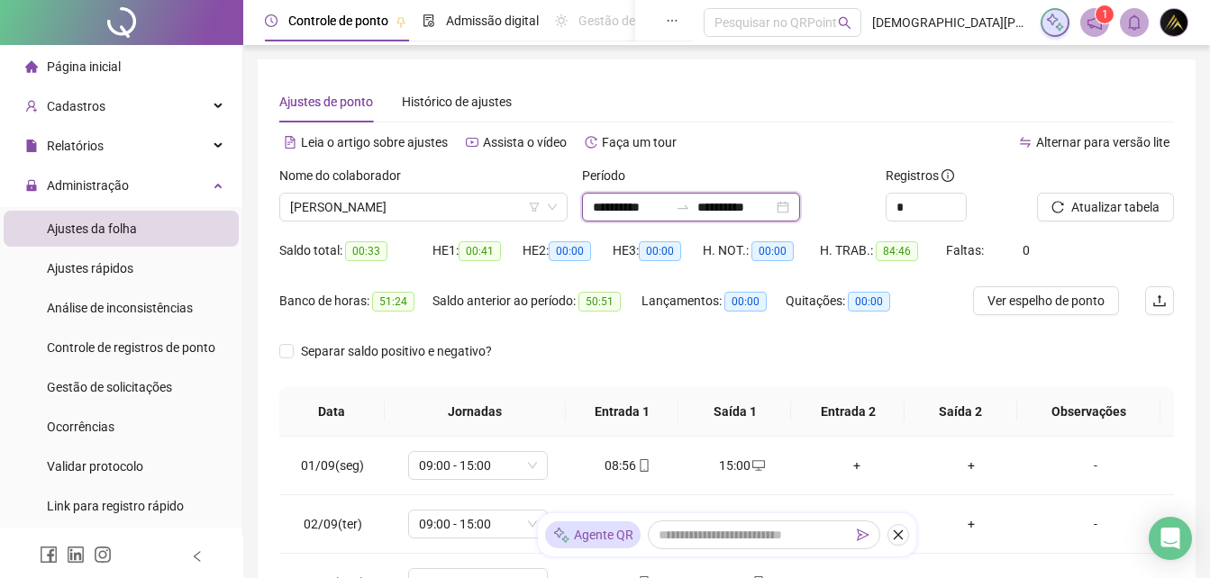
click at [767, 206] on input "**********" at bounding box center [735, 207] width 76 height 20
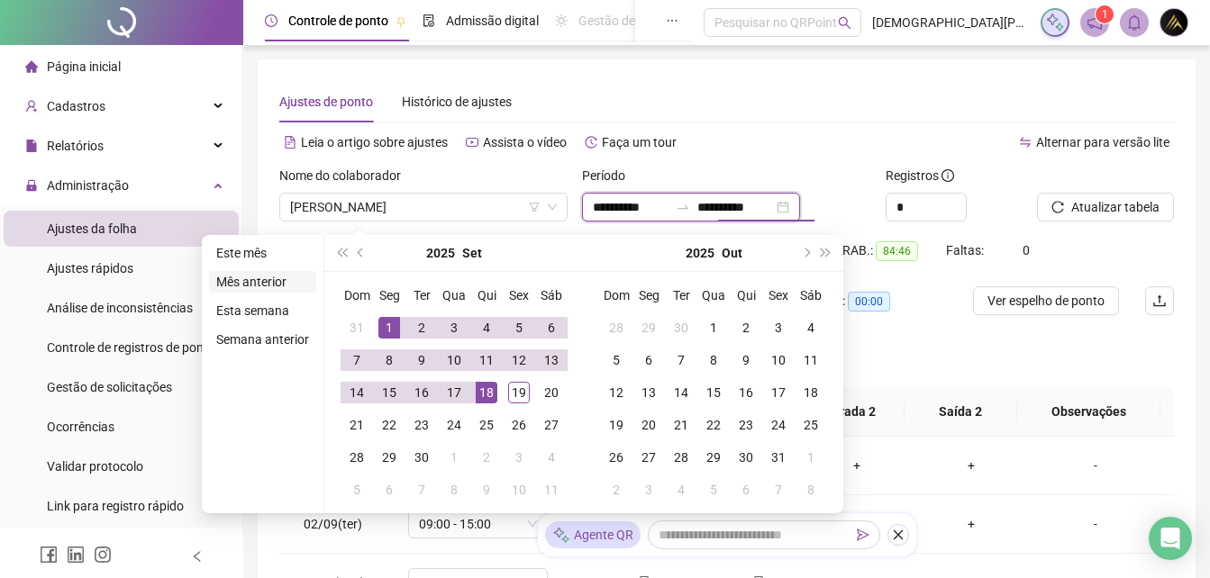
type input "**********"
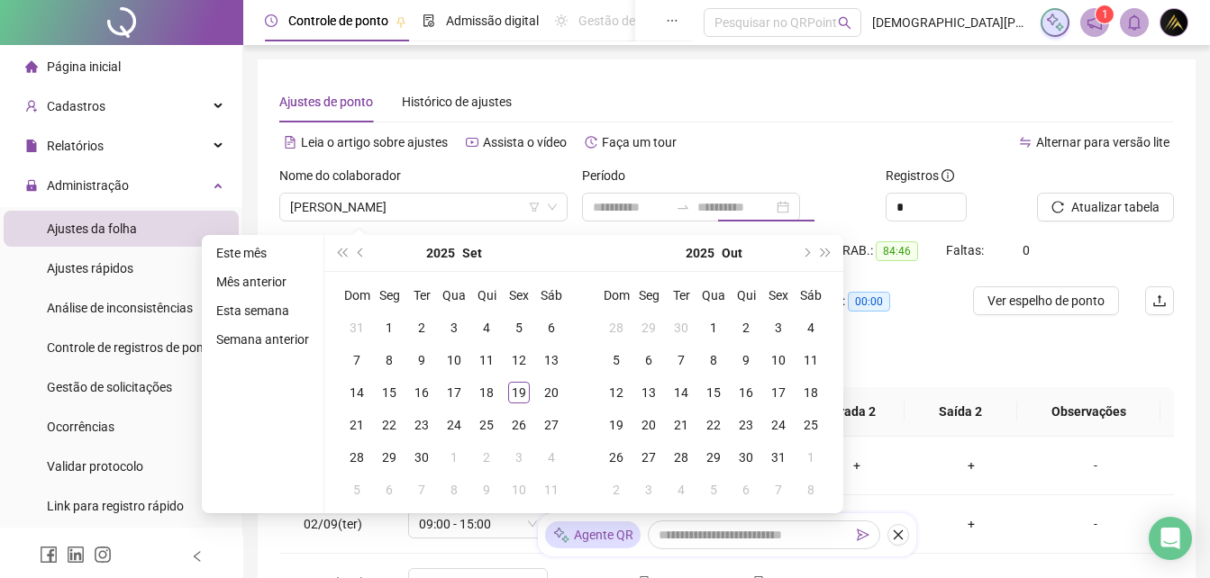
click at [275, 279] on li "Mês anterior" at bounding box center [262, 282] width 107 height 22
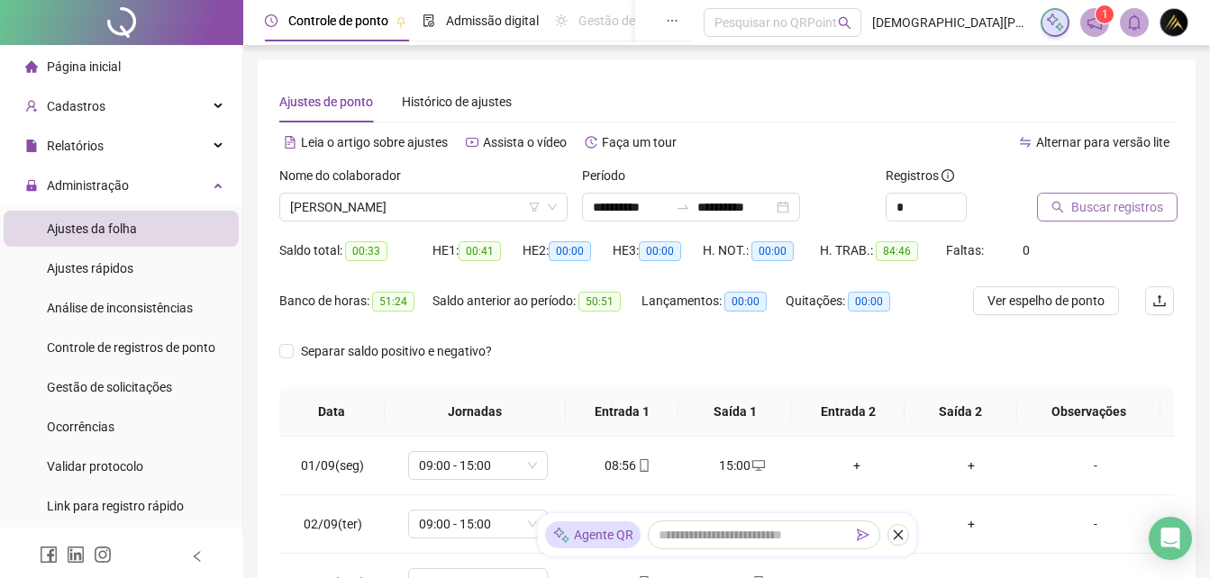
click at [1114, 214] on span "Buscar registros" at bounding box center [1117, 207] width 92 height 20
